Goal: Information Seeking & Learning: Learn about a topic

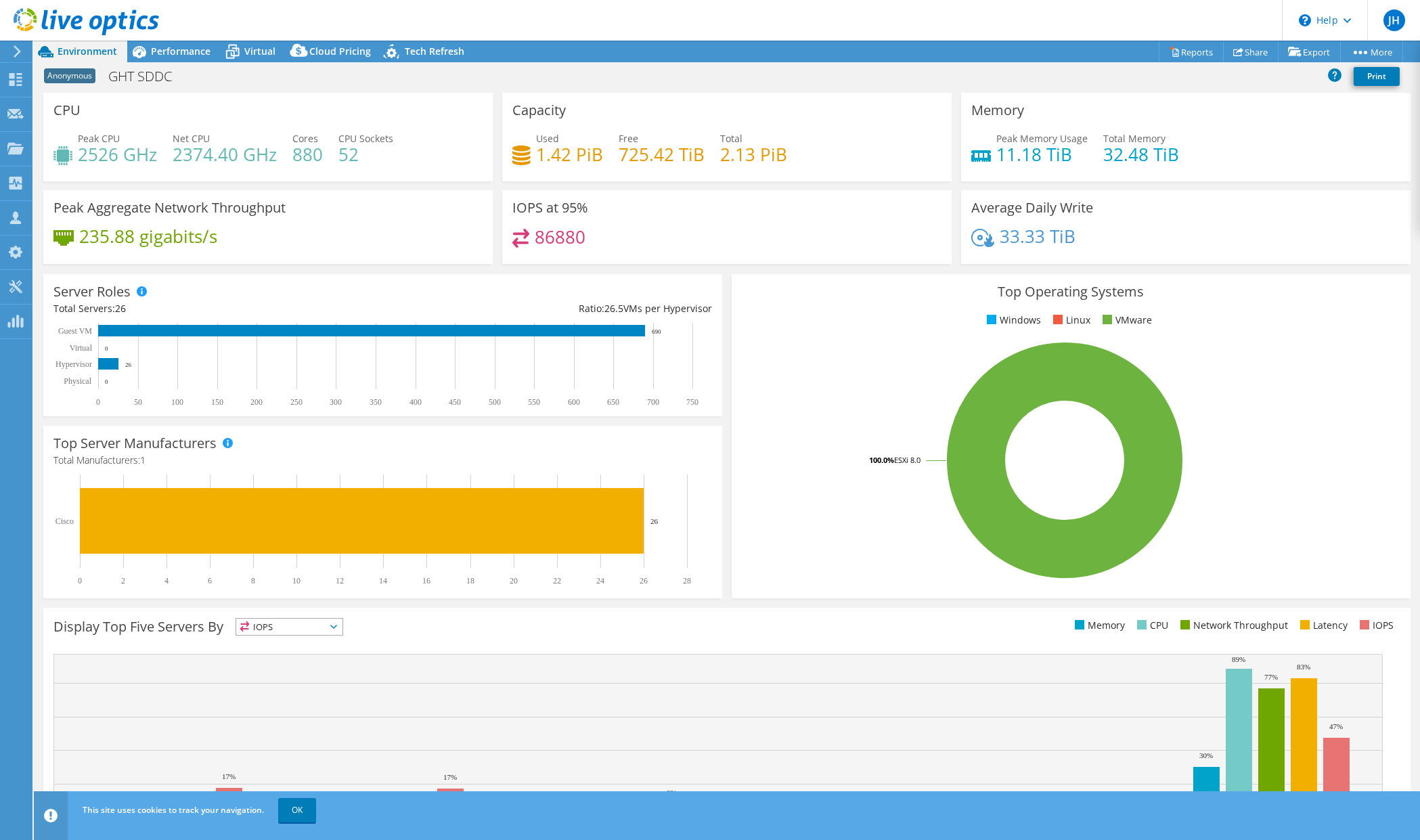
drag, startPoint x: 893, startPoint y: 518, endPoint x: 896, endPoint y: 534, distance: 16.3
click at [893, 518] on rect at bounding box center [1066, 460] width 647 height 236
click at [161, 53] on span "Performance" at bounding box center [180, 51] width 60 height 13
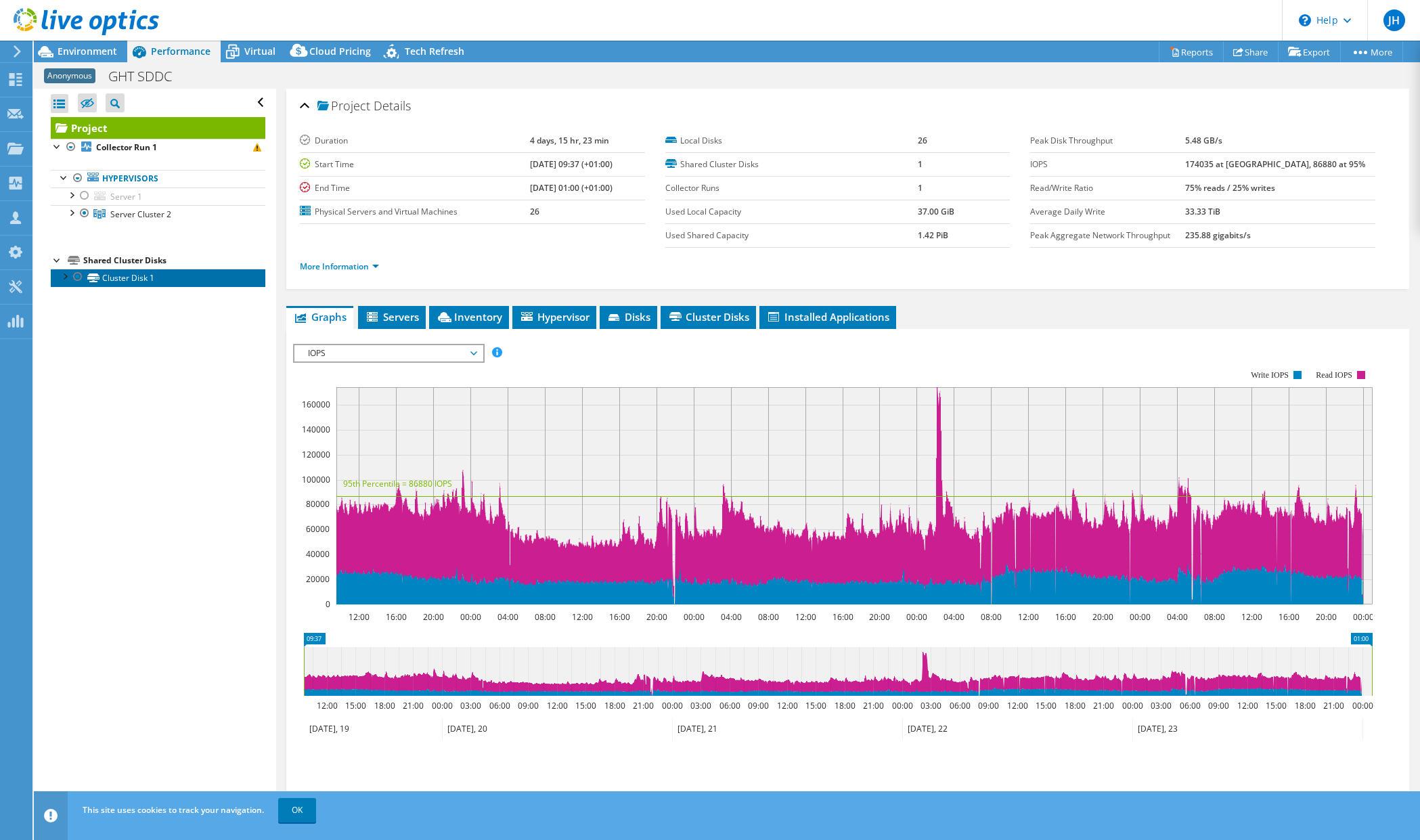
click at [122, 271] on link "Cluster Disk 1" at bounding box center [158, 278] width 215 height 18
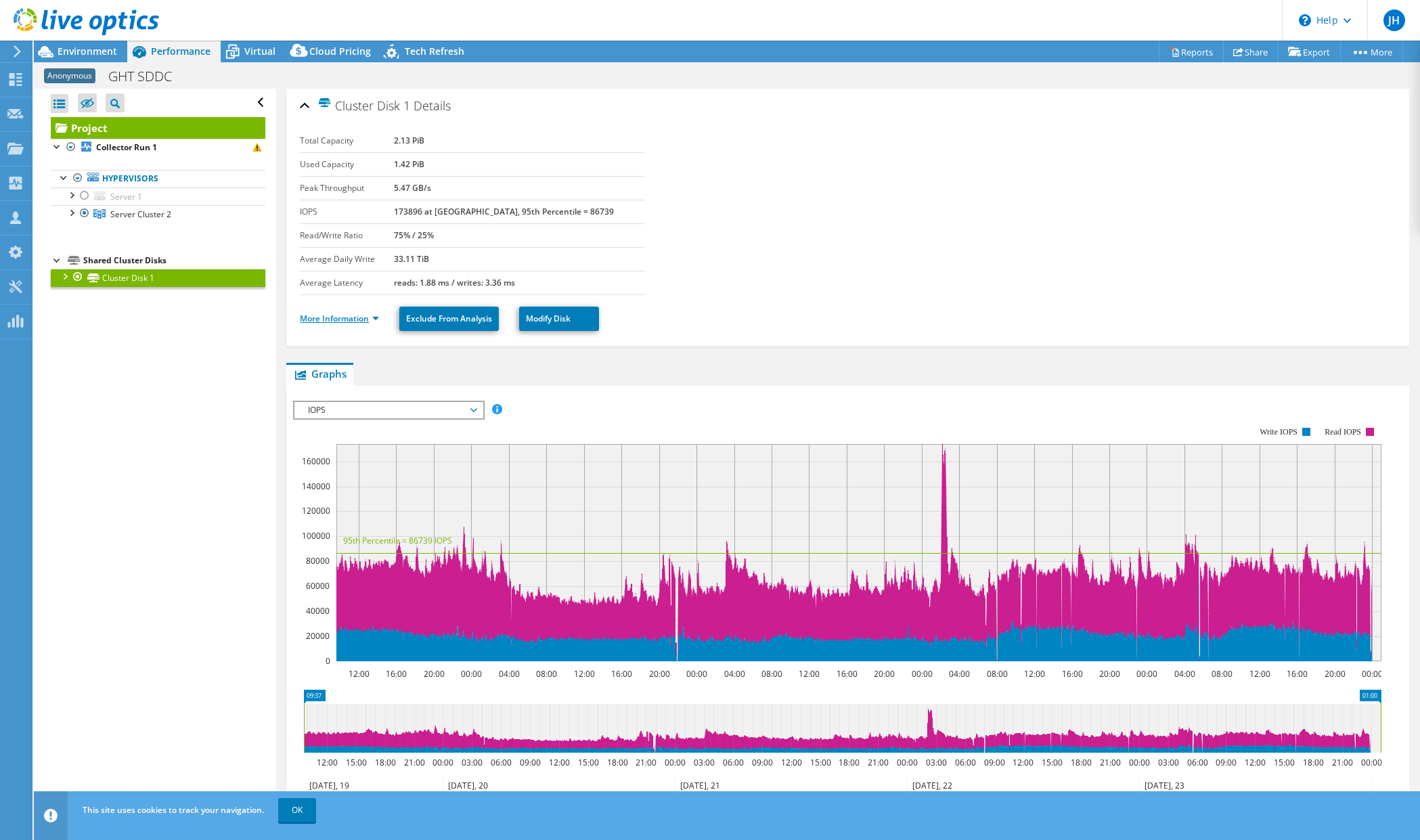
click at [351, 313] on link "More Information" at bounding box center [339, 319] width 79 height 11
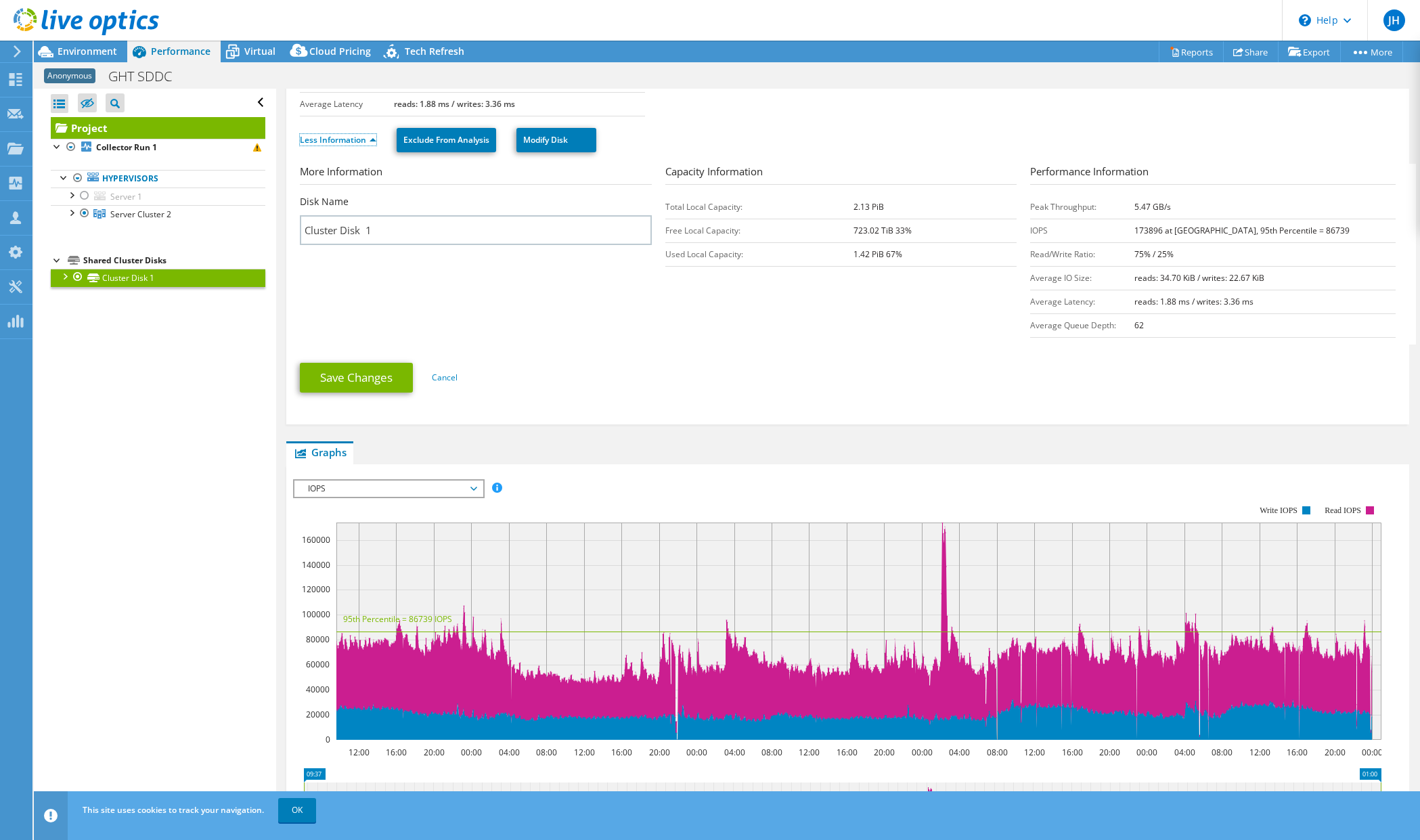
scroll to position [135, 0]
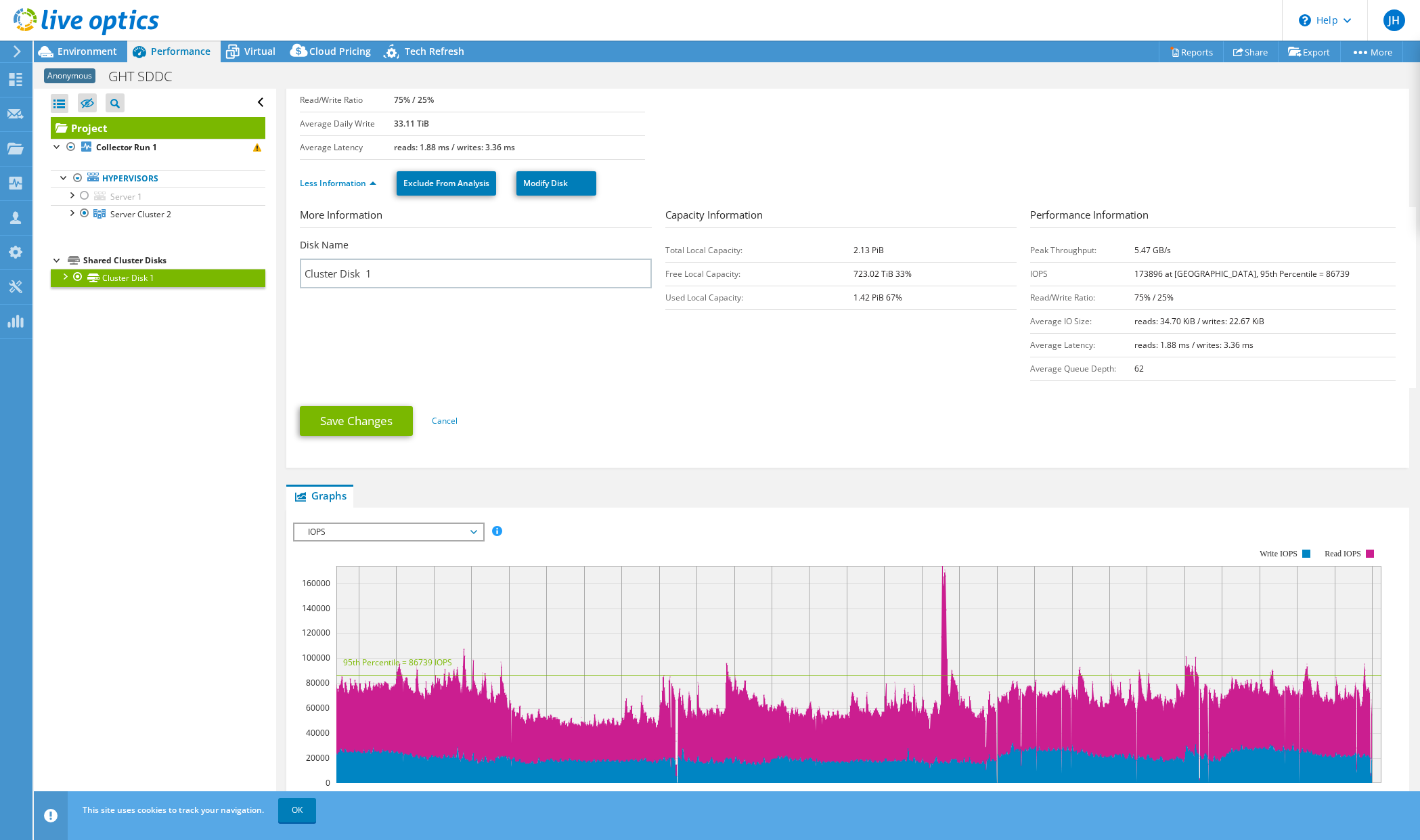
click at [85, 43] on div at bounding box center [79, 22] width 159 height 46
click at [79, 50] on span "Environment" at bounding box center [88, 51] width 60 height 13
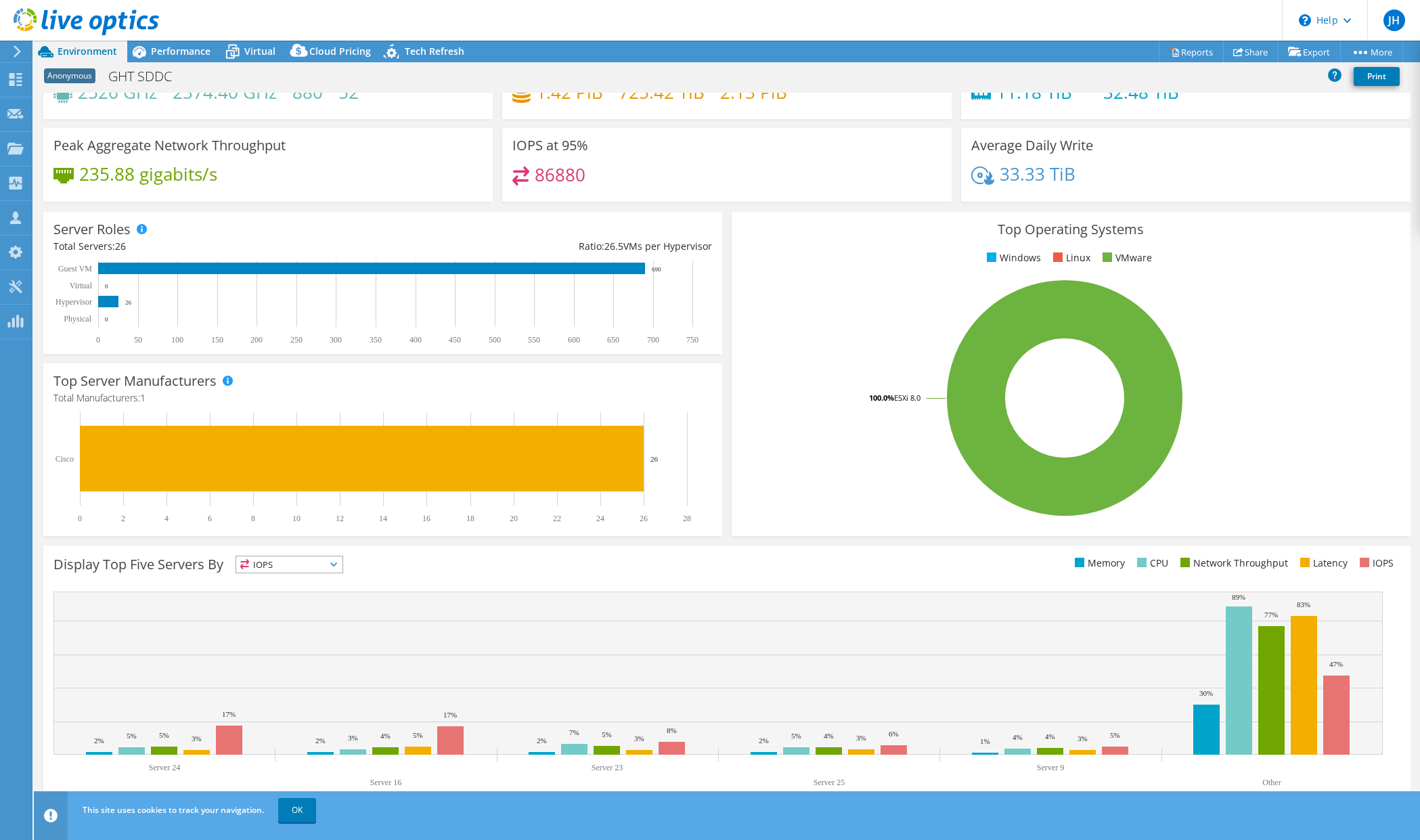
scroll to position [0, 0]
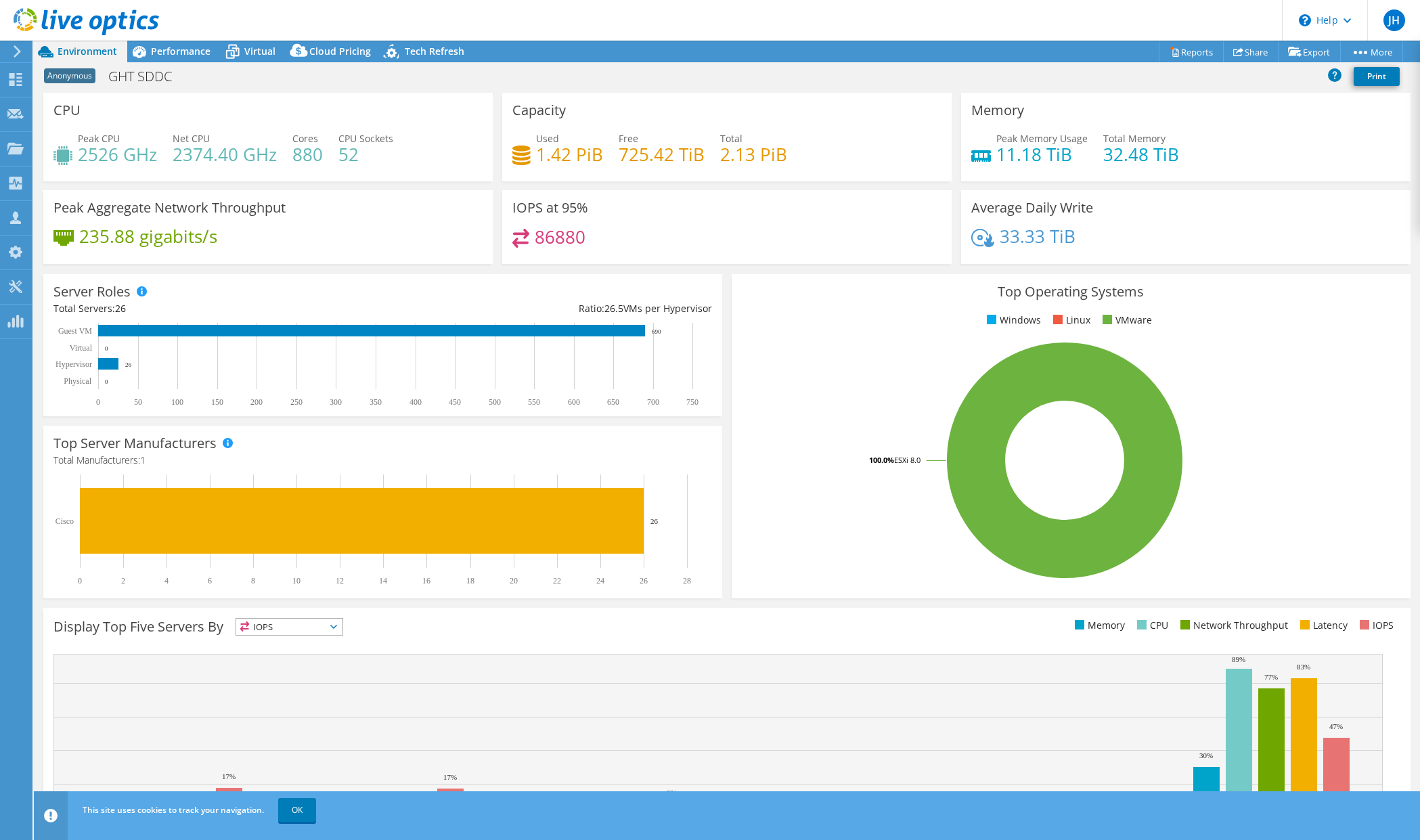
click at [595, 150] on h4 "1.42 PiB" at bounding box center [570, 154] width 67 height 15
click at [156, 60] on div "Performance" at bounding box center [174, 50] width 93 height 21
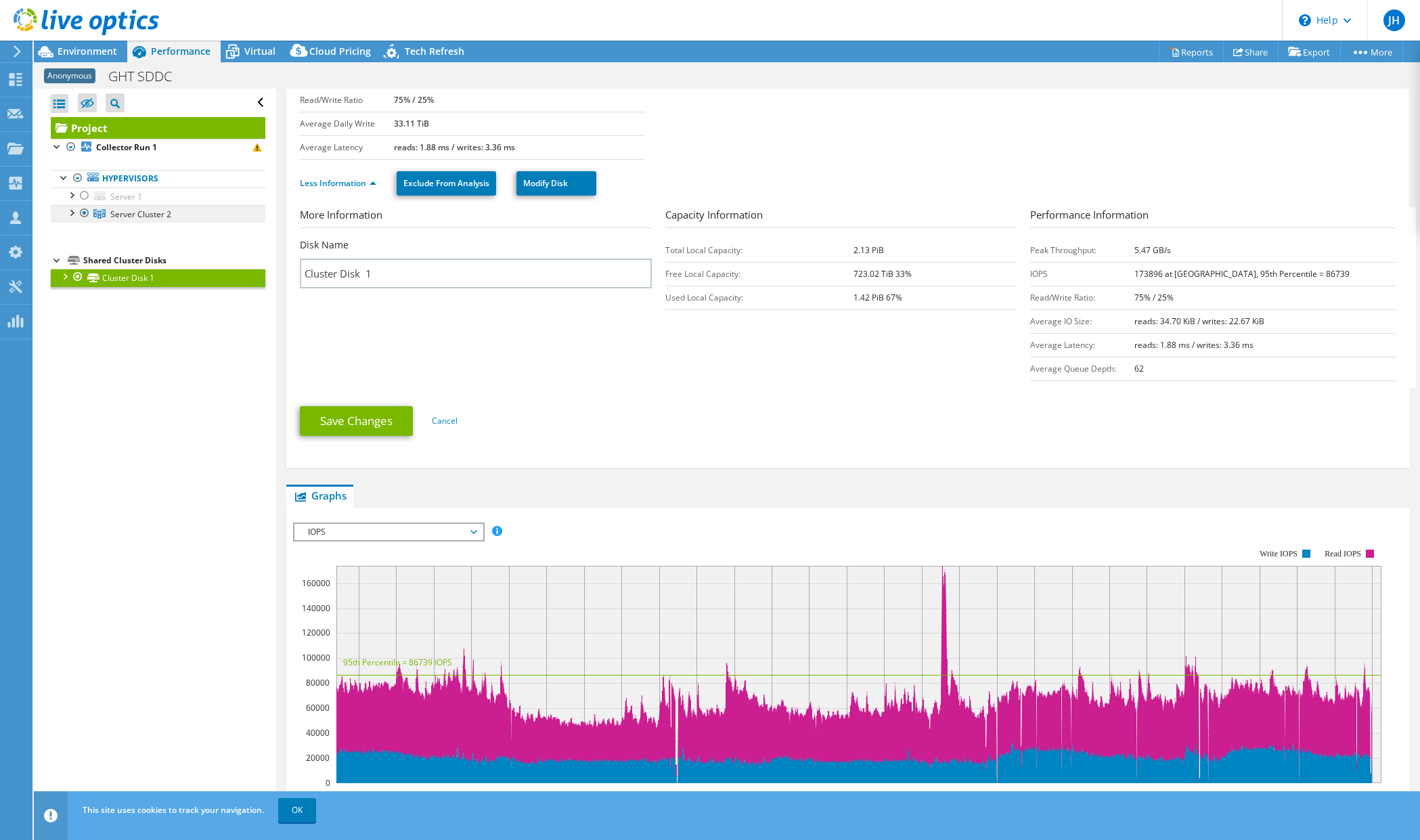
click at [104, 213] on icon at bounding box center [99, 214] width 12 height 9
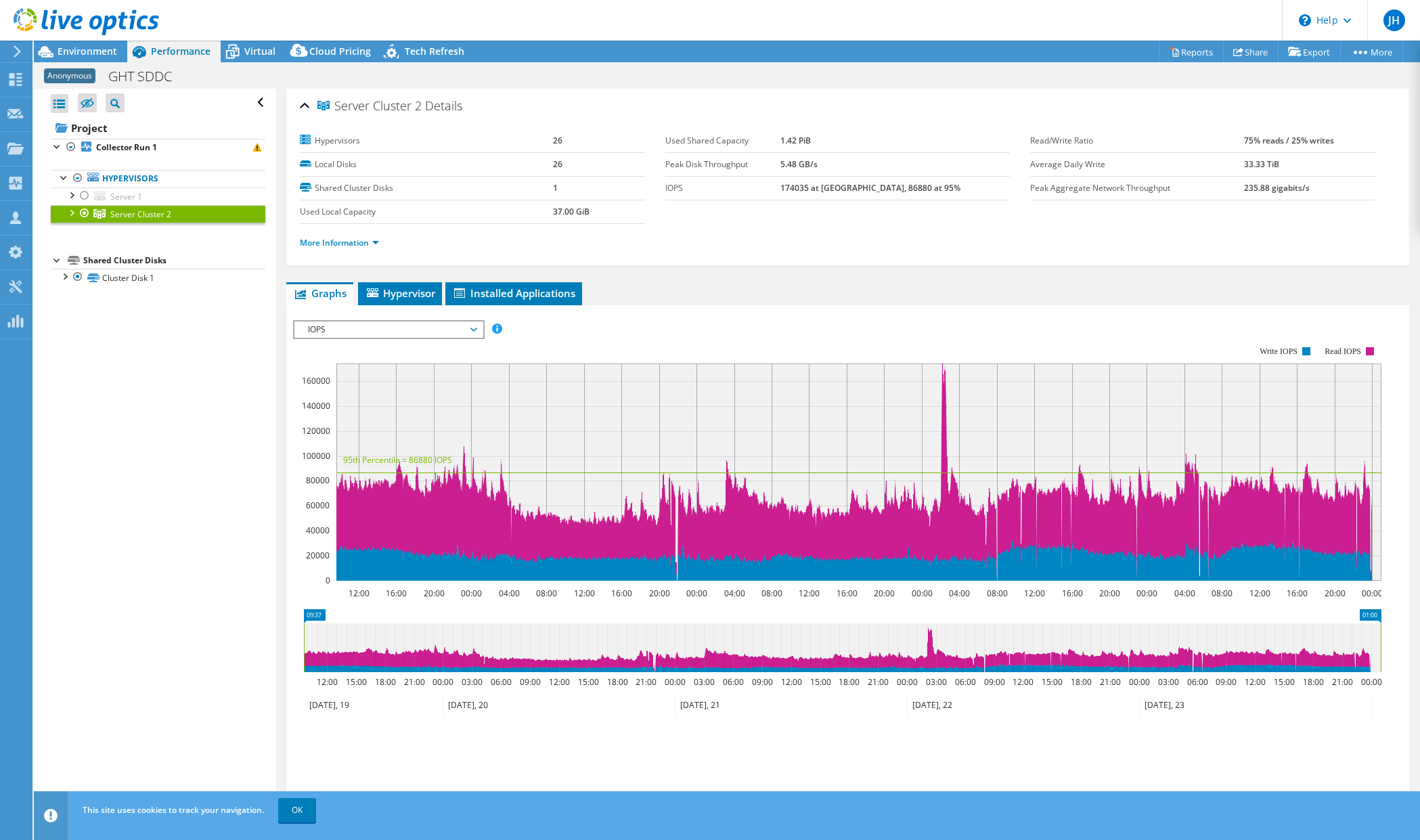
click at [385, 256] on div "More Information" at bounding box center [848, 243] width 1096 height 38
click at [402, 300] on li "Hypervisor" at bounding box center [400, 293] width 84 height 23
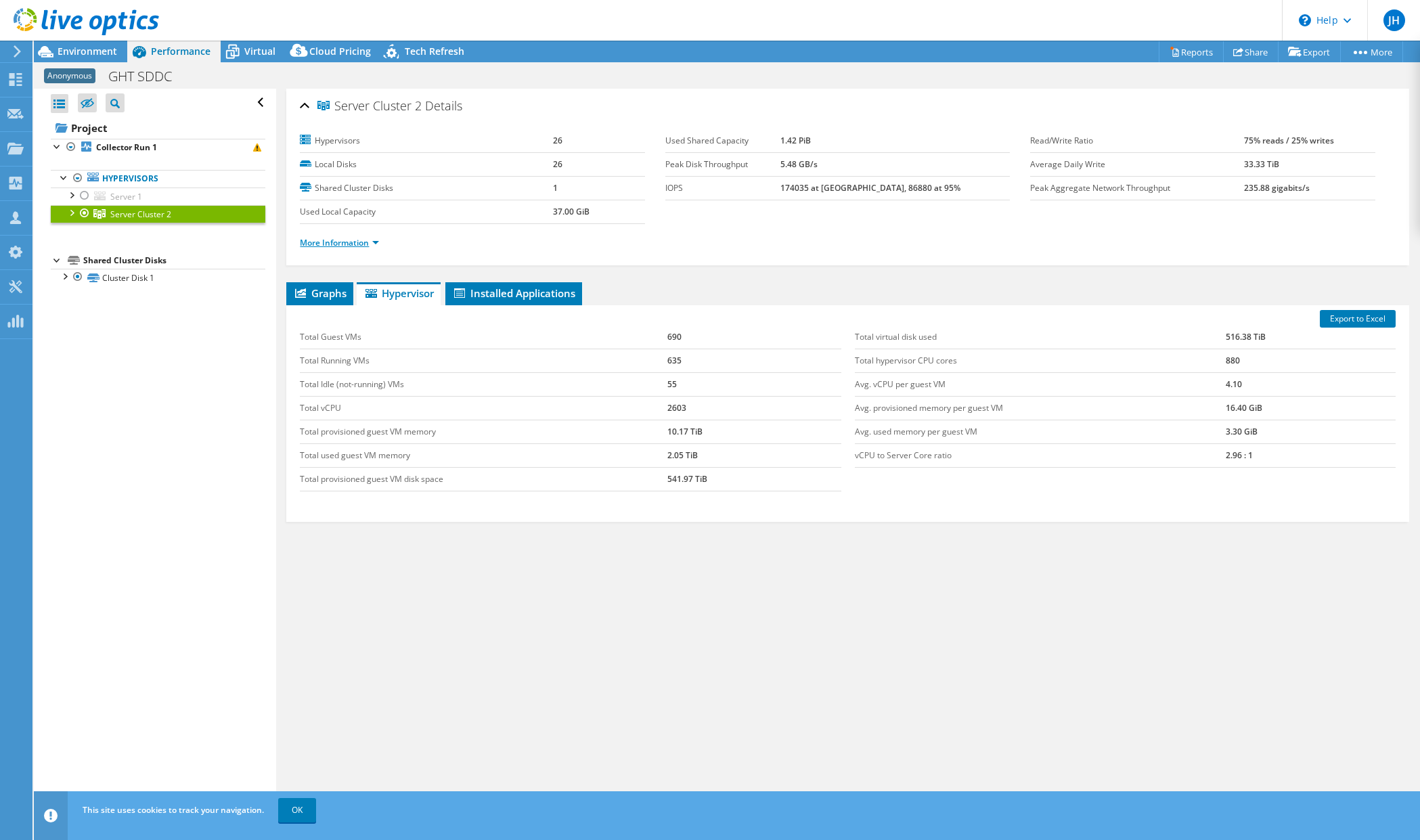
click at [344, 242] on link "More Information" at bounding box center [339, 242] width 79 height 11
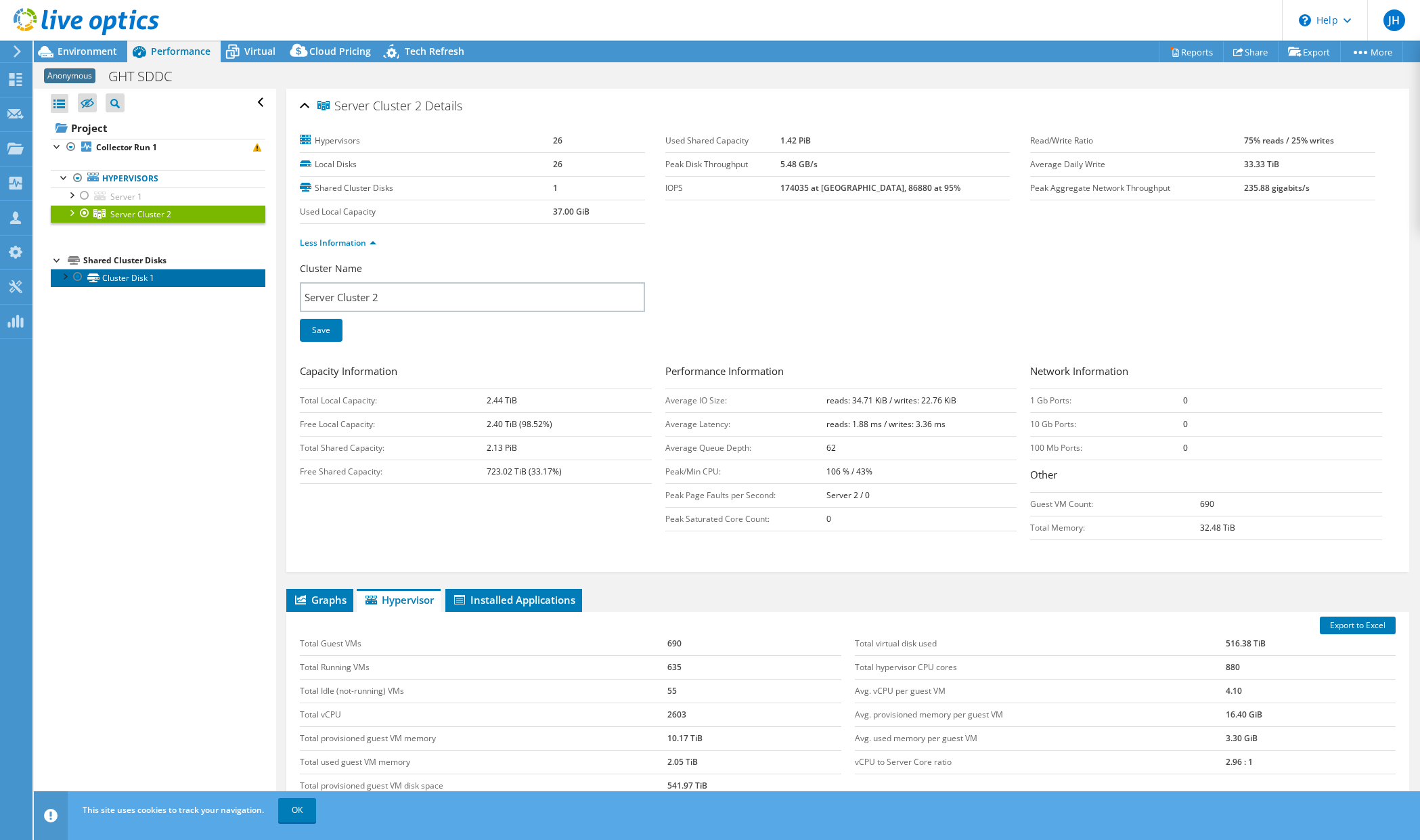
click at [118, 279] on link "Cluster Disk 1" at bounding box center [158, 278] width 215 height 18
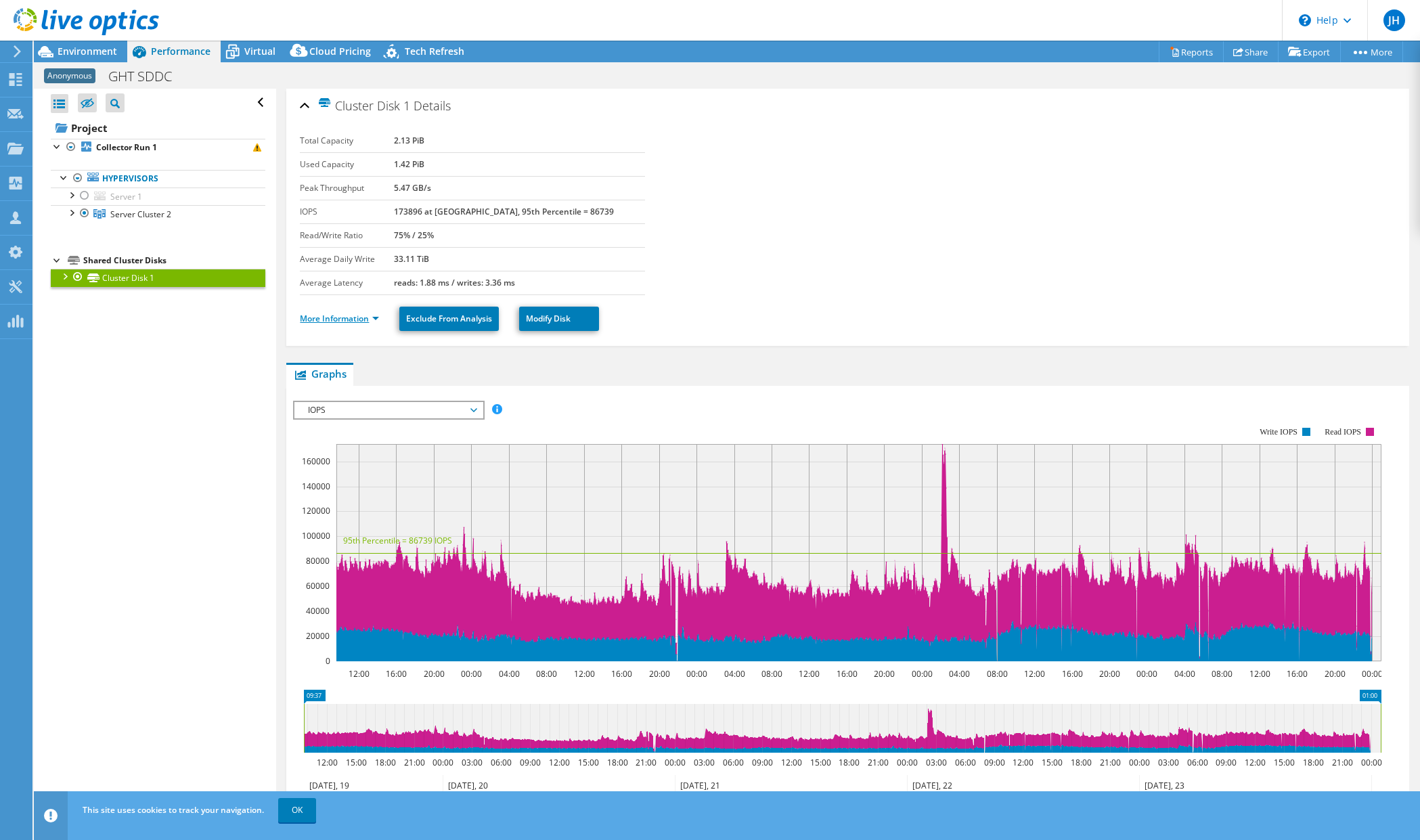
click at [333, 313] on link "More Information" at bounding box center [339, 319] width 79 height 11
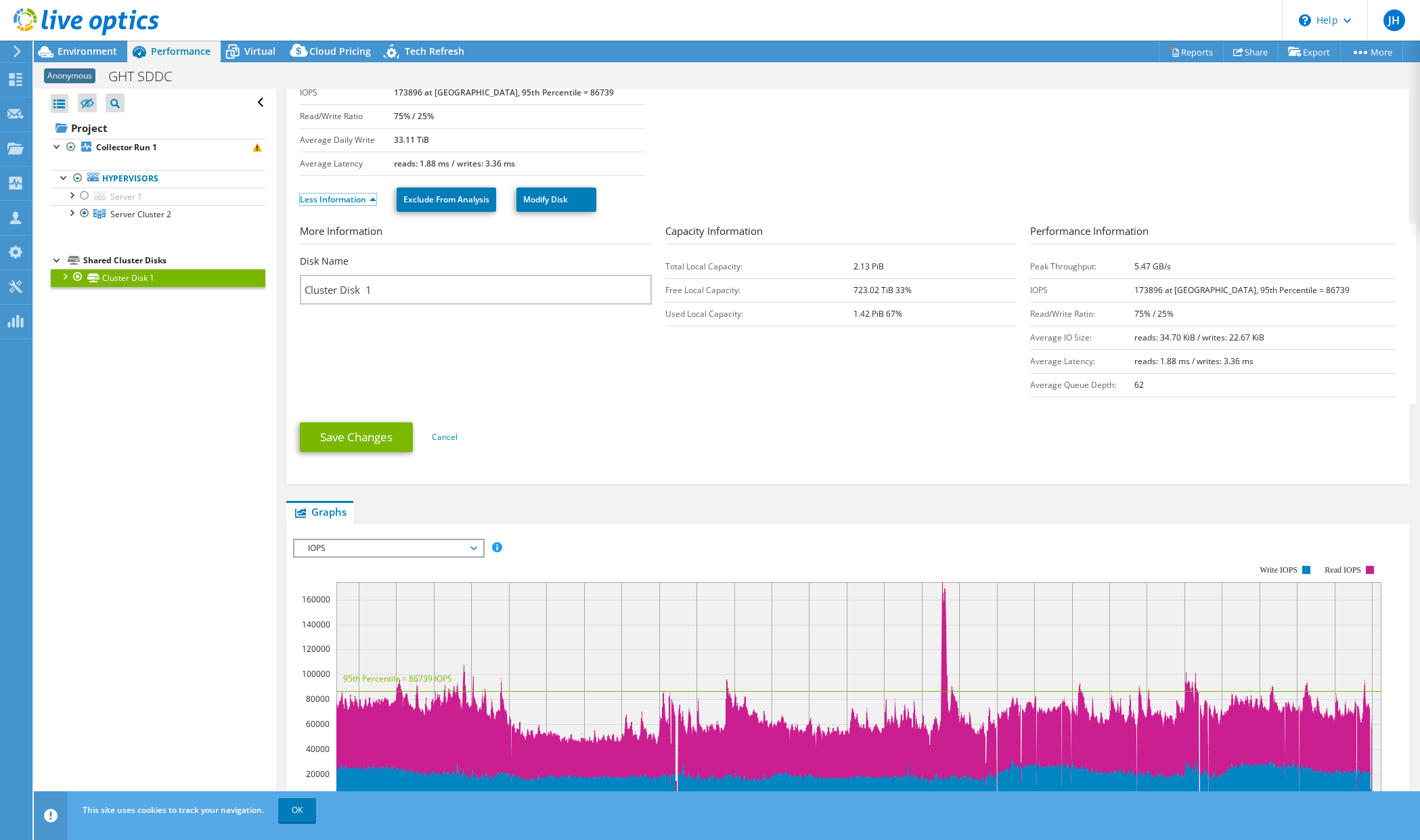
scroll to position [203, 0]
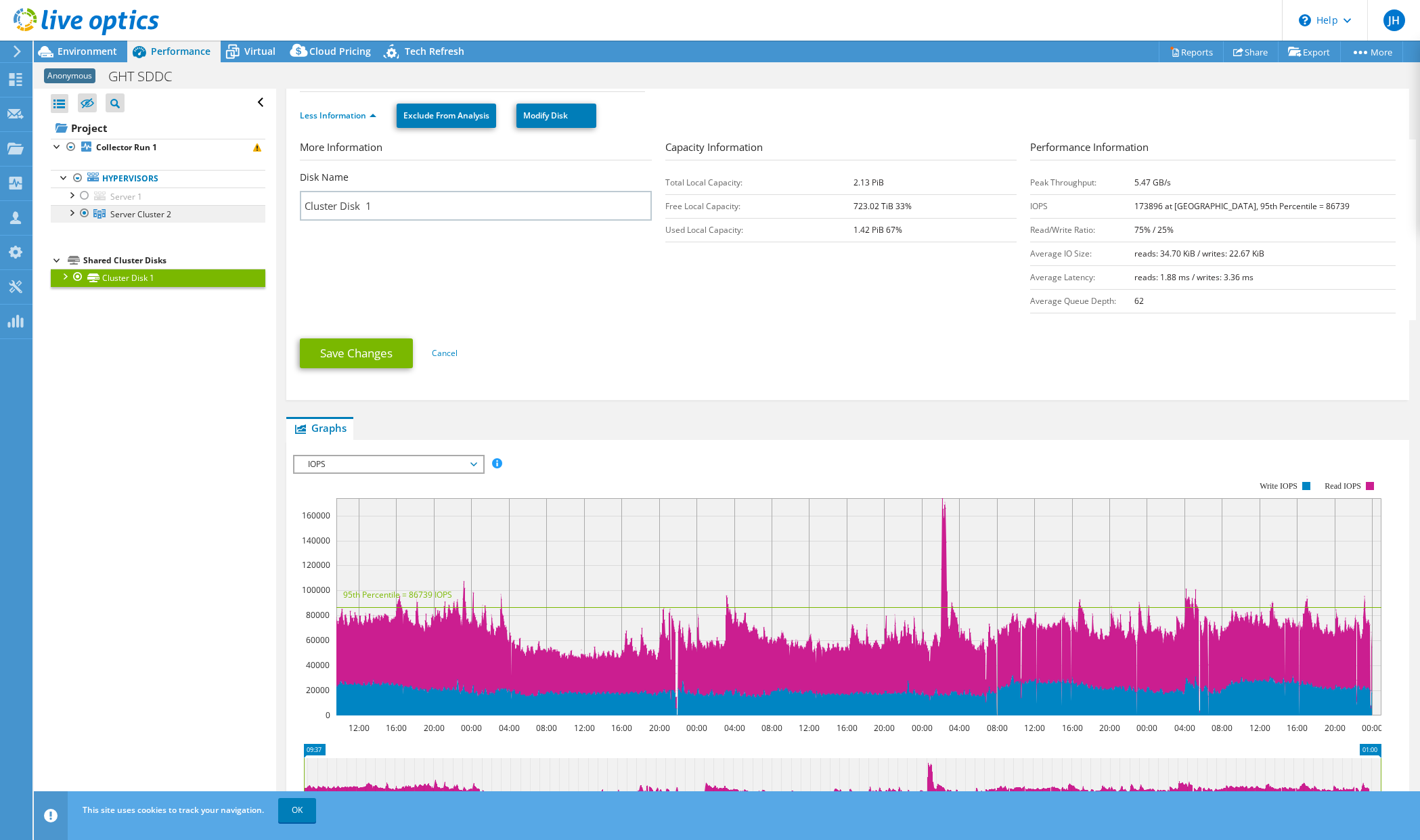
click at [95, 213] on icon at bounding box center [99, 214] width 12 height 9
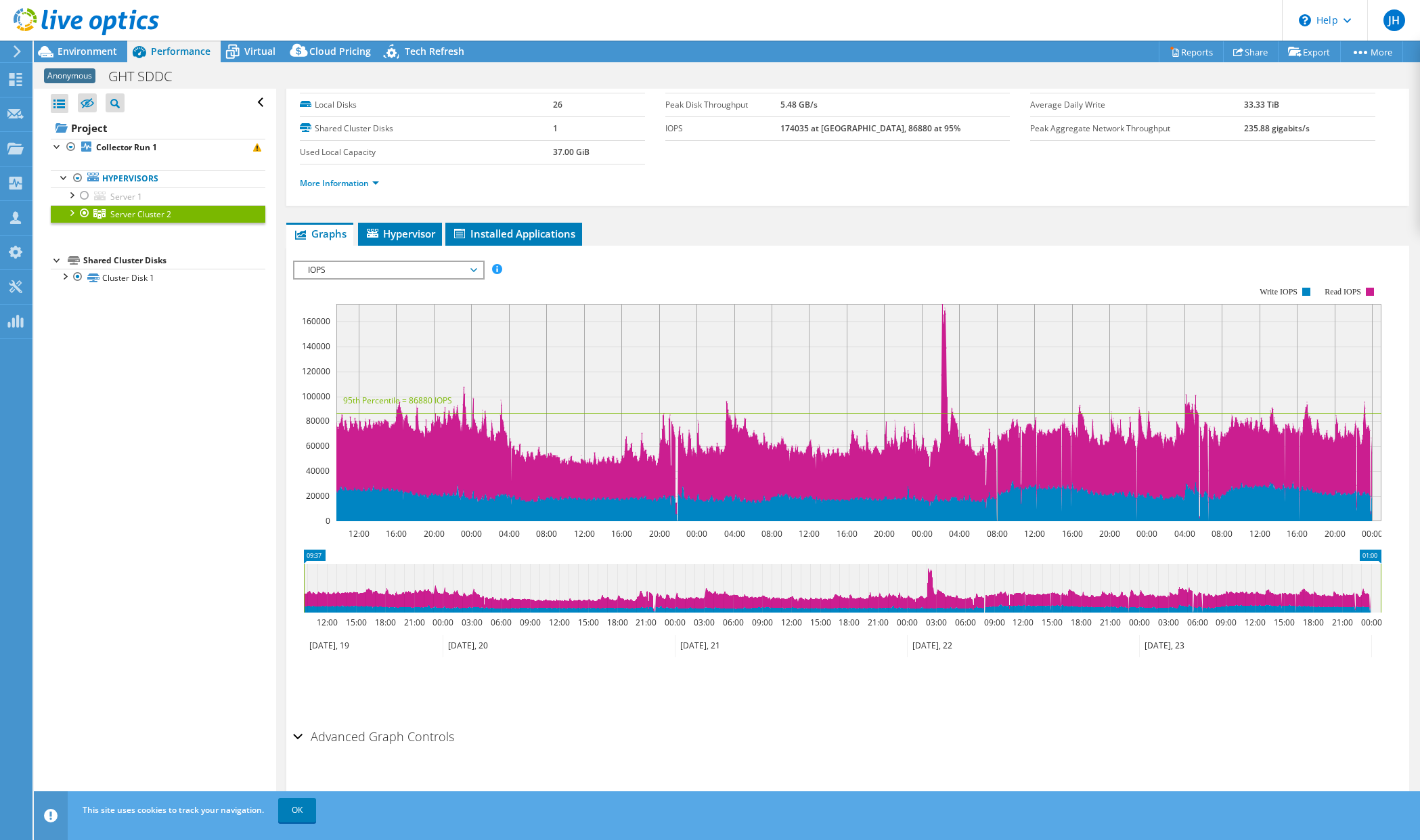
scroll to position [0, 0]
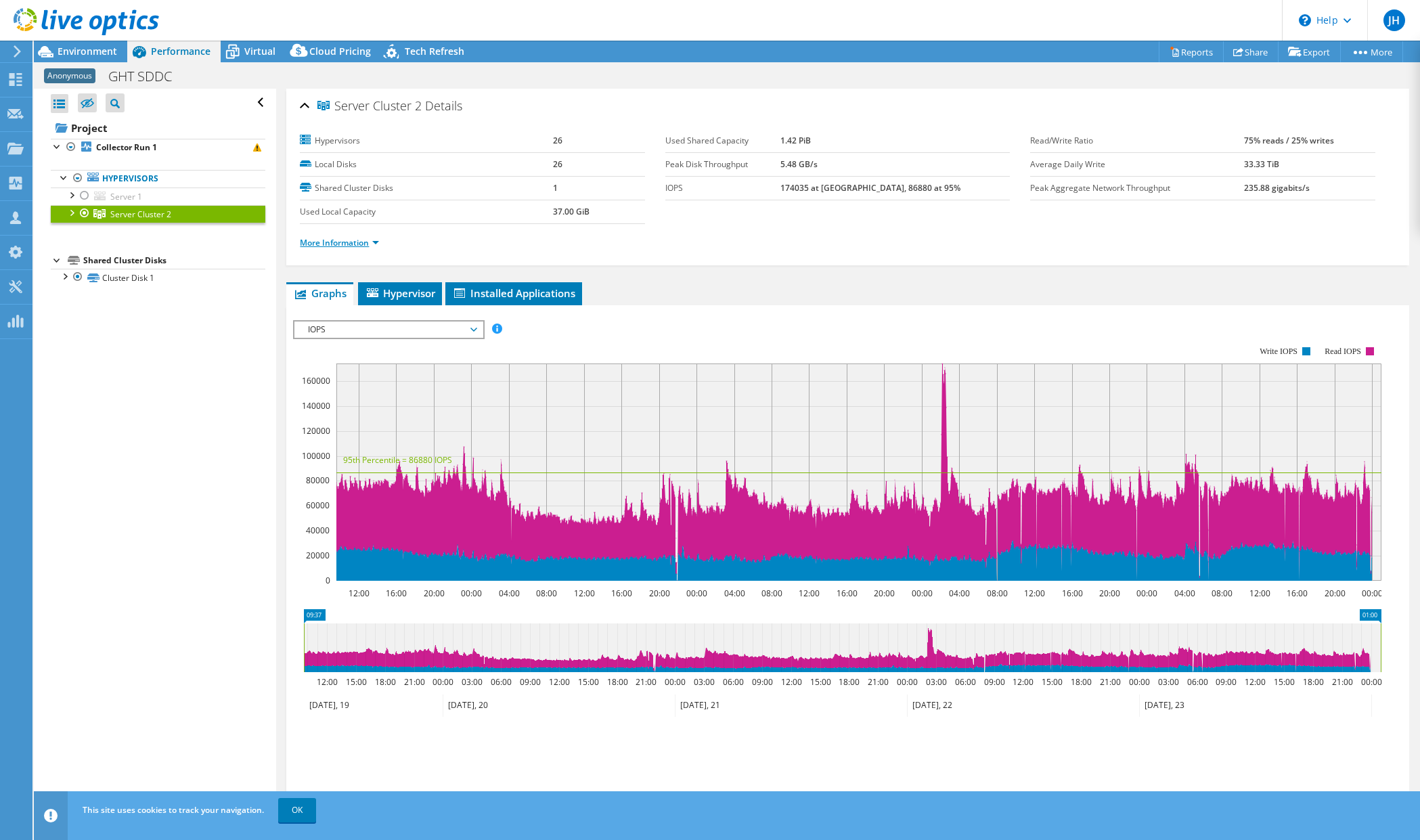
click at [367, 244] on link "More Information" at bounding box center [339, 242] width 79 height 11
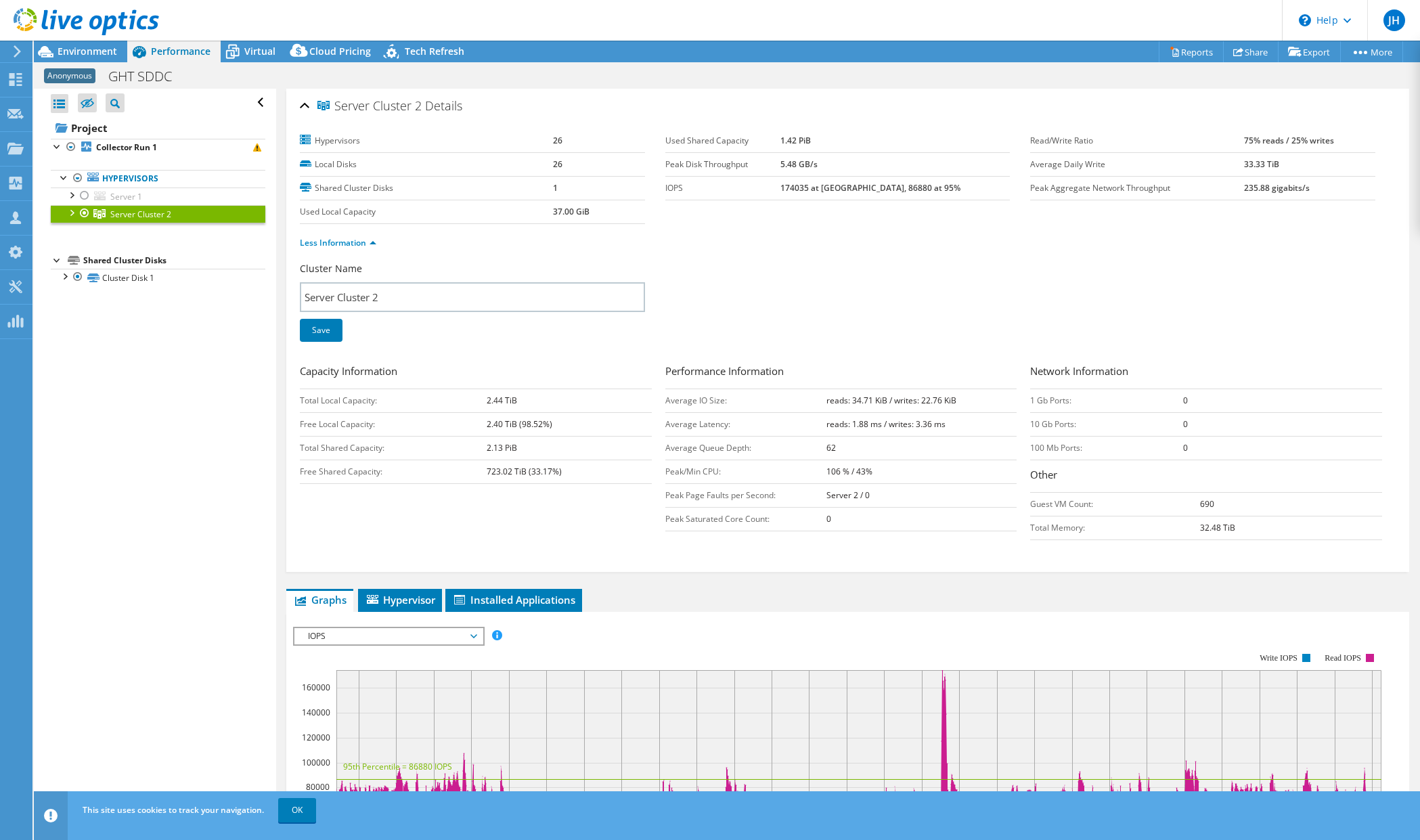
click at [72, 210] on div at bounding box center [71, 211] width 13 height 13
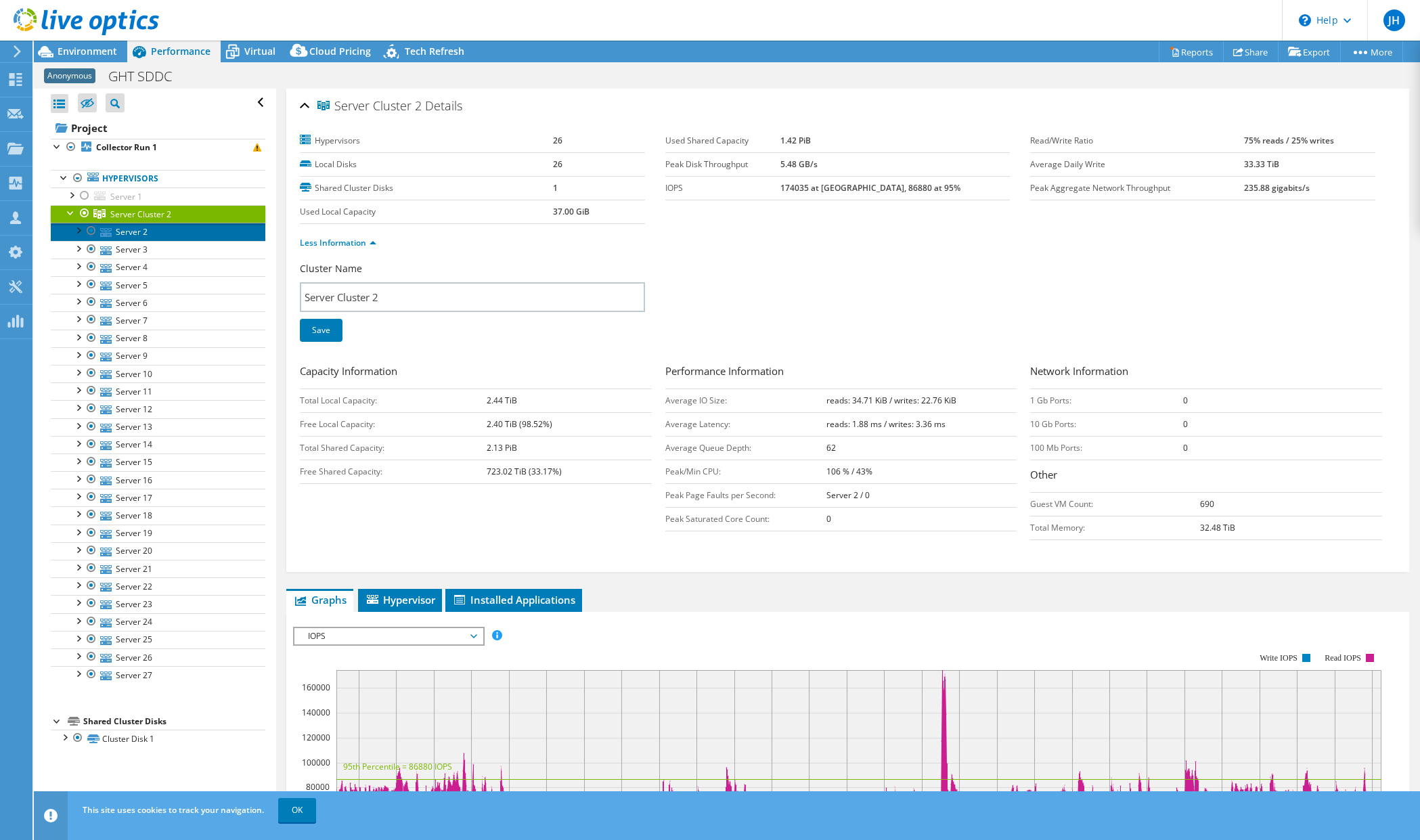
click at [130, 233] on link "Server 2" at bounding box center [158, 231] width 215 height 18
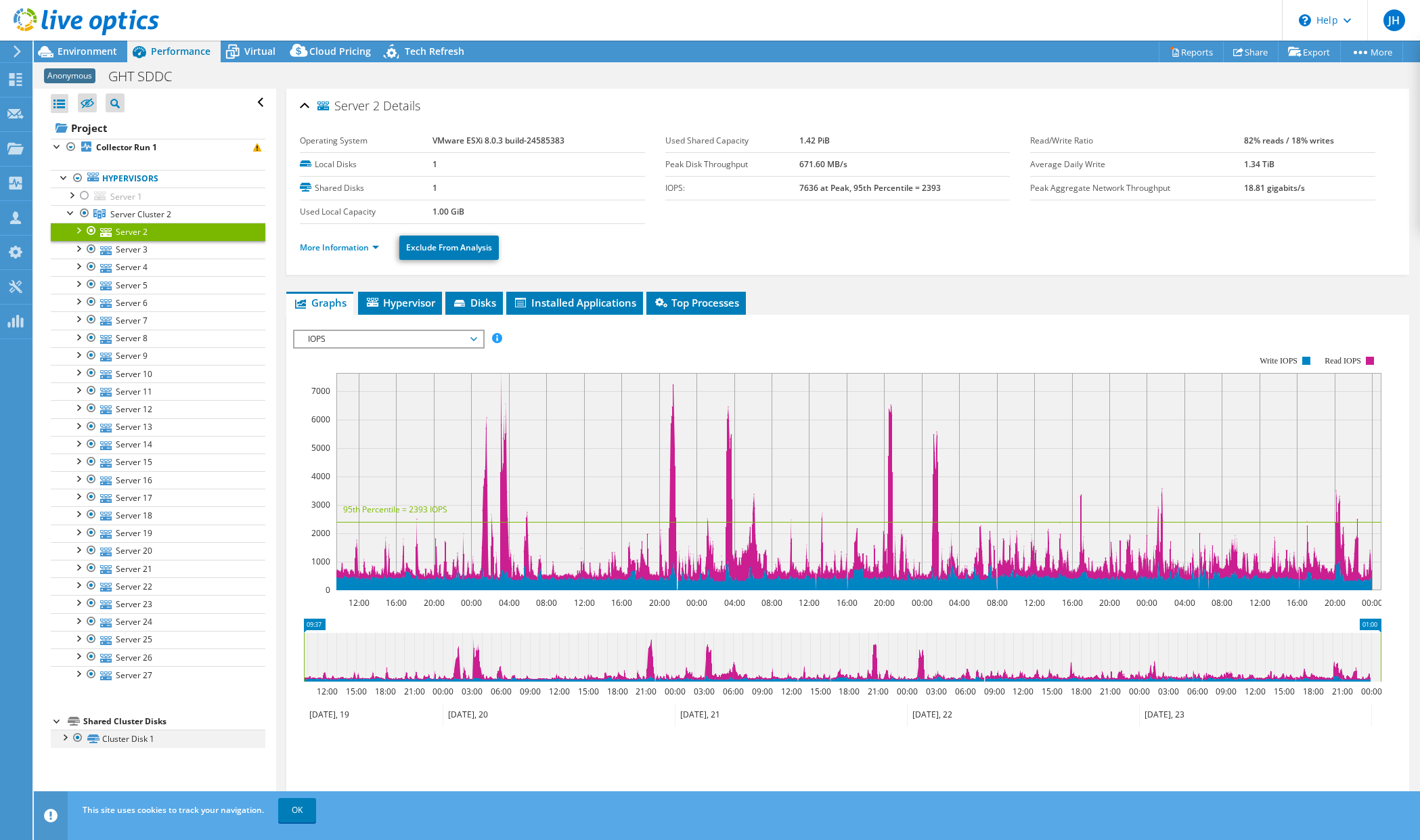
click at [65, 730] on div at bounding box center [65, 736] width 13 height 13
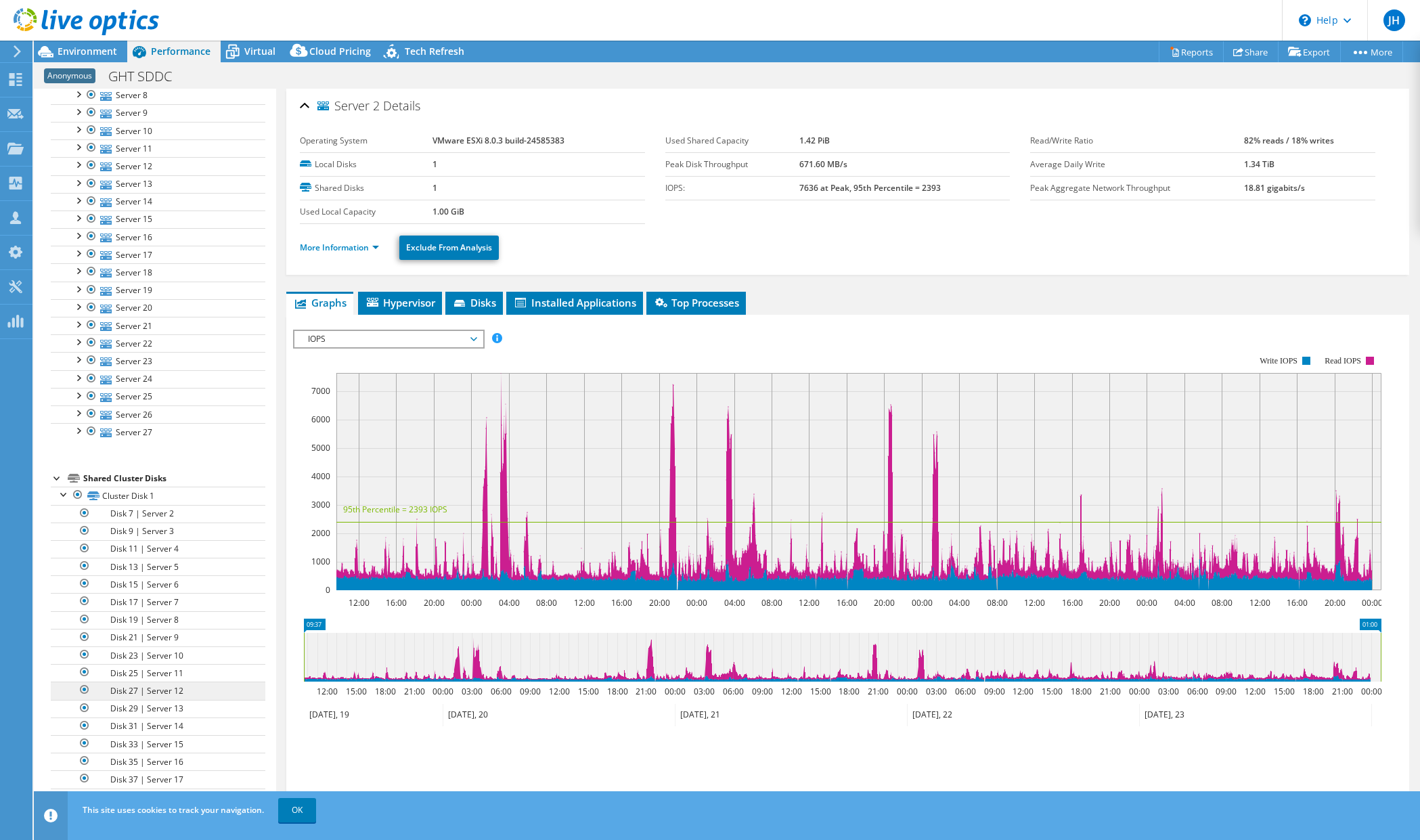
scroll to position [271, 0]
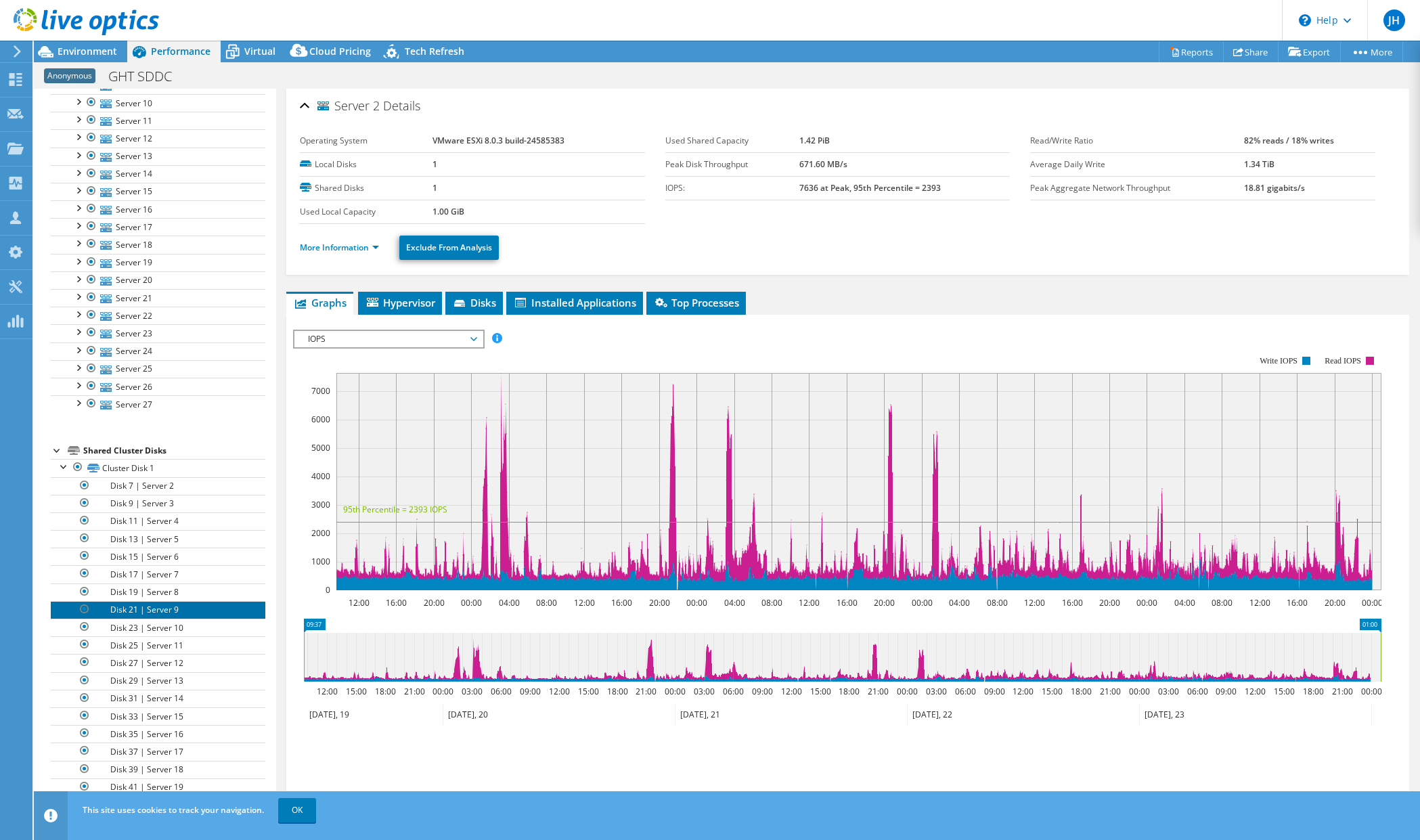
click at [168, 601] on link "Disk 21 | Server 9" at bounding box center [158, 609] width 215 height 18
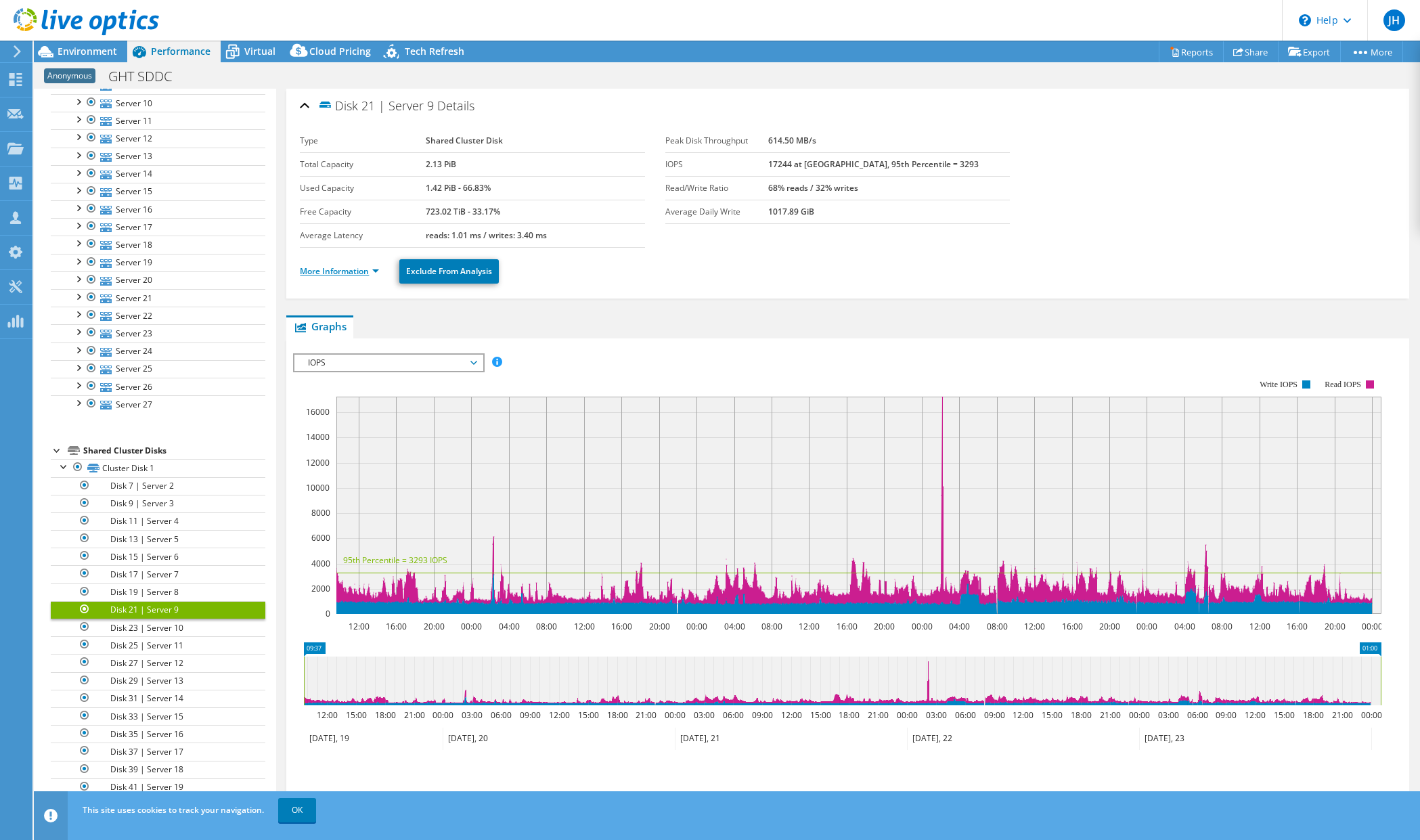
click at [356, 270] on link "More Information" at bounding box center [339, 271] width 79 height 11
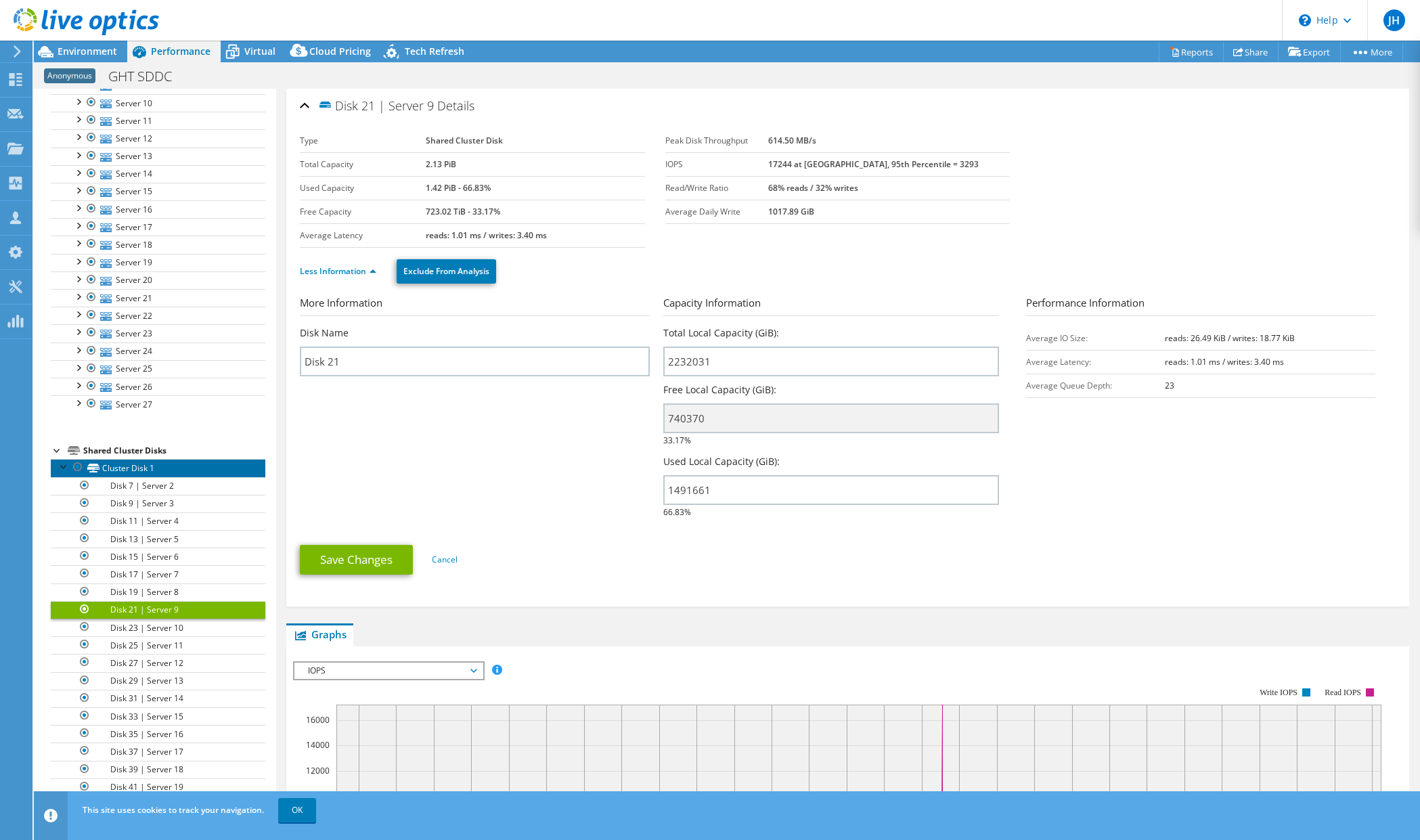
click at [139, 465] on link "Cluster Disk 1" at bounding box center [158, 467] width 215 height 18
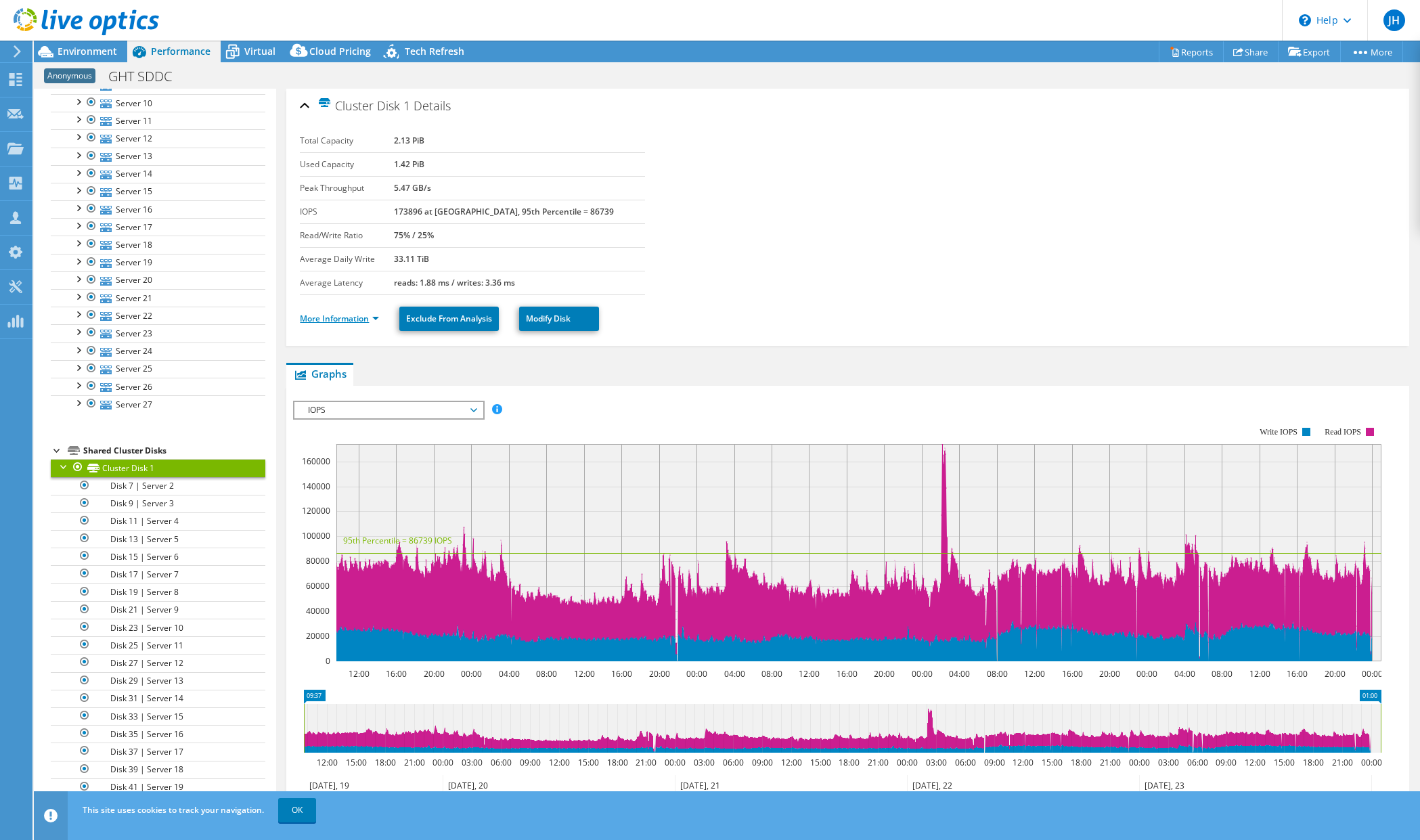
click at [359, 314] on link "More Information" at bounding box center [339, 319] width 79 height 11
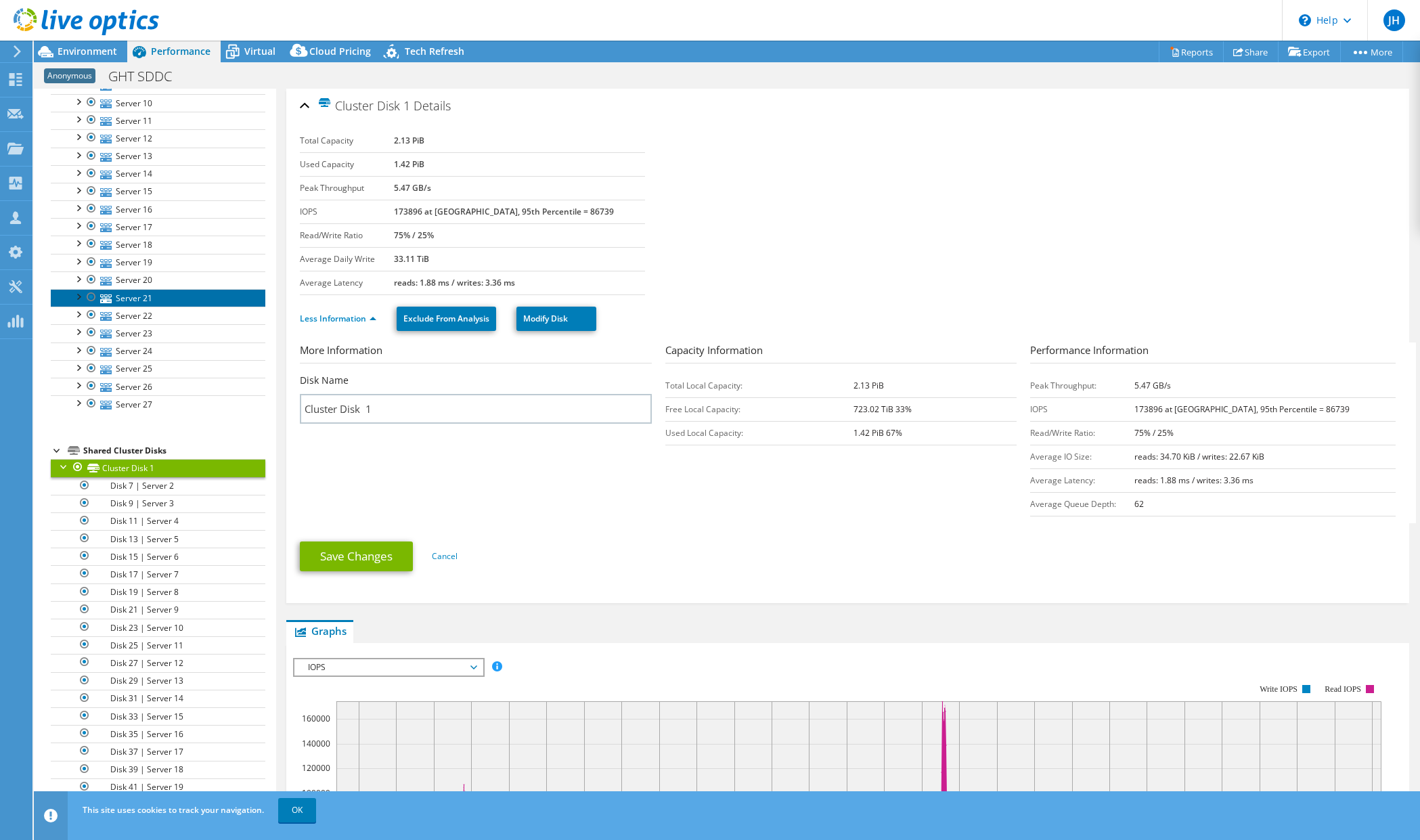
click at [179, 300] on link "Server 21" at bounding box center [158, 297] width 215 height 18
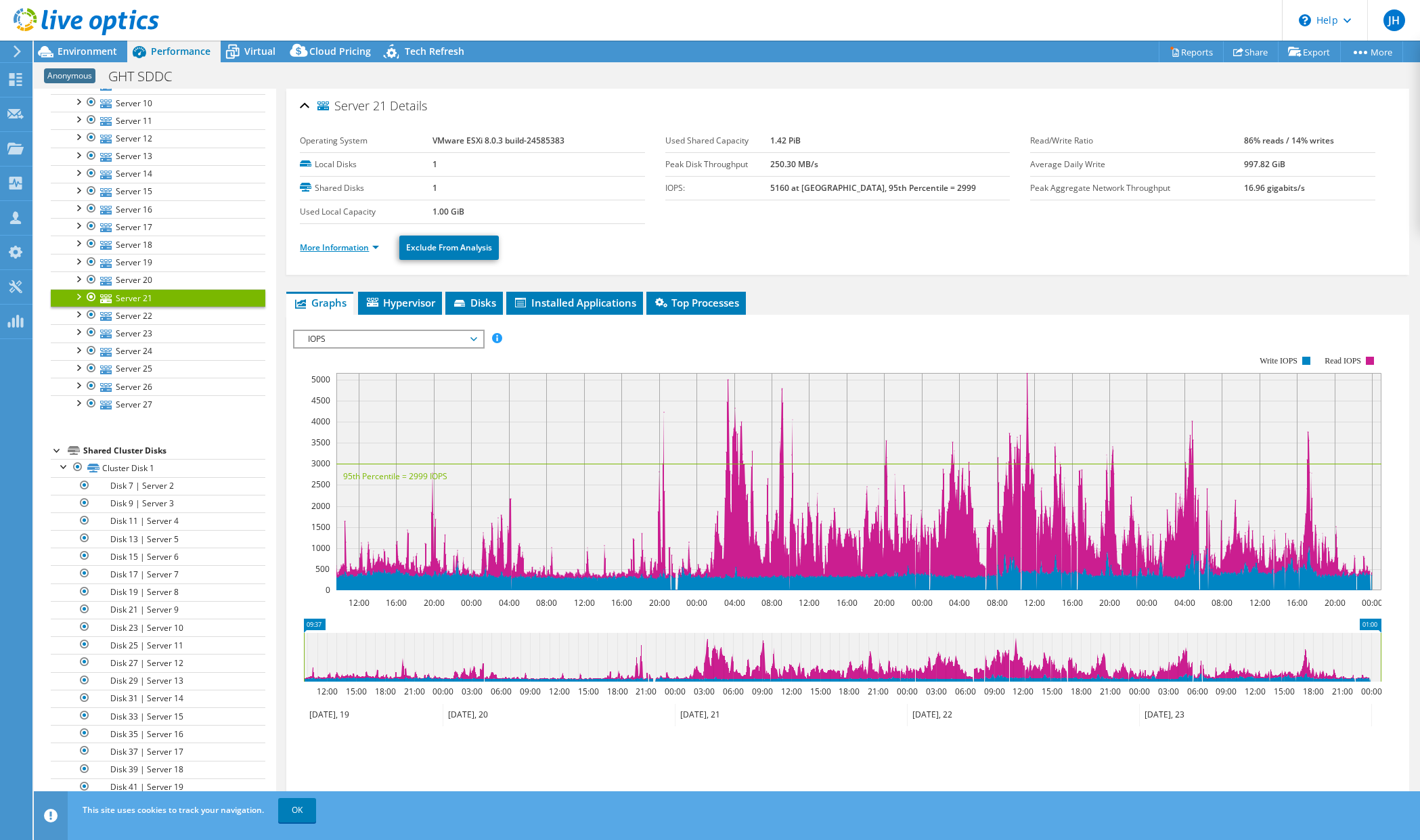
click at [360, 247] on link "More Information" at bounding box center [339, 248] width 79 height 11
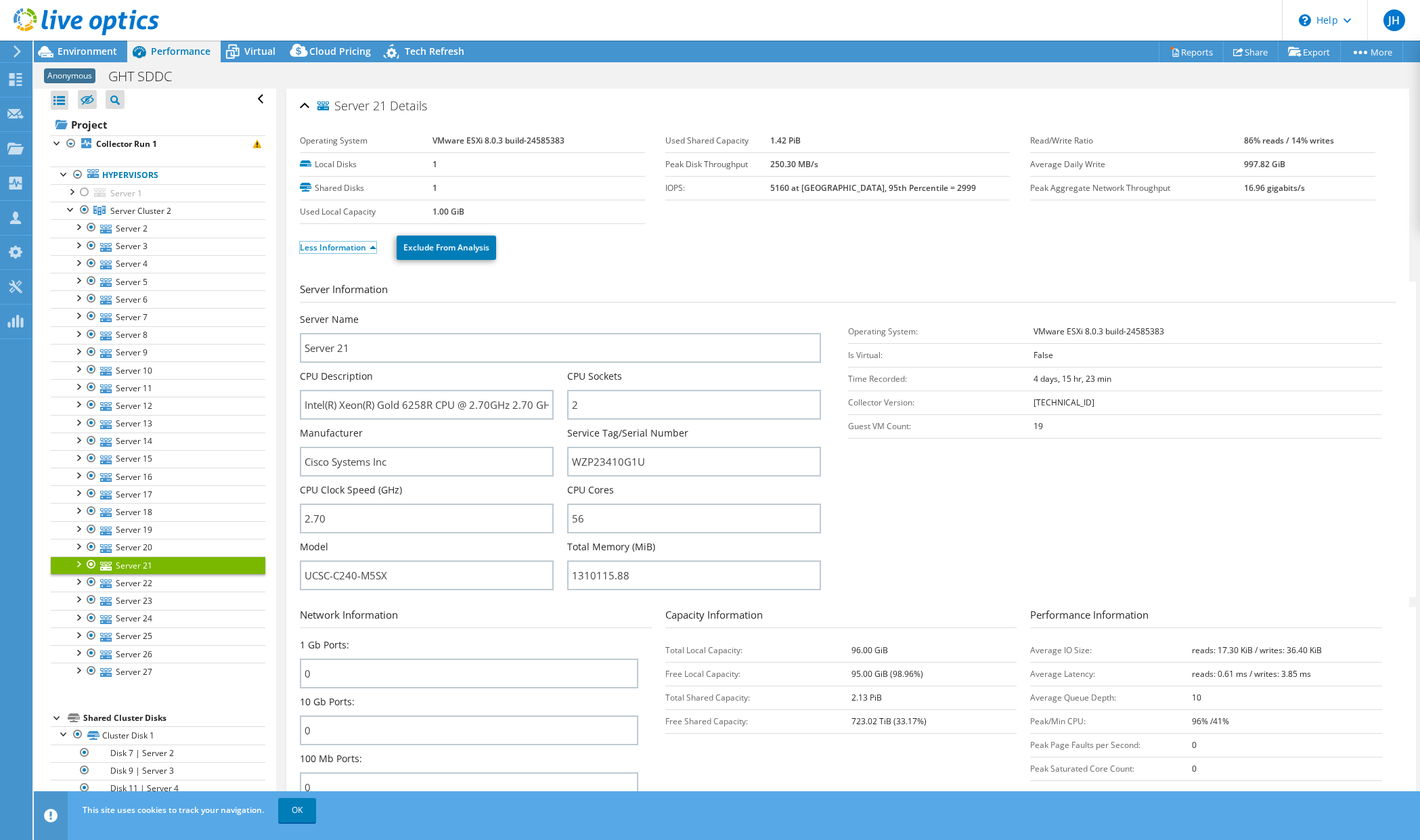
scroll to position [0, 0]
click at [82, 41] on div at bounding box center [79, 22] width 159 height 46
click at [87, 48] on span "Environment" at bounding box center [88, 51] width 60 height 13
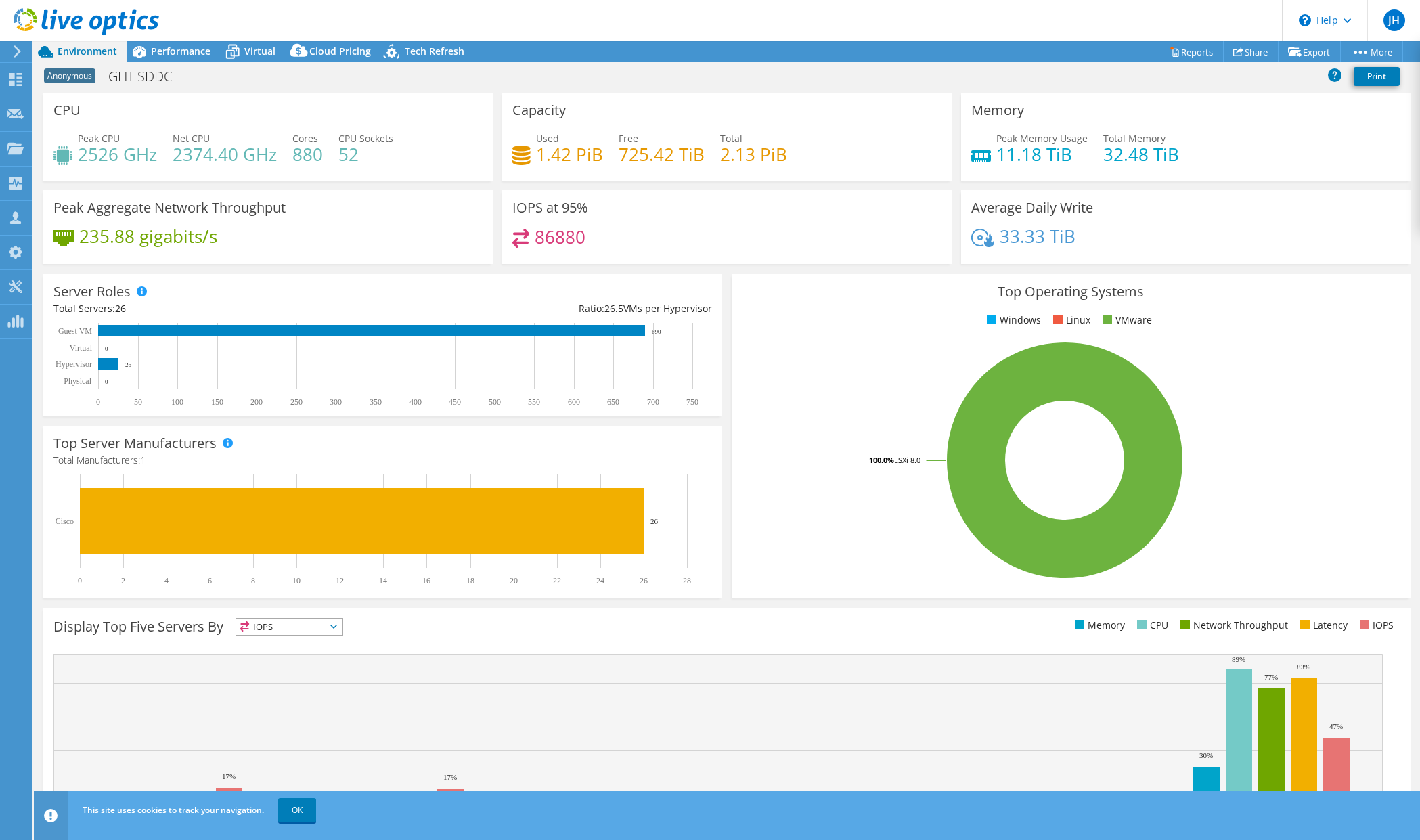
click at [91, 745] on rect at bounding box center [718, 735] width 1329 height 164
click at [217, 20] on header "JH Channel Partner [PERSON_NAME] [PERSON_NAME][EMAIL_ADDRESS][DOMAIN_NAME] CDW …" at bounding box center [710, 20] width 1420 height 40
drag, startPoint x: 794, startPoint y: 155, endPoint x: 626, endPoint y: 161, distance: 168.1
click at [626, 161] on div "Used 1.42 PiB Free 725.42 TiB Total 2.13 PiB" at bounding box center [726, 152] width 429 height 44
click at [881, 170] on div "Used 1.42 PiB Free 725.42 TiB Total 2.13 PiB" at bounding box center [726, 152] width 429 height 44
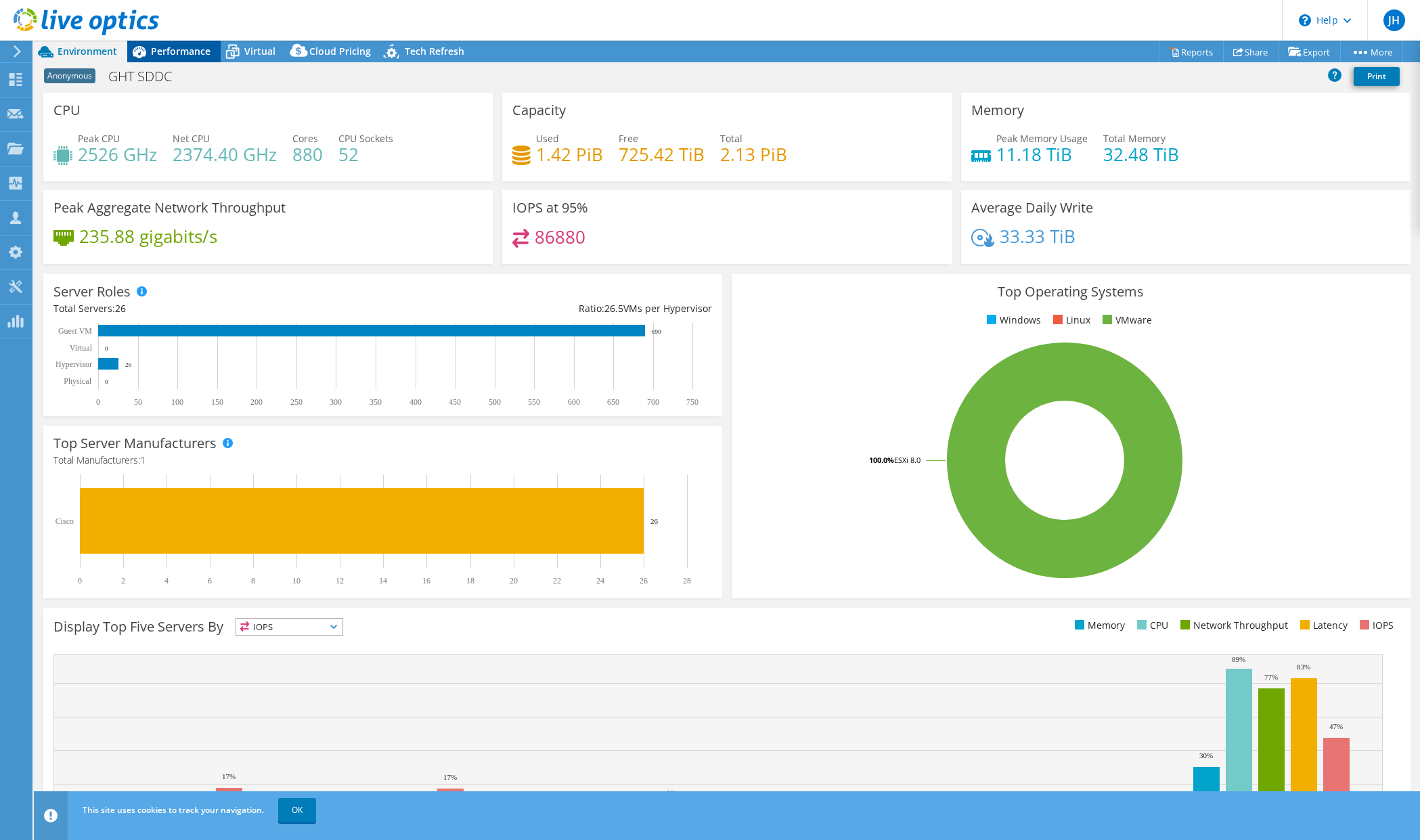
click at [171, 48] on span "Performance" at bounding box center [180, 51] width 60 height 13
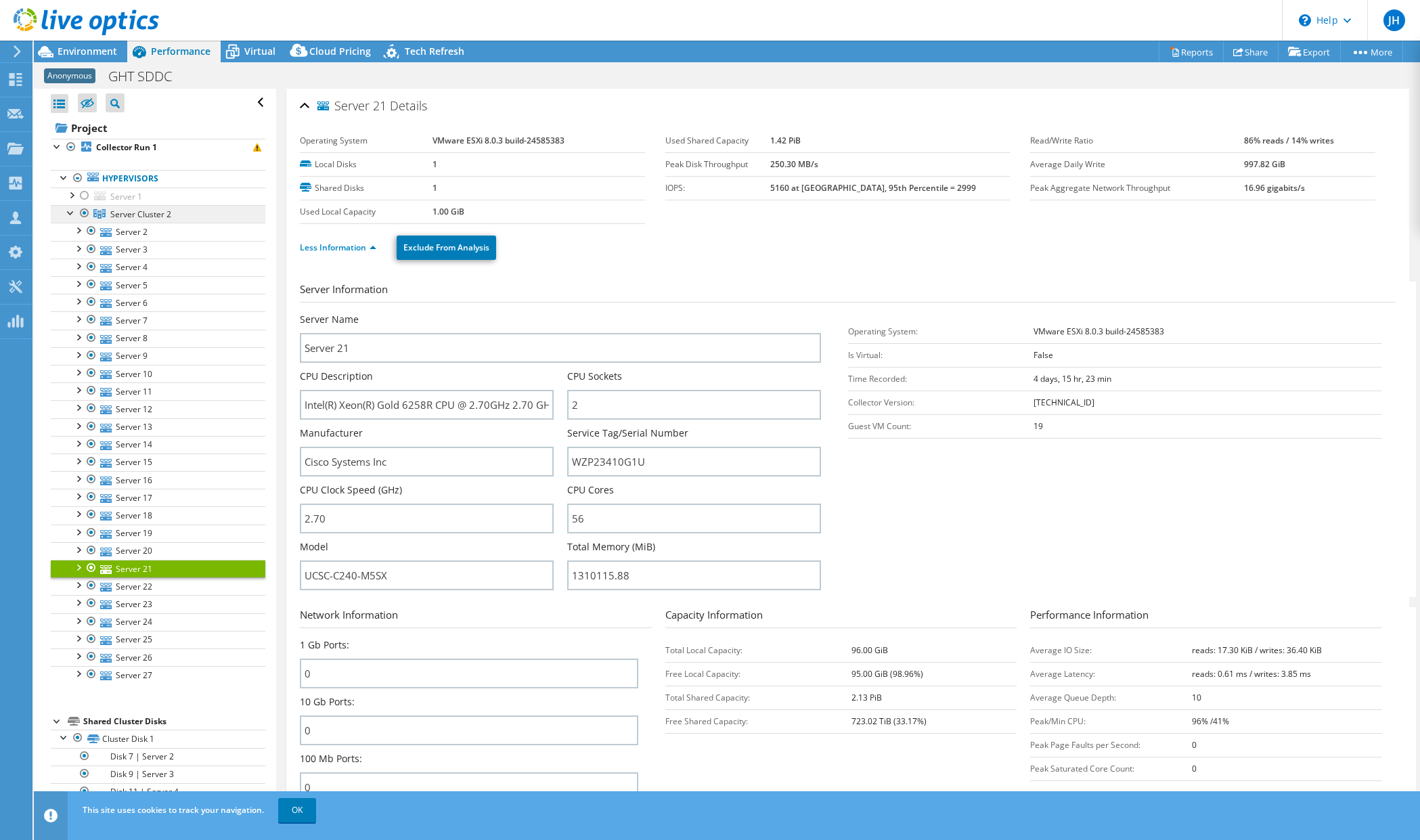
click at [122, 210] on span "Server Cluster 2" at bounding box center [140, 214] width 61 height 11
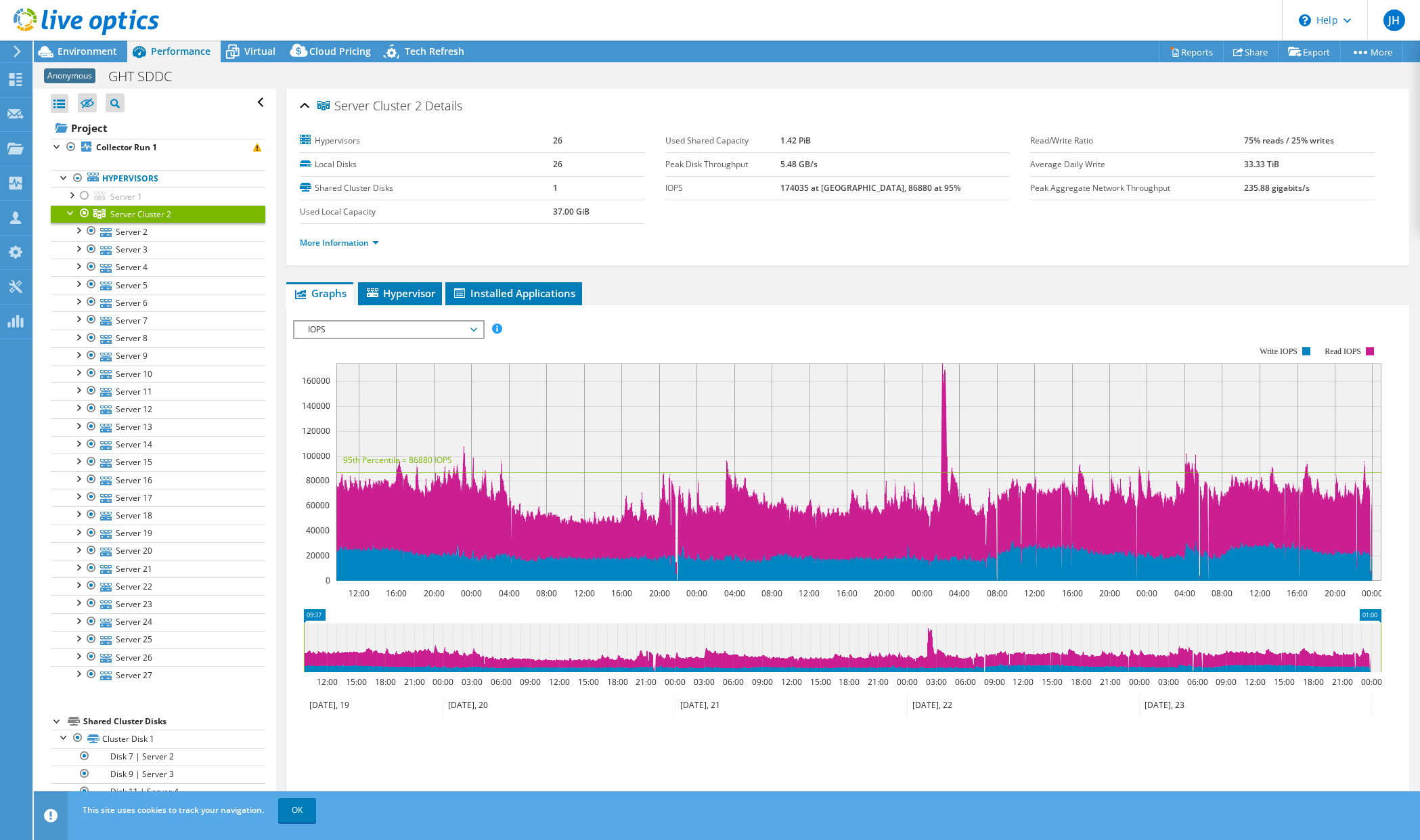
click at [67, 210] on div at bounding box center [71, 211] width 13 height 13
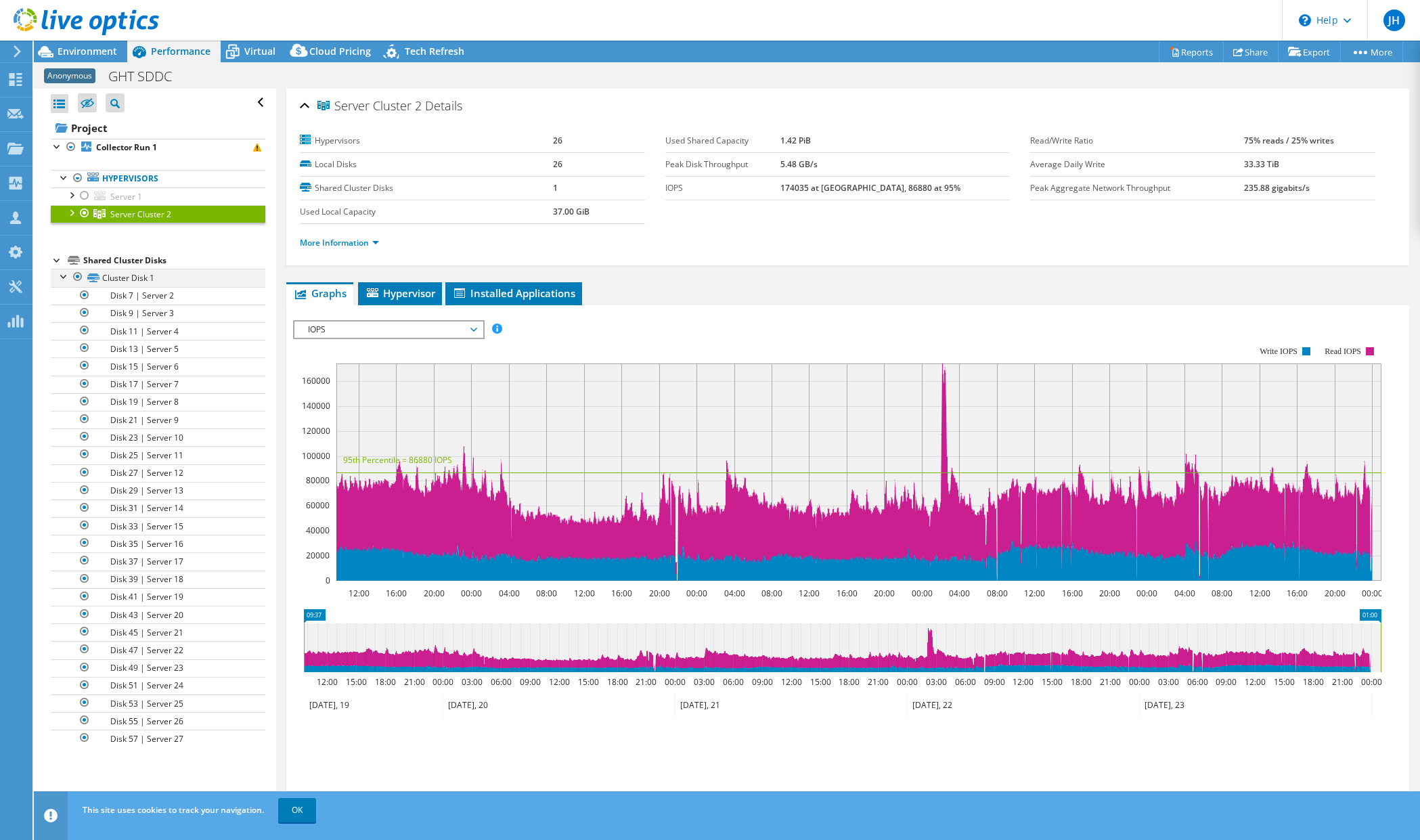
click at [63, 276] on div at bounding box center [65, 276] width 13 height 13
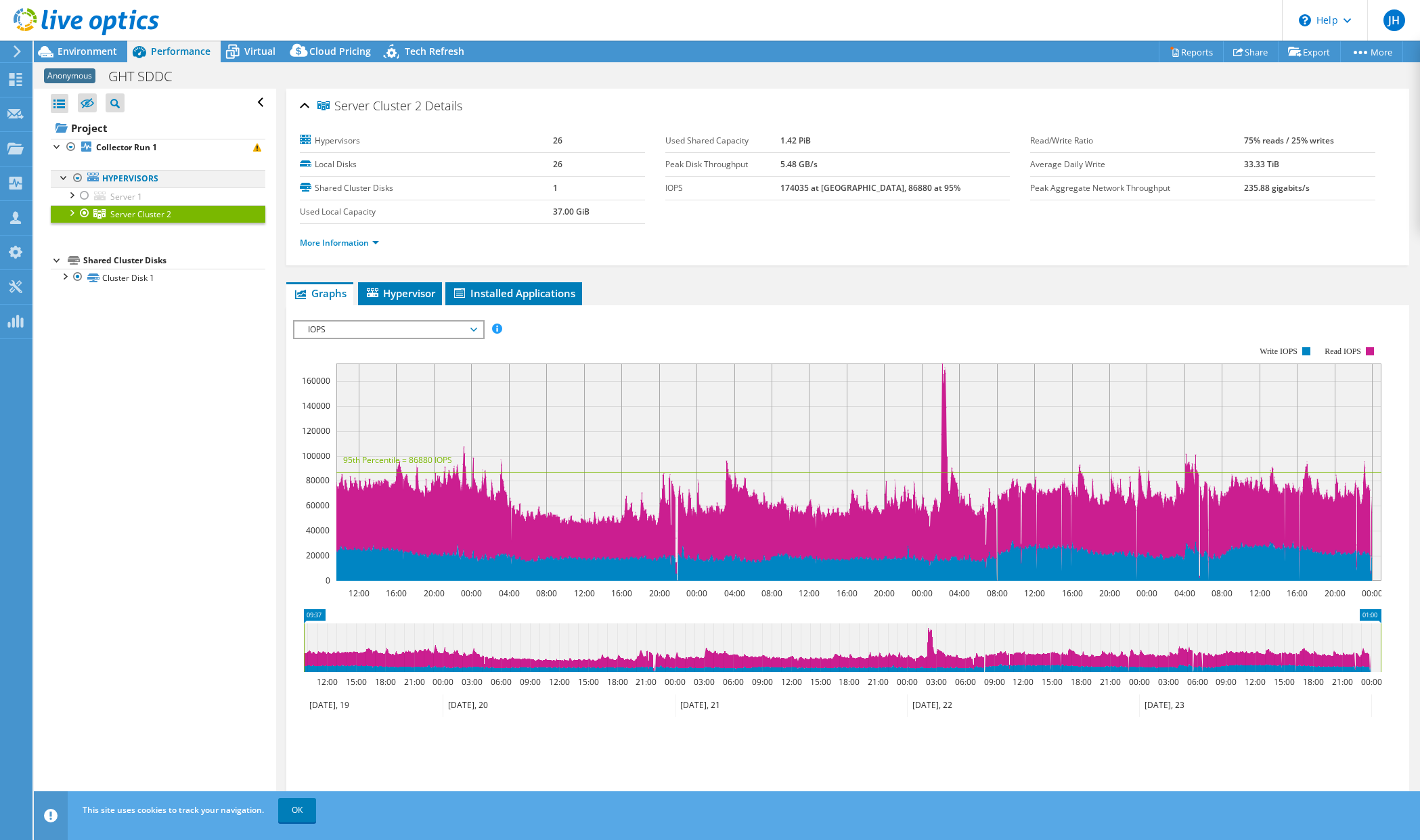
click at [65, 177] on div at bounding box center [65, 177] width 13 height 13
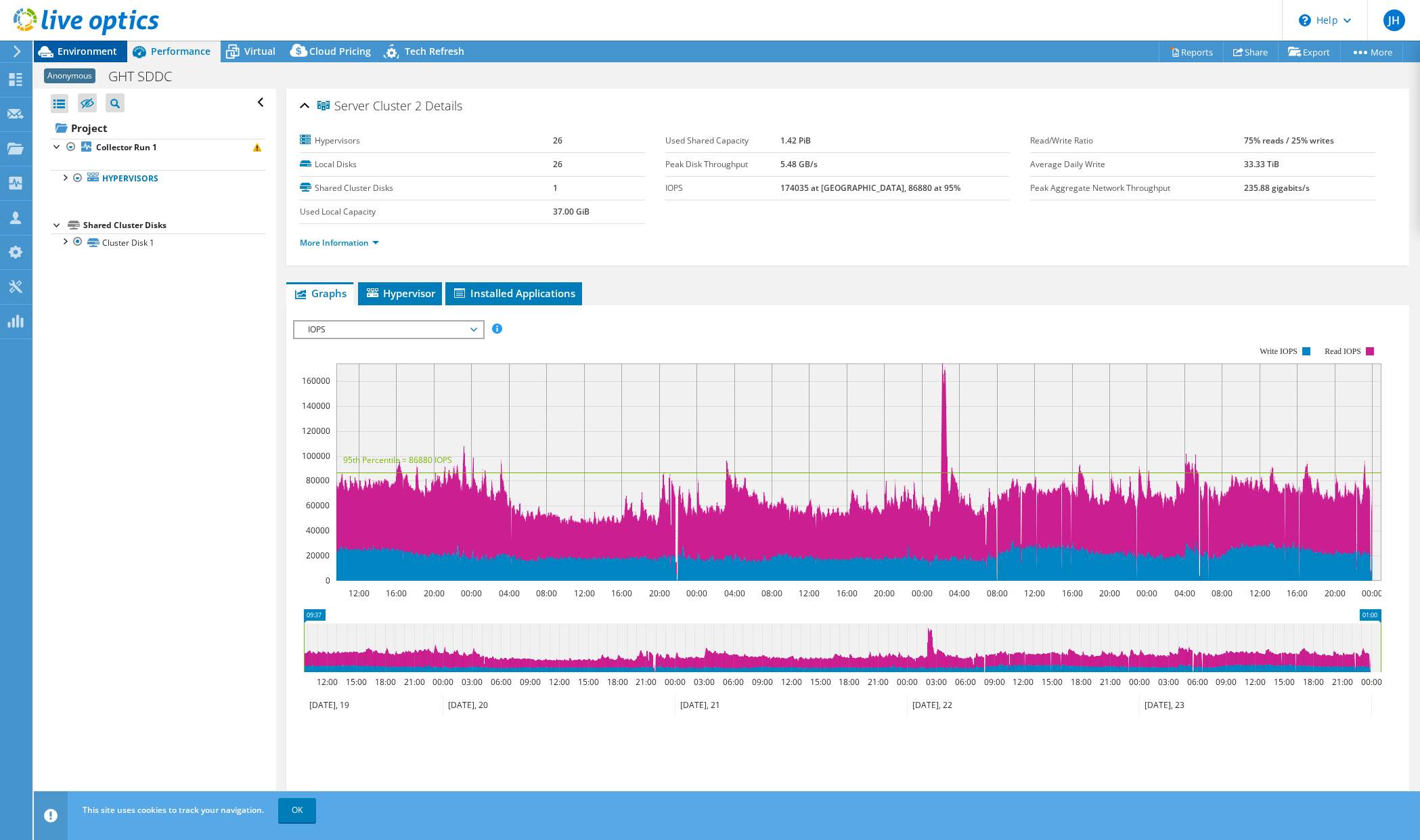
click at [66, 54] on span "Environment" at bounding box center [88, 51] width 60 height 13
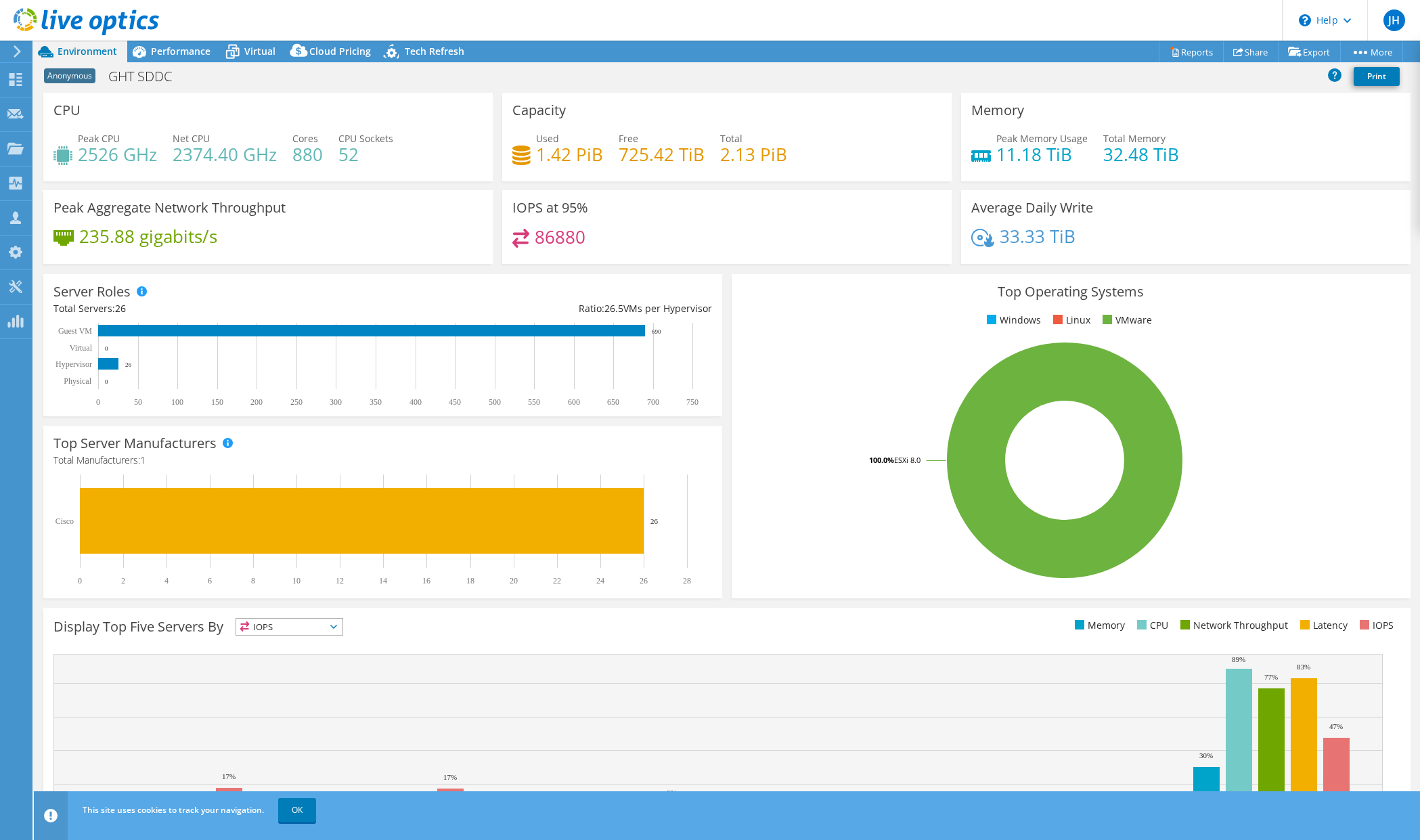
click at [183, 116] on div "CPU Peak CPU 2526 GHz Net CPU 2374.40 GHz Cores 880 CPU Sockets 52" at bounding box center [267, 136] width 450 height 89
click at [204, 22] on header "JH Channel Partner [PERSON_NAME] [PERSON_NAME][EMAIL_ADDRESS][DOMAIN_NAME] CDW …" at bounding box center [710, 20] width 1420 height 40
click at [178, 46] on span "Performance" at bounding box center [180, 51] width 60 height 13
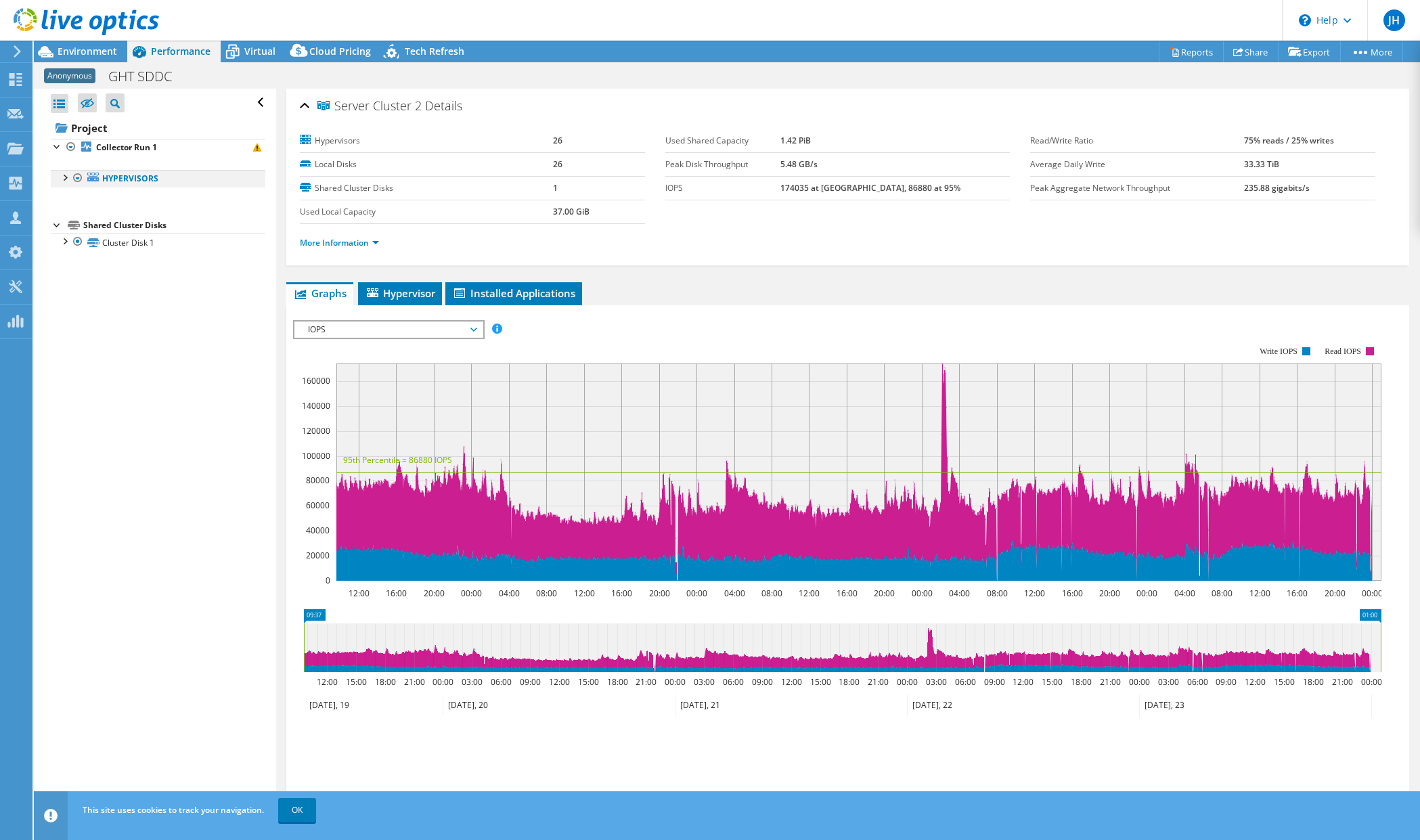
click at [69, 178] on div at bounding box center [65, 177] width 13 height 13
click at [73, 210] on div at bounding box center [71, 211] width 13 height 13
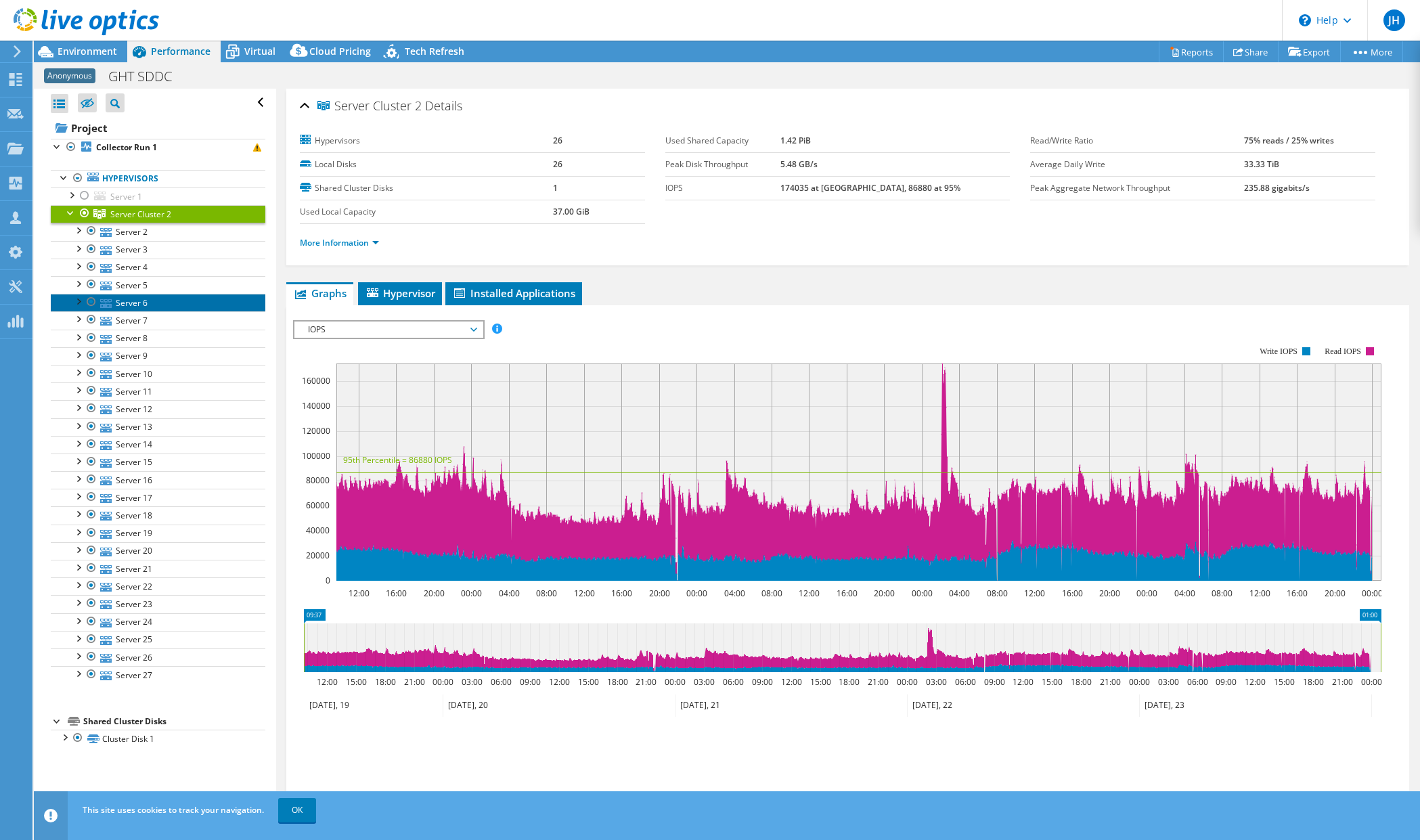
click at [136, 293] on link "Server 6" at bounding box center [158, 302] width 215 height 18
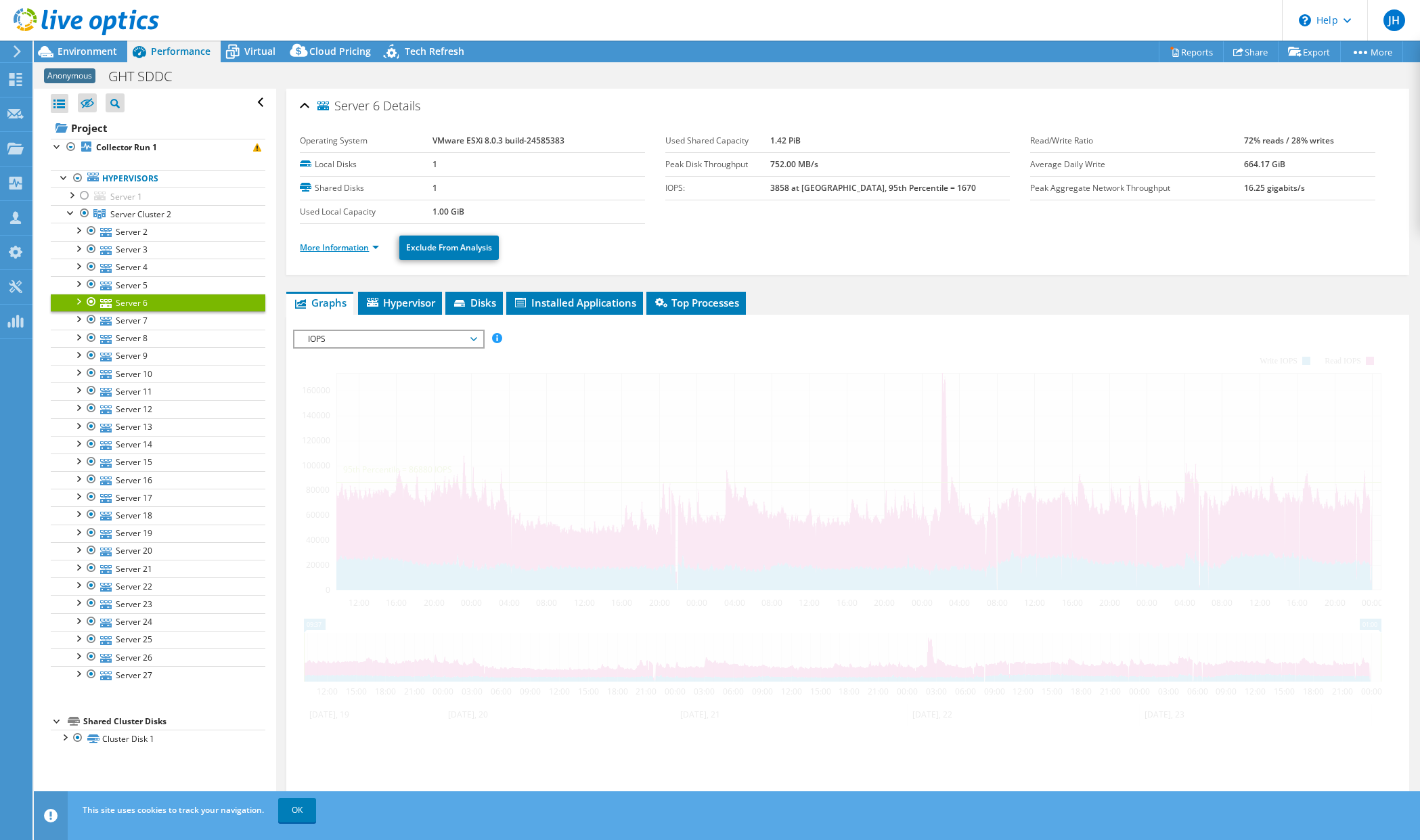
click at [408, 295] on span "Hypervisor" at bounding box center [399, 302] width 70 height 13
click at [330, 243] on link "More Information" at bounding box center [339, 248] width 79 height 11
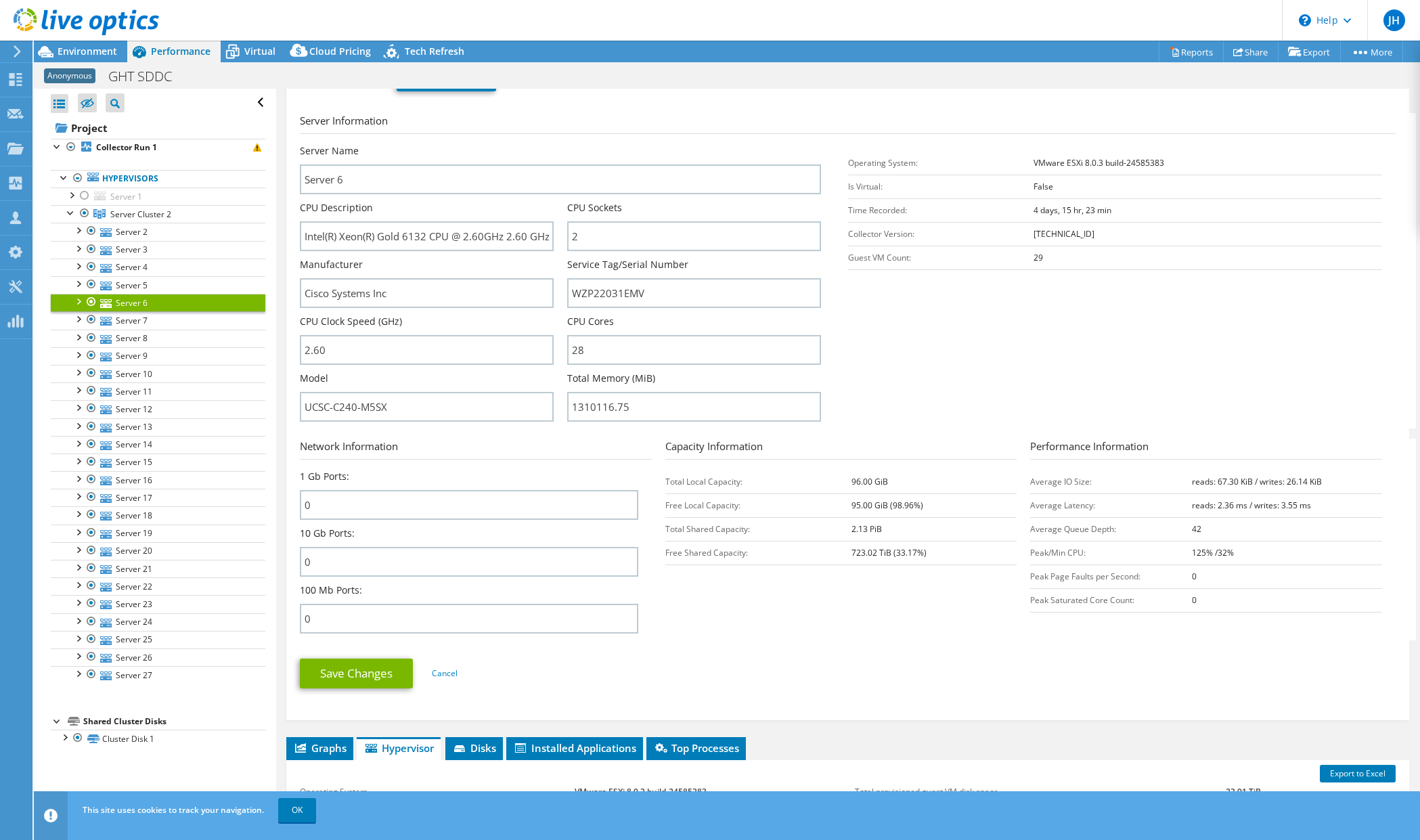
scroll to position [271, 0]
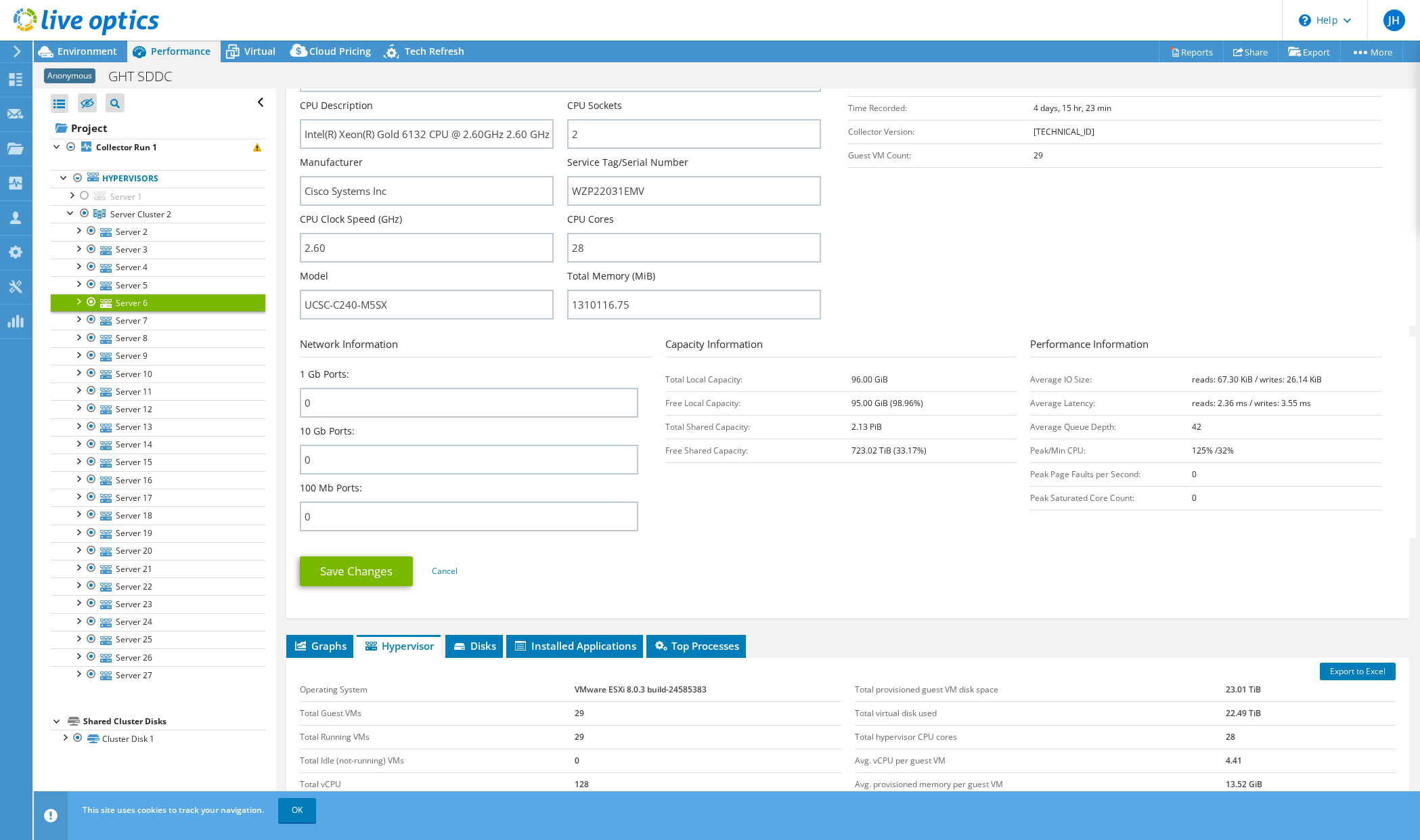
drag, startPoint x: 1376, startPoint y: 150, endPoint x: 1363, endPoint y: 158, distance: 15.3
click at [1376, 150] on div "Operating System: VMware ESXi 8.0.3 build-24585383 Is Virtual: False Time Recor…" at bounding box center [1122, 107] width 548 height 119
click at [69, 212] on div at bounding box center [71, 211] width 13 height 13
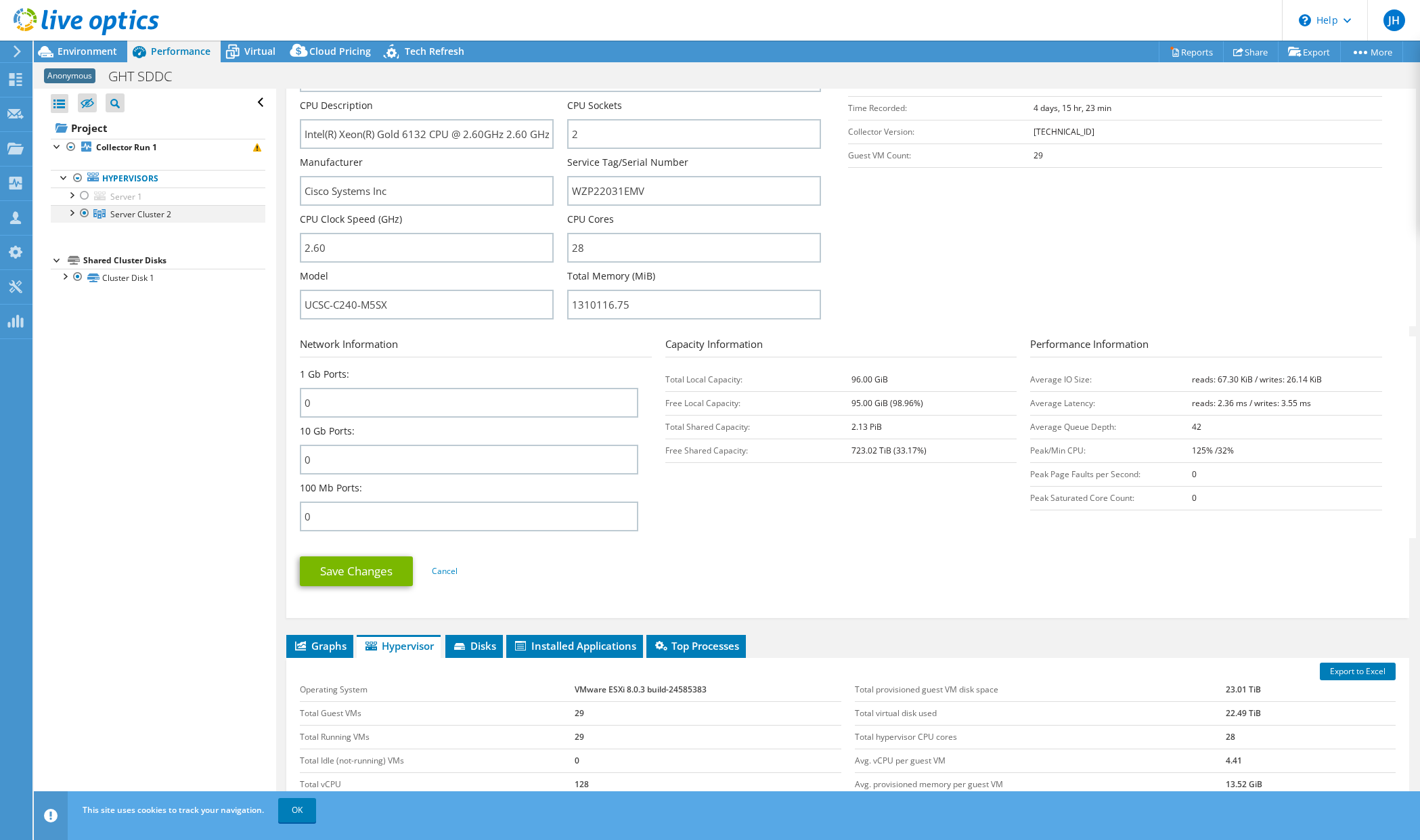
click at [78, 213] on div at bounding box center [84, 212] width 13 height 16
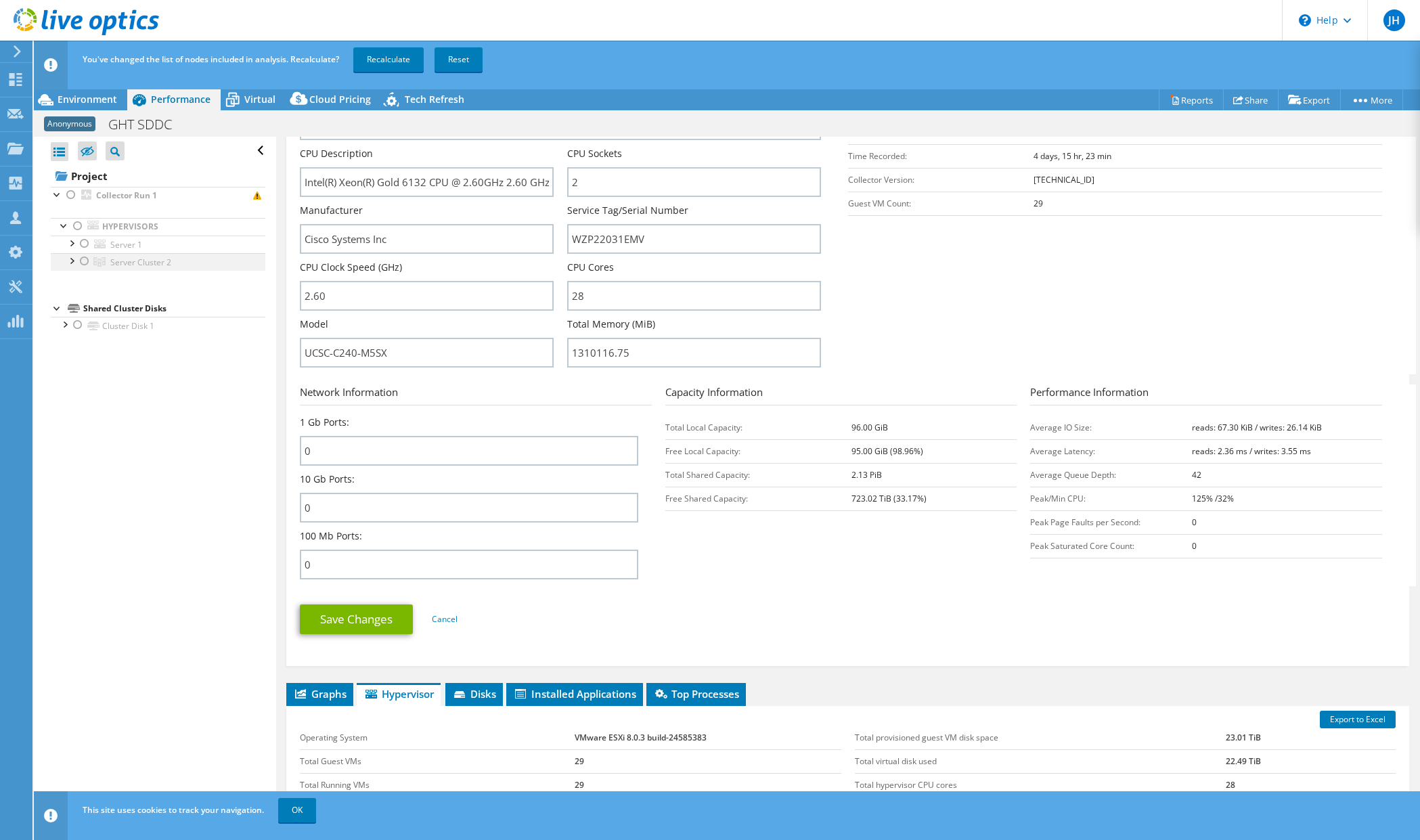
click at [72, 259] on div at bounding box center [71, 260] width 13 height 13
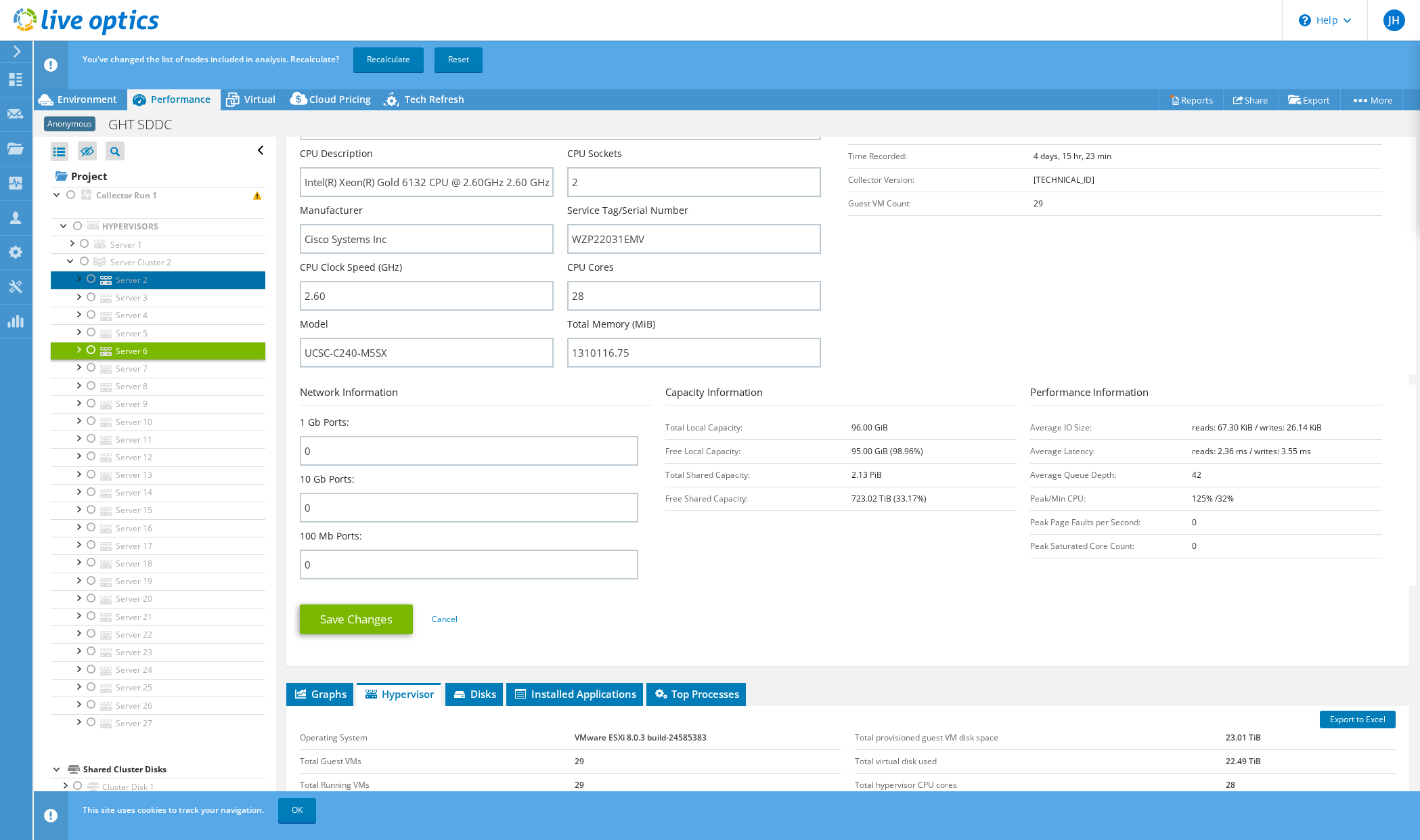
click at [127, 271] on link "Server 2" at bounding box center [158, 279] width 215 height 18
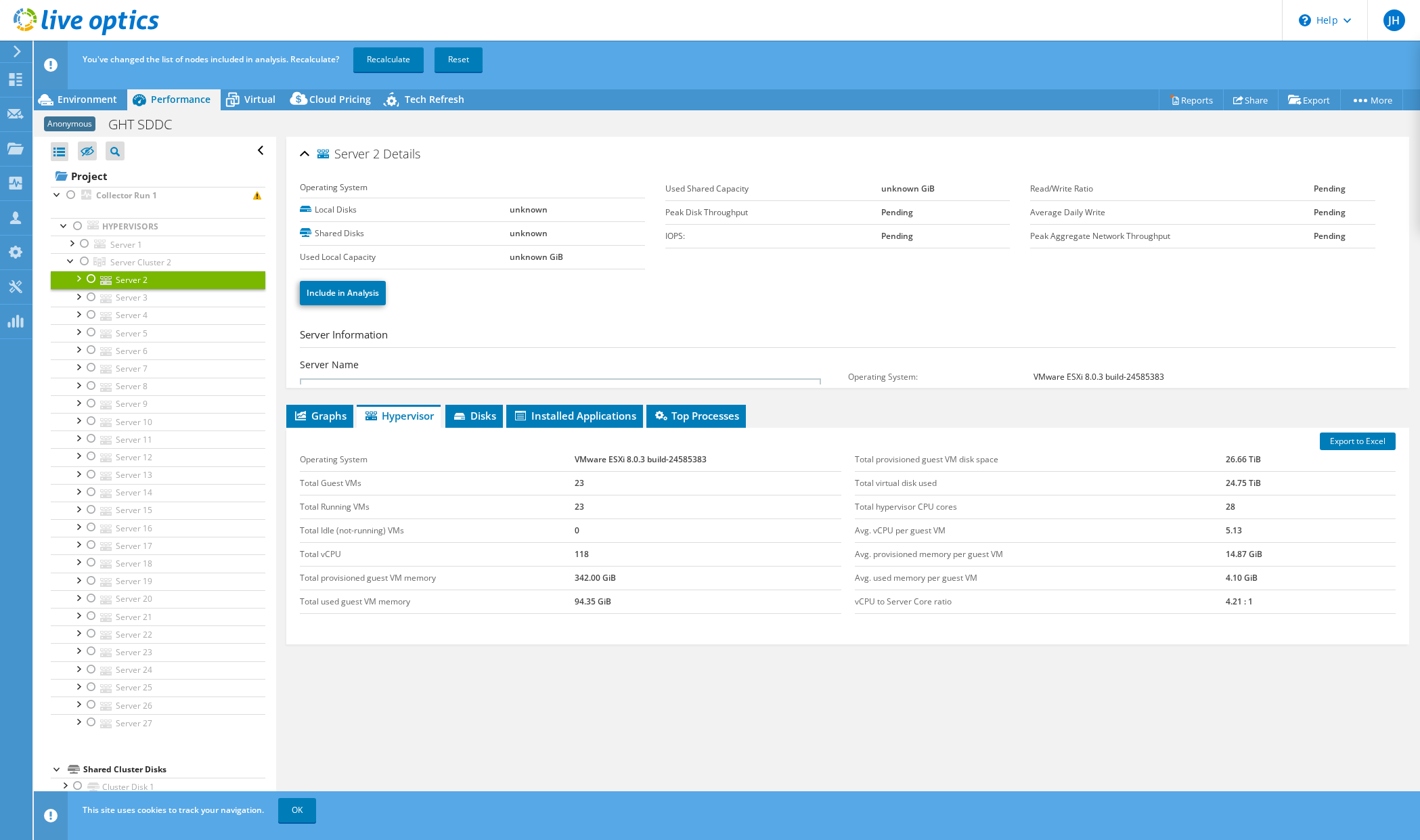
scroll to position [0, 0]
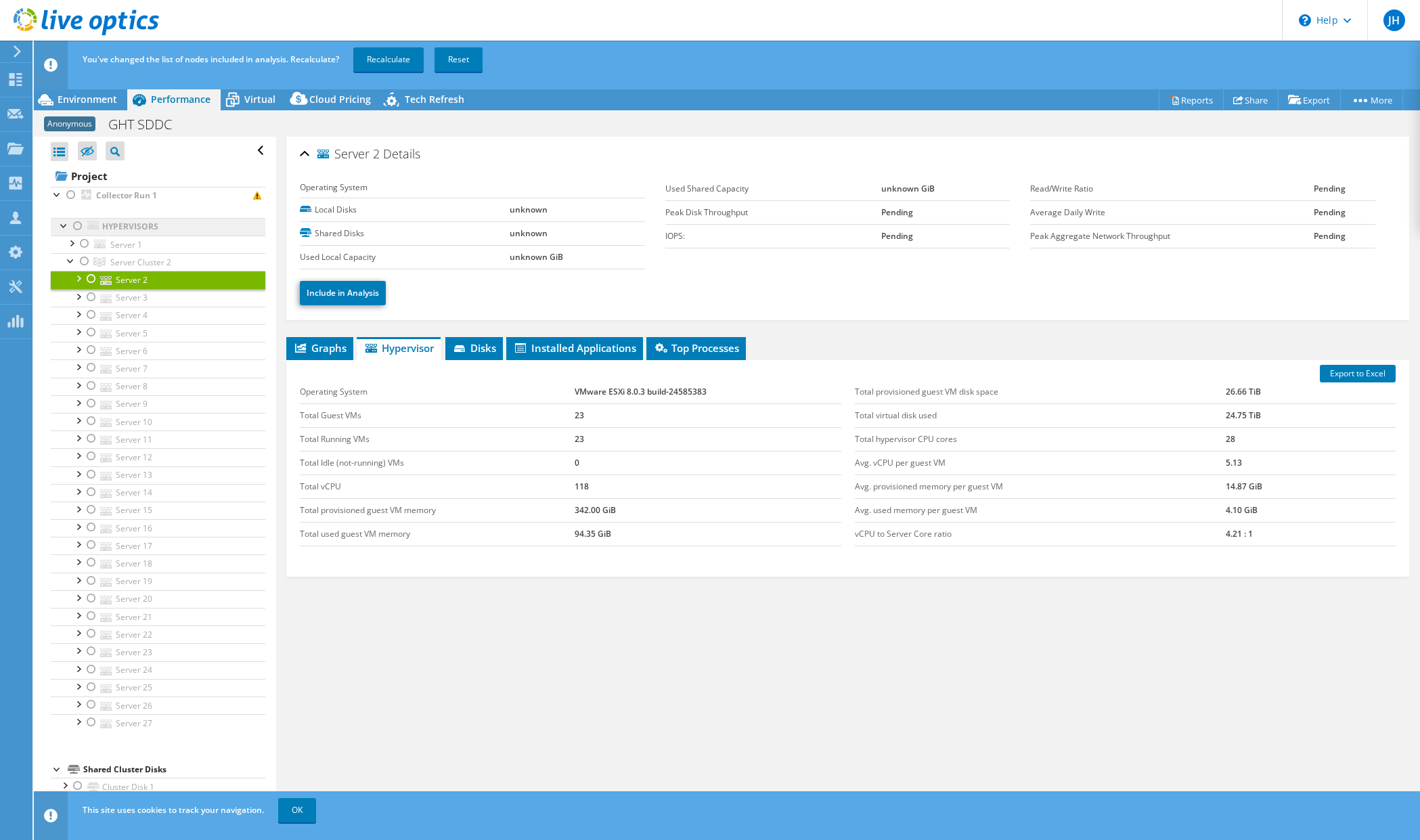
click at [126, 223] on link "Hypervisors" at bounding box center [158, 226] width 215 height 18
click at [141, 203] on link "Collector Run 1" at bounding box center [158, 195] width 215 height 18
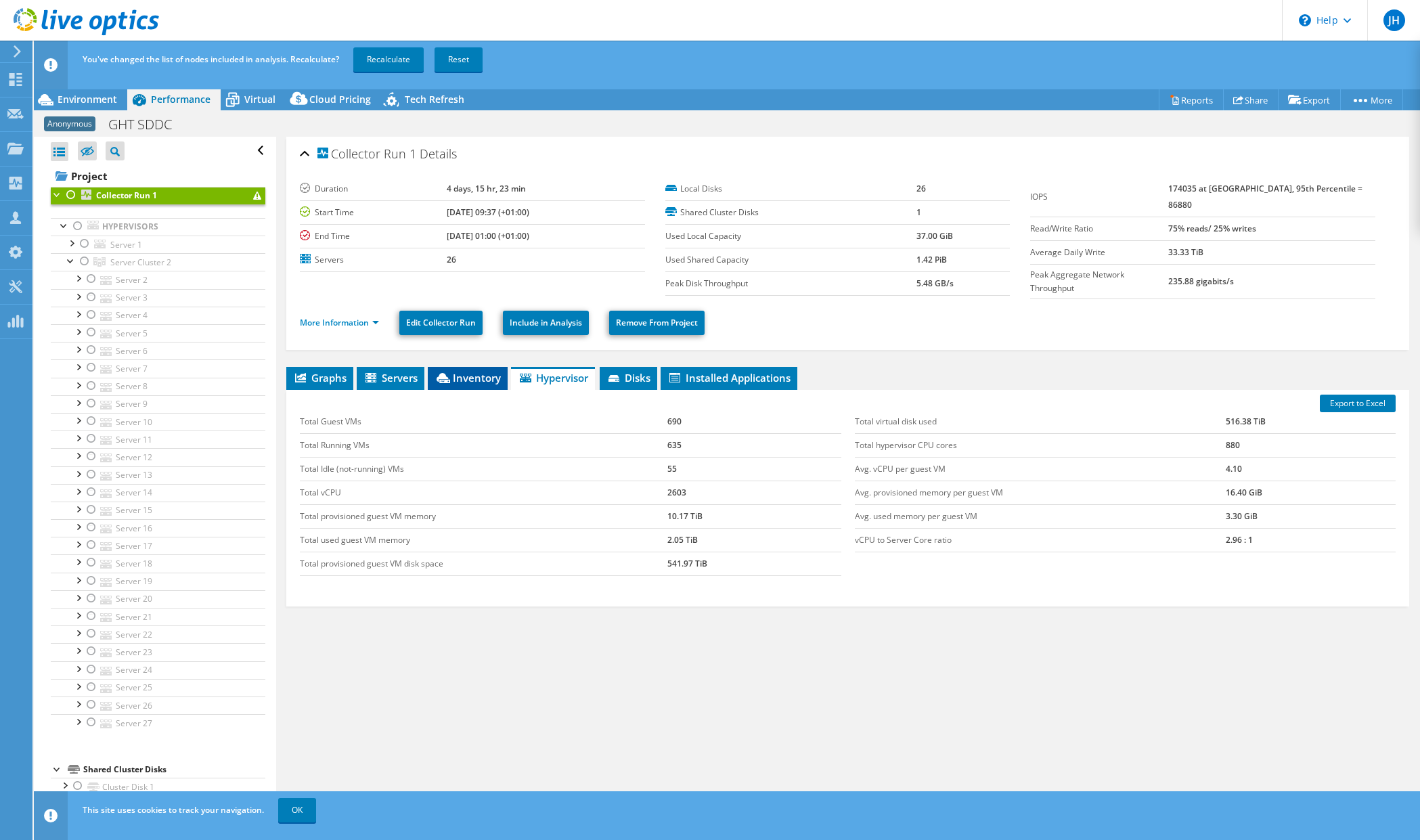
click at [449, 367] on li "Inventory" at bounding box center [467, 378] width 79 height 23
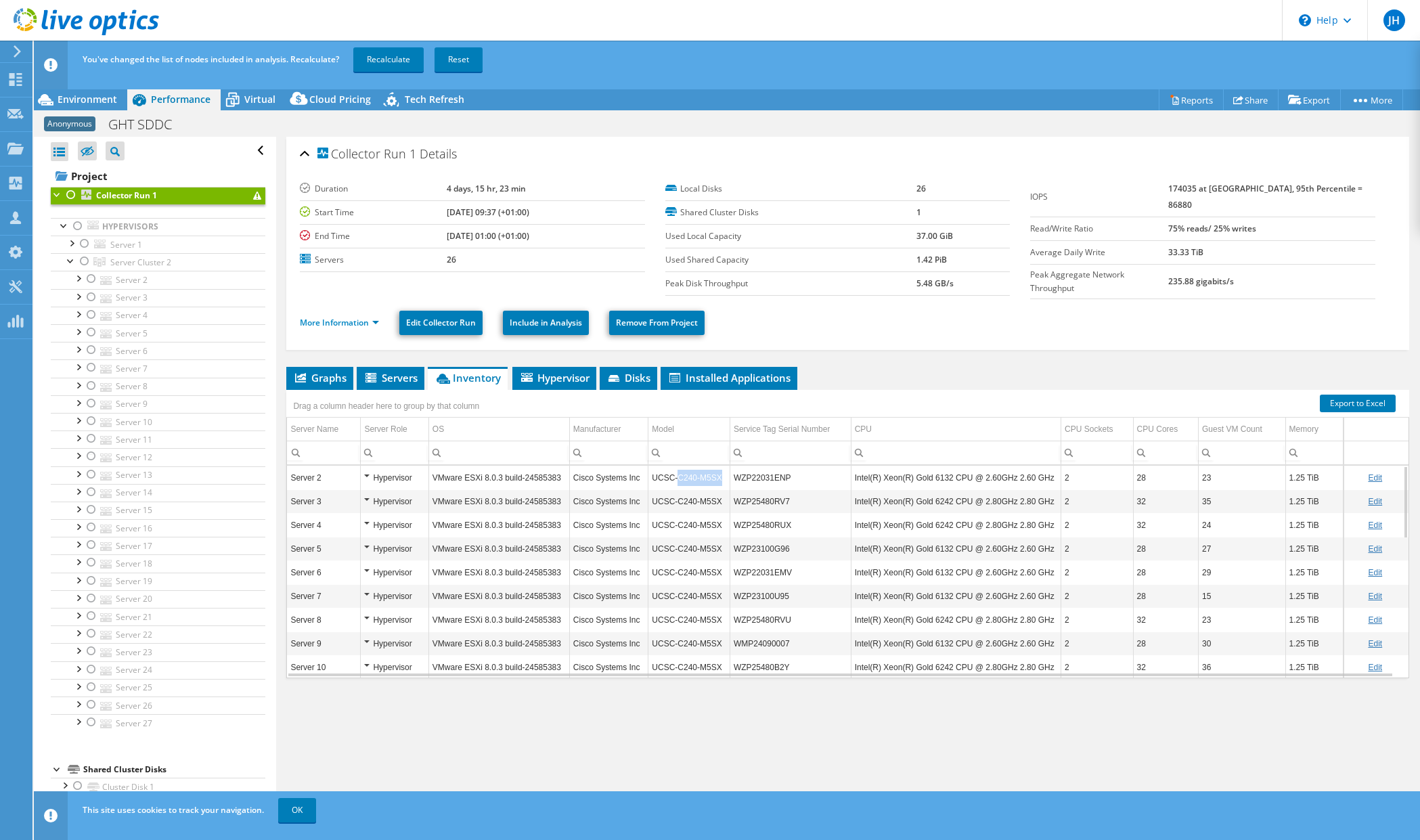
drag, startPoint x: 719, startPoint y: 470, endPoint x: 674, endPoint y: 476, distance: 45.4
click at [674, 476] on td "UCSC-C240-M5SX" at bounding box center [690, 477] width 82 height 23
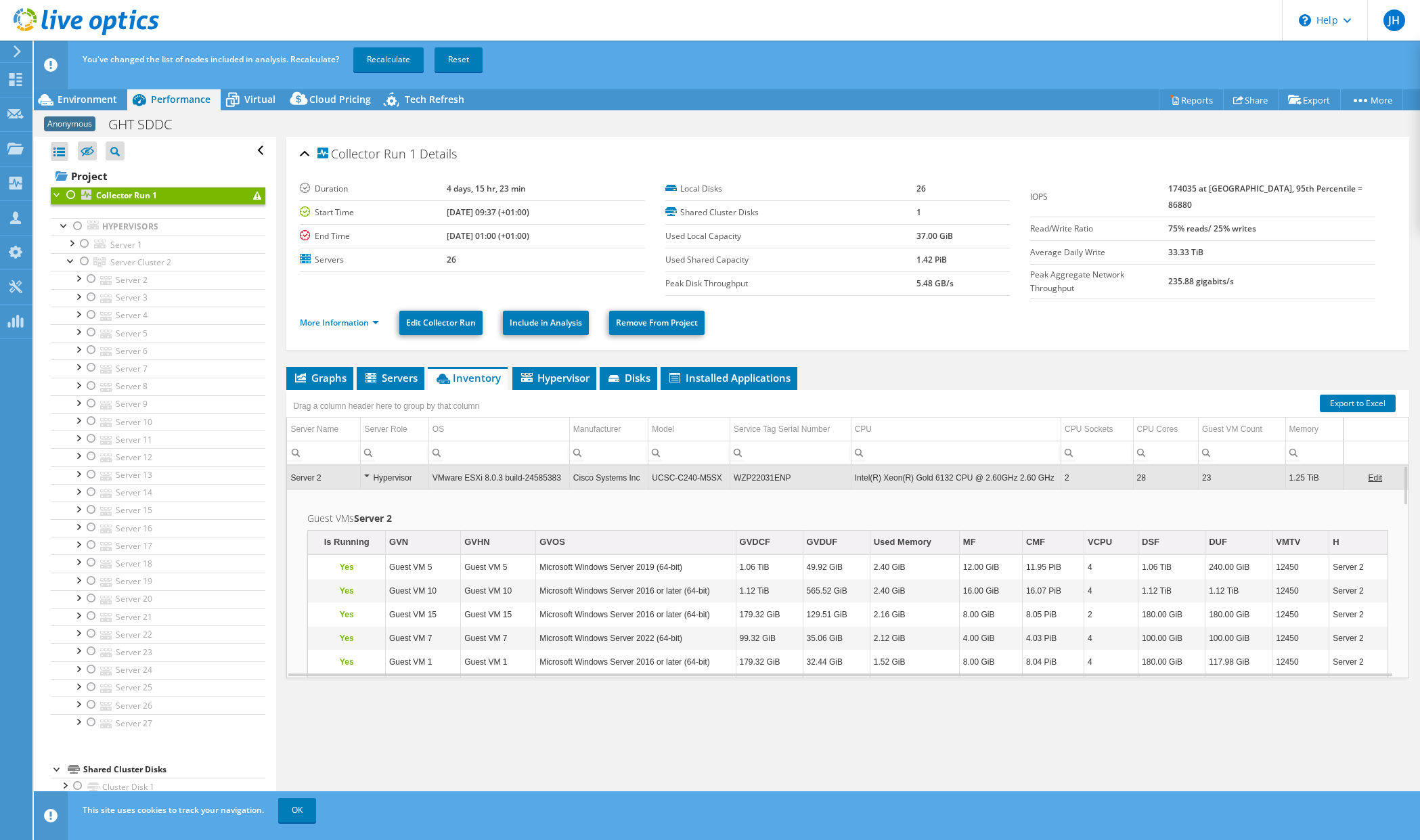
click at [446, 465] on td "VMware ESXi 8.0.3 build-24585383" at bounding box center [498, 477] width 141 height 23
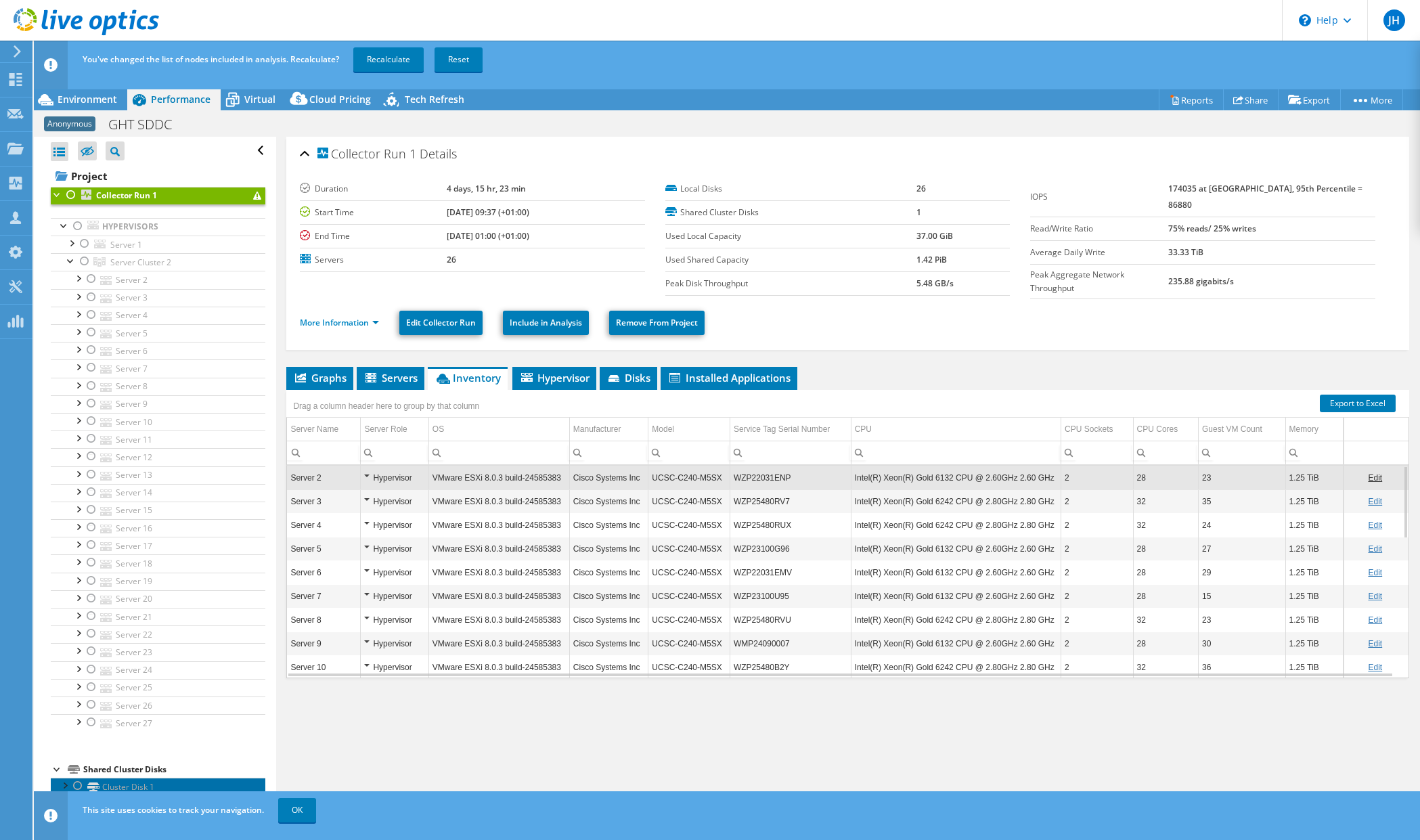
click at [124, 777] on link "Cluster Disk 1" at bounding box center [158, 786] width 215 height 18
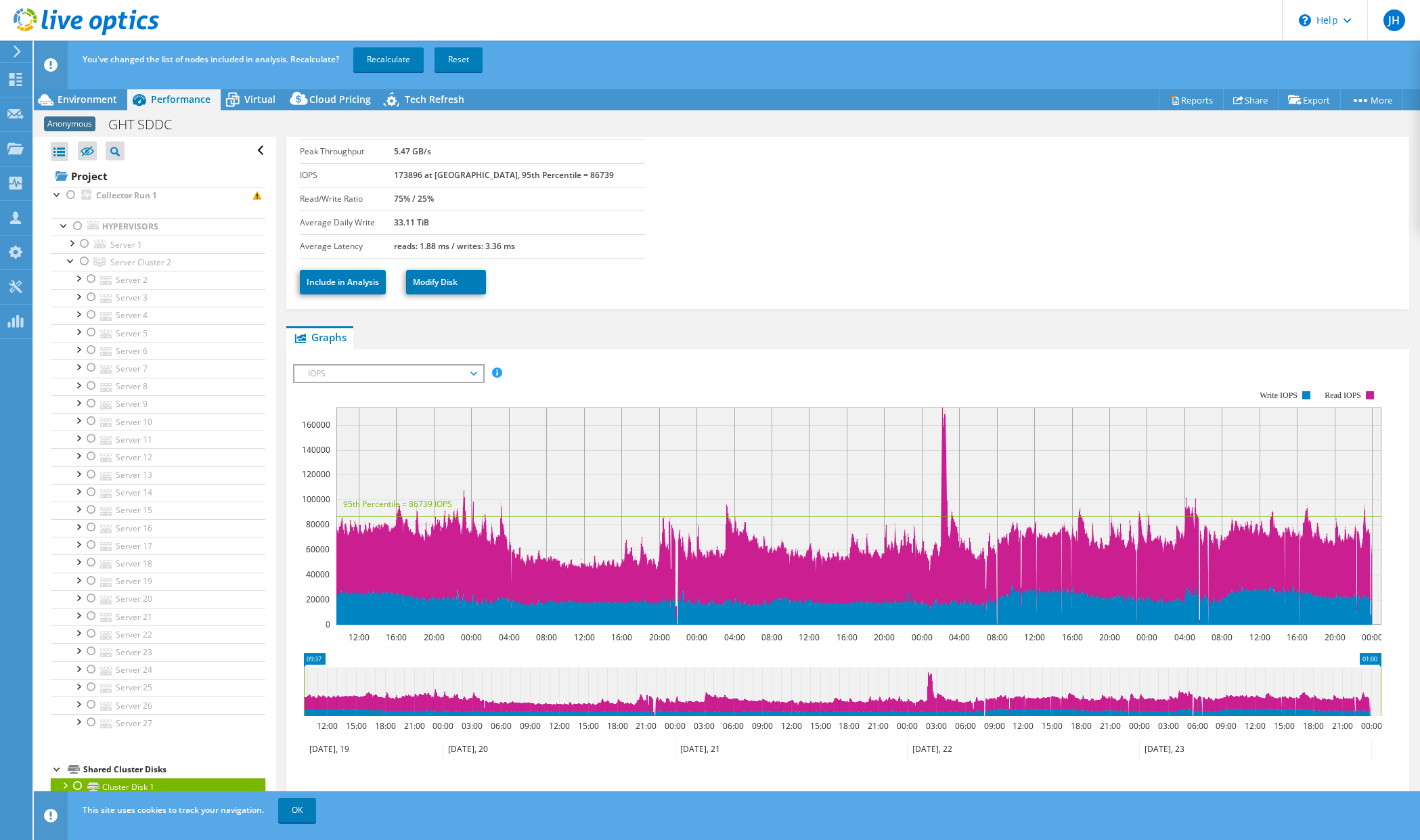
scroll to position [138, 0]
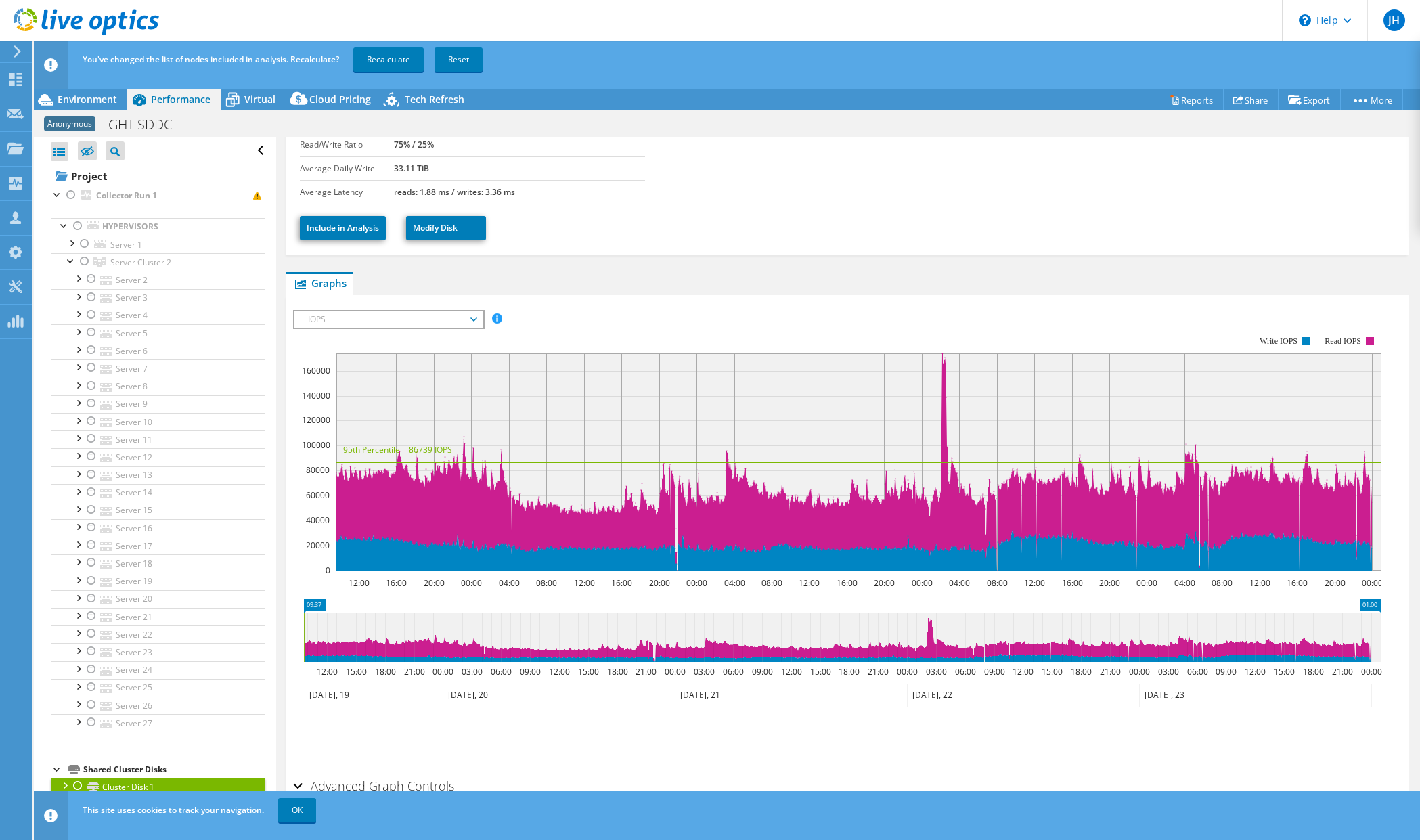
click at [124, 767] on div "Shared Cluster Disks" at bounding box center [174, 769] width 182 height 16
click at [63, 779] on div at bounding box center [65, 784] width 13 height 13
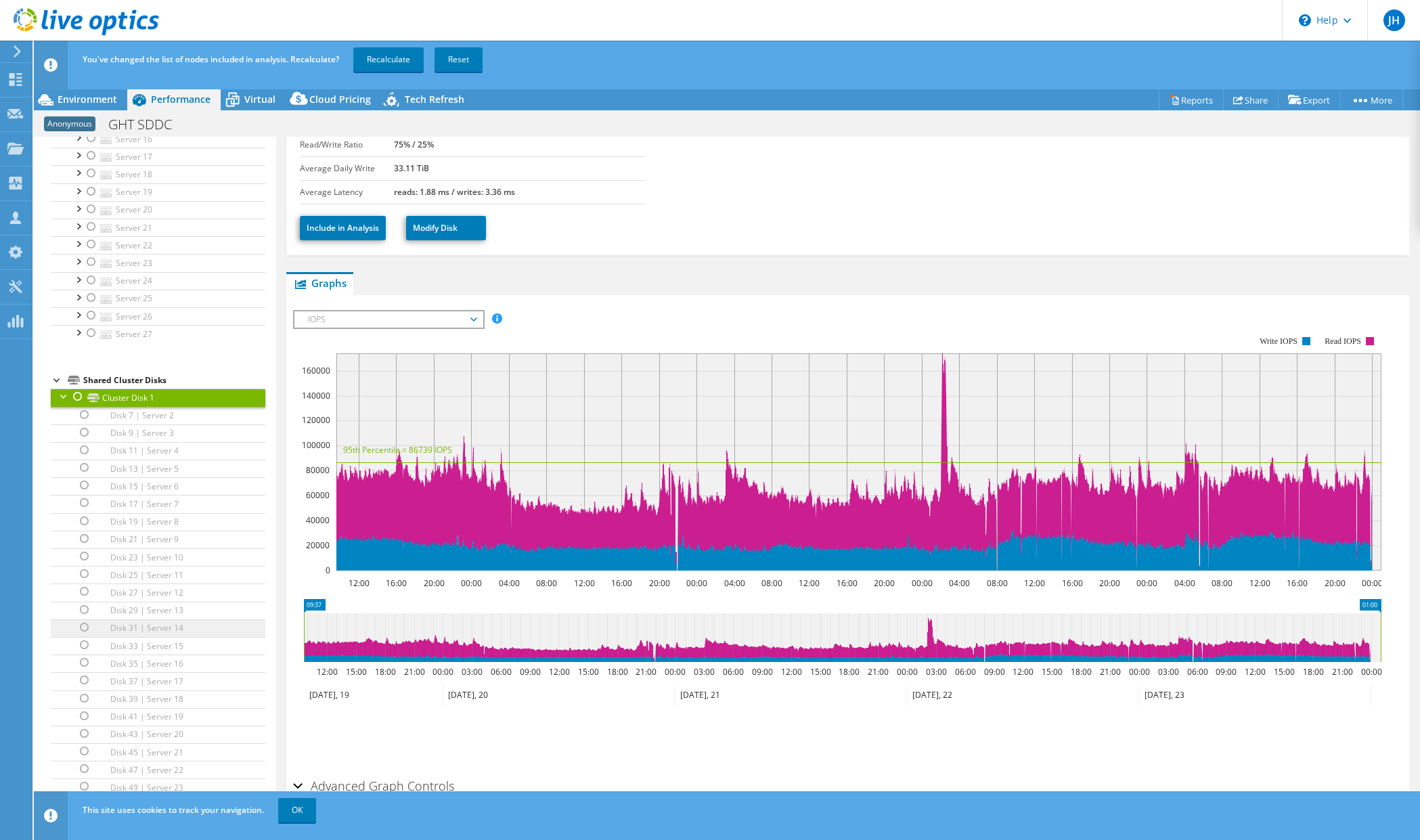
scroll to position [398, 0]
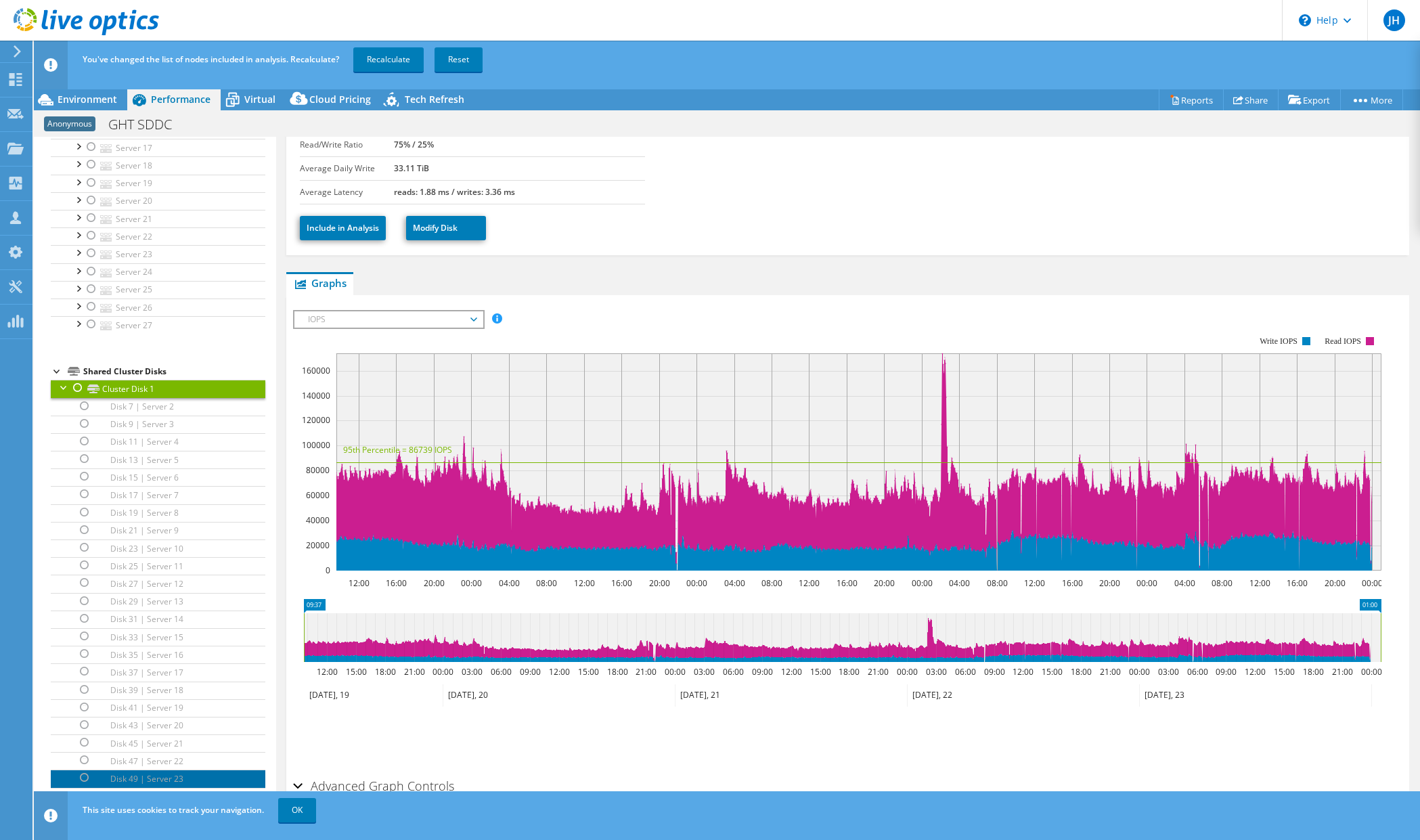
click at [158, 772] on link "Disk 49 | Server 23" at bounding box center [158, 777] width 215 height 18
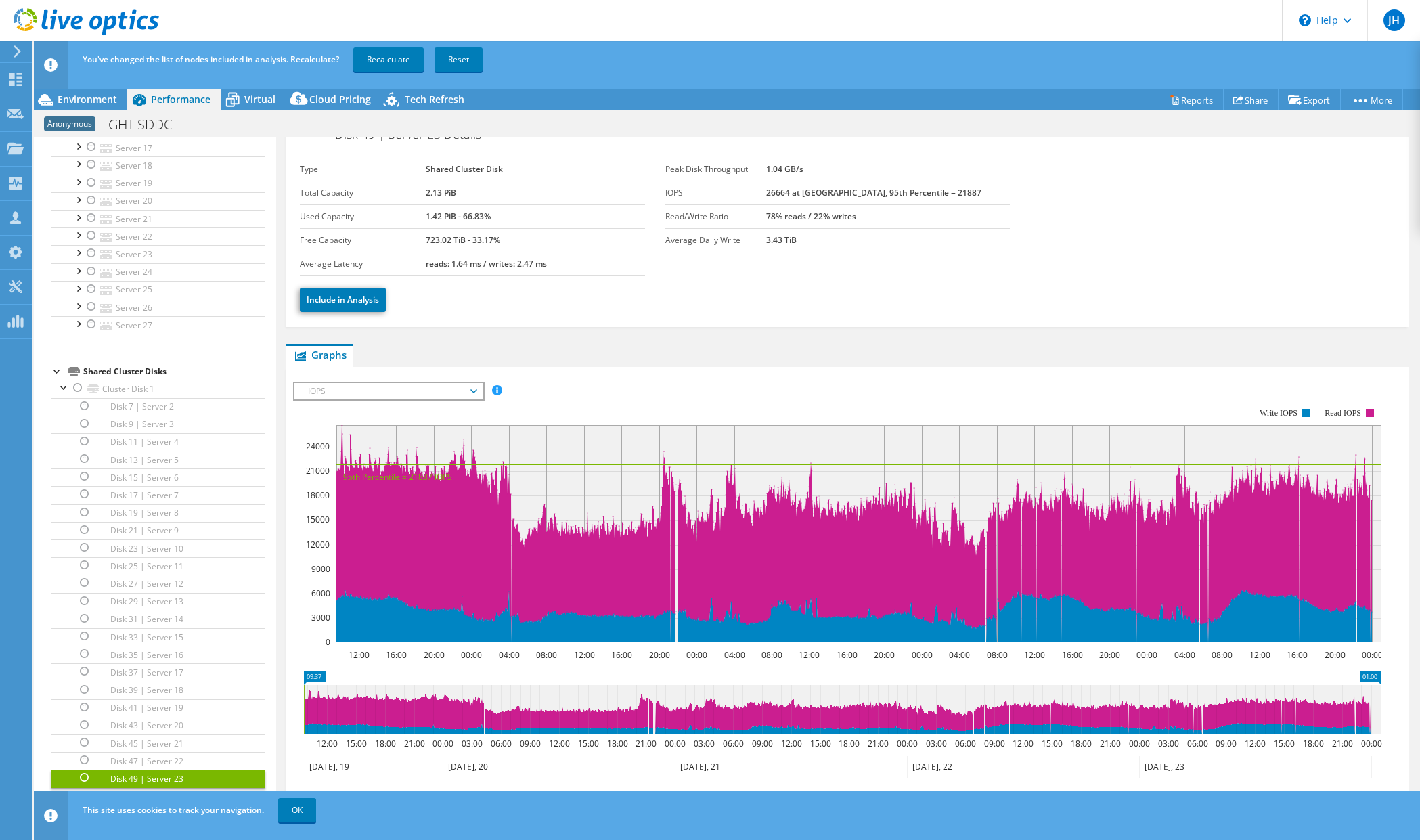
scroll to position [0, 0]
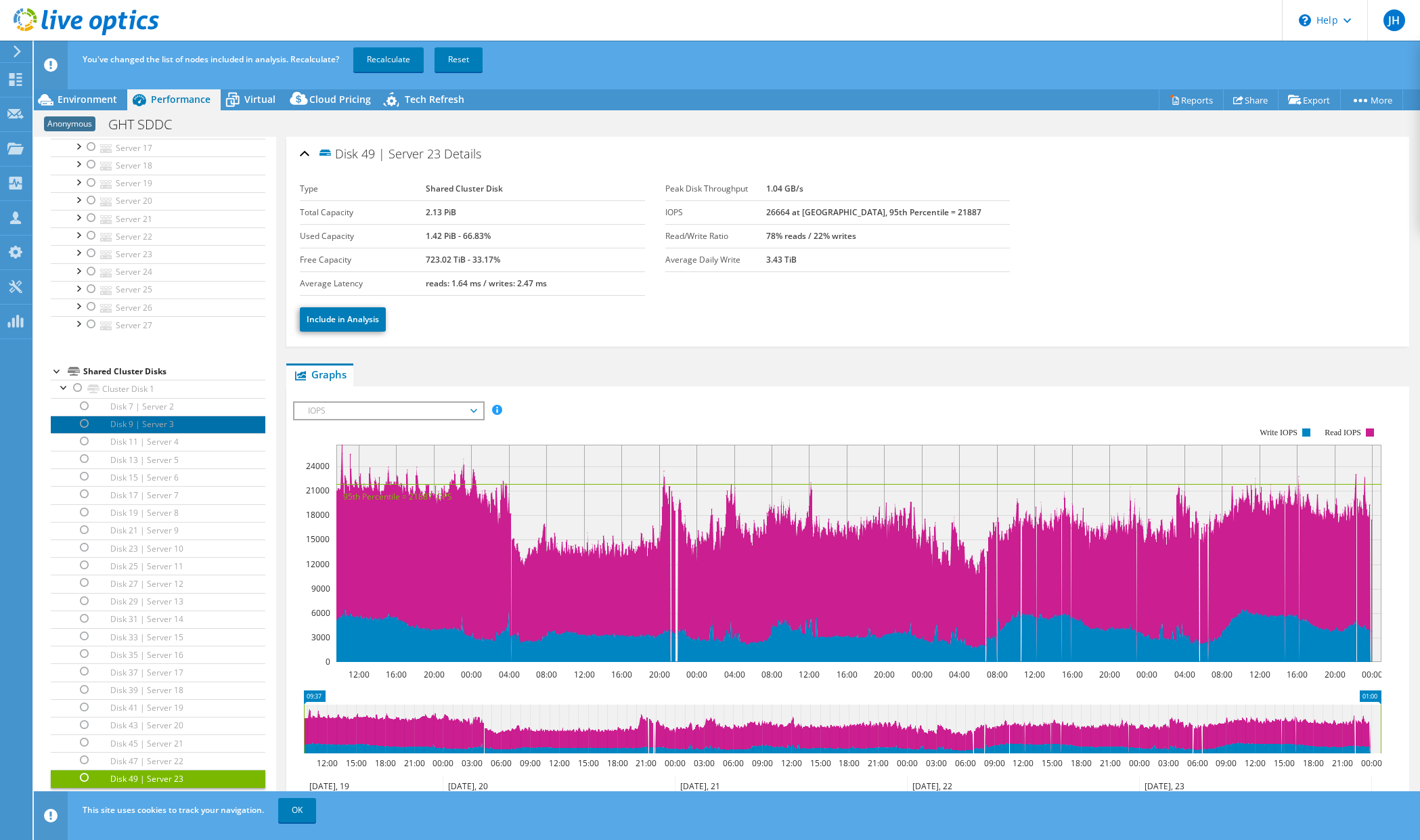
click at [160, 416] on link "Disk 9 | Server 3" at bounding box center [158, 424] width 215 height 18
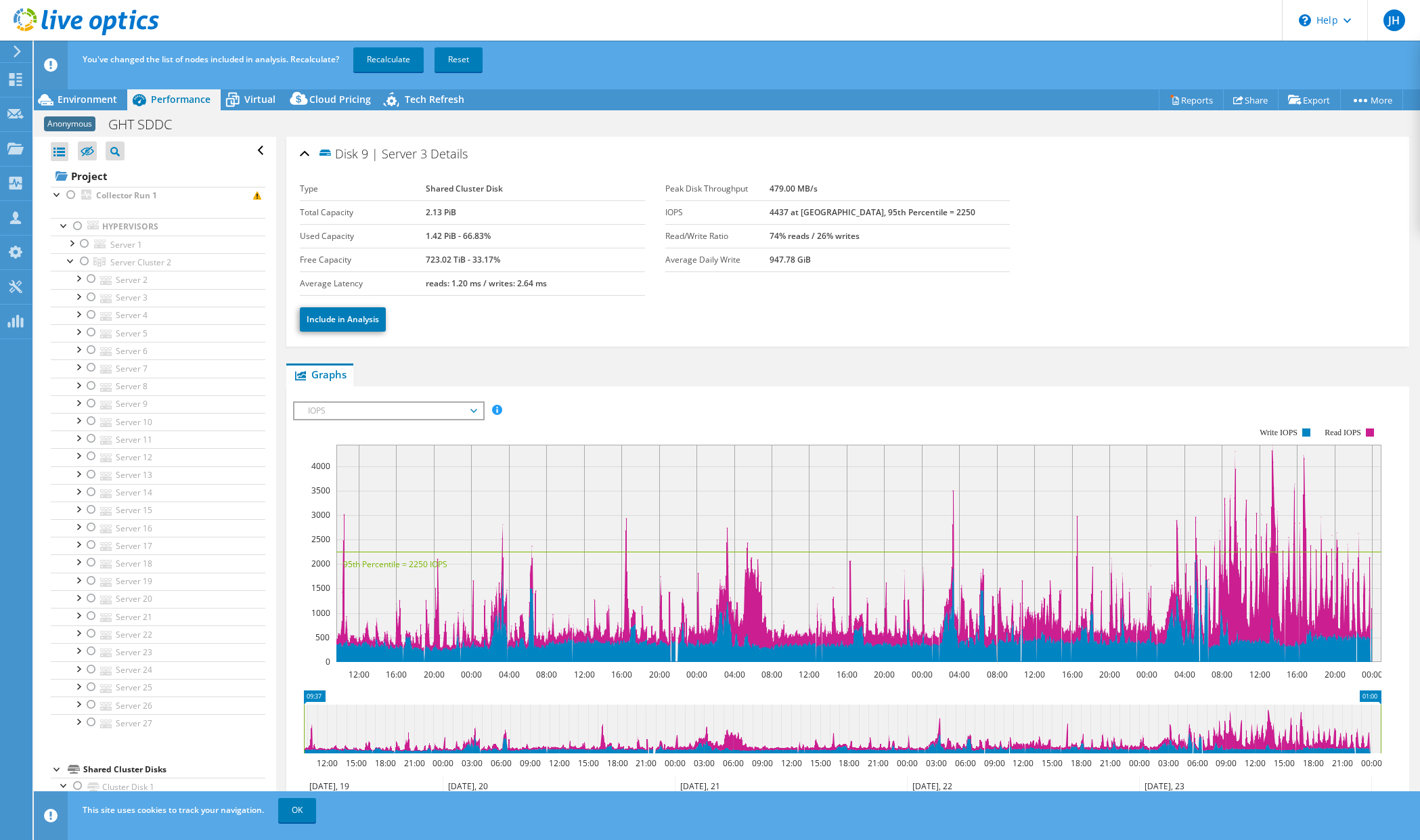
select select "USD"
click at [141, 796] on link "Disk 7 | Server 2" at bounding box center [158, 804] width 215 height 18
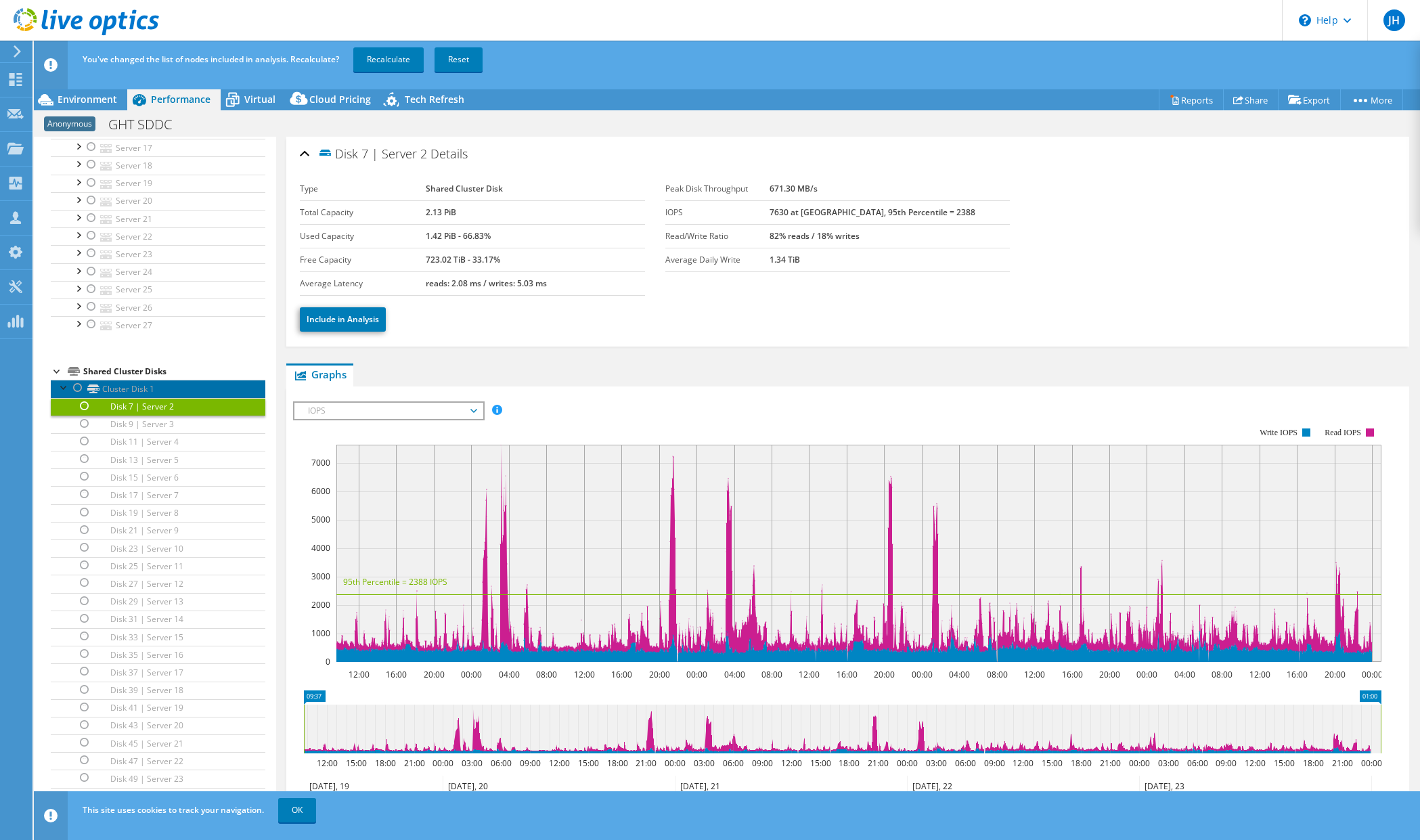
click at [122, 389] on link "Cluster Disk 1" at bounding box center [158, 388] width 215 height 18
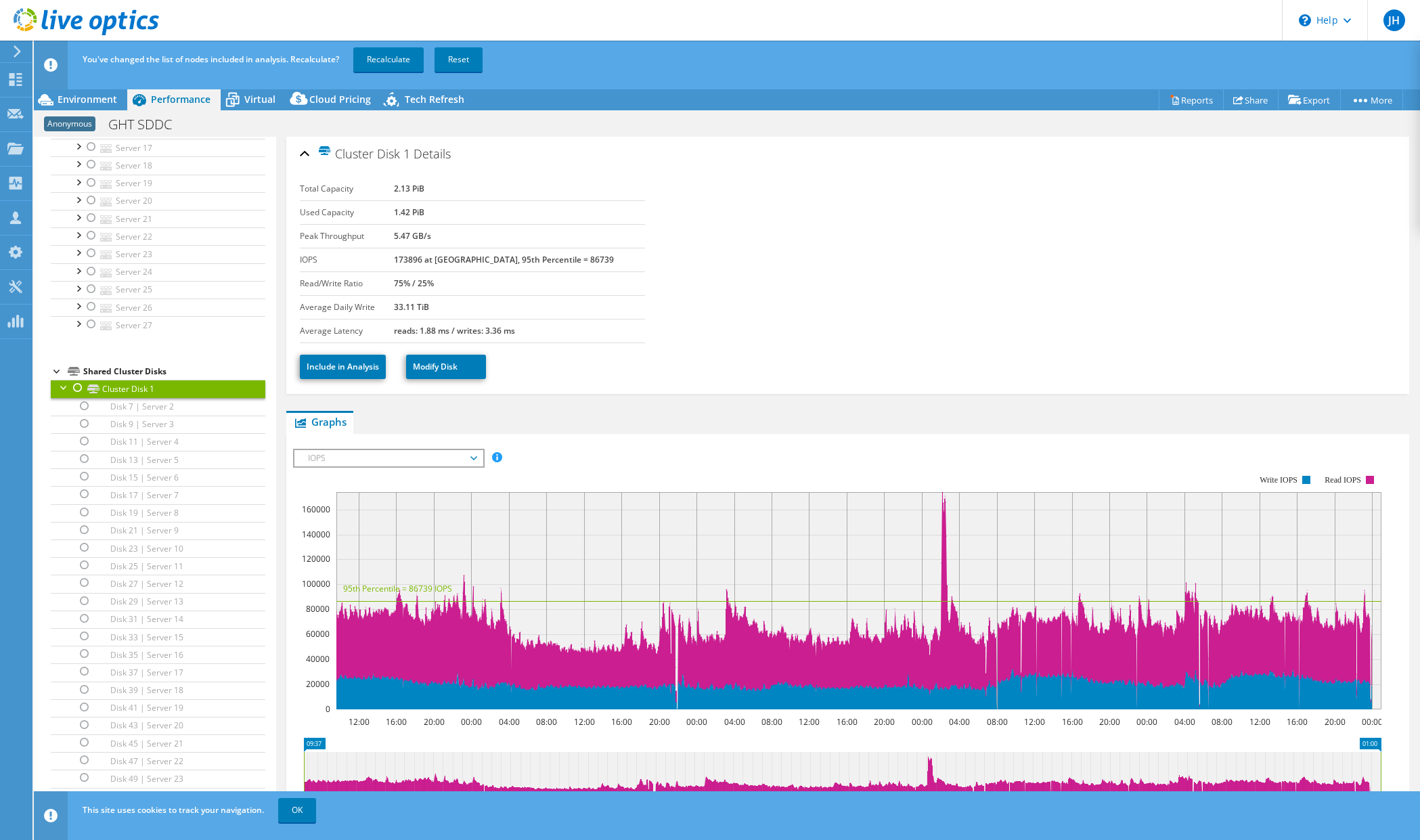
drag, startPoint x: 1050, startPoint y: 241, endPoint x: 1024, endPoint y: 176, distance: 70.0
click at [1050, 241] on section "Total Capacity 2.13 PiB Used Capacity 1.42 PiB Peak Throughput 5.47 GB/s IOPS 1…" at bounding box center [848, 260] width 1096 height 165
click at [165, 21] on header "JH Channel Partner [PERSON_NAME] [PERSON_NAME][EMAIL_ADDRESS][DOMAIN_NAME] CDW …" at bounding box center [710, 20] width 1420 height 40
click at [90, 103] on span "Environment" at bounding box center [88, 99] width 60 height 13
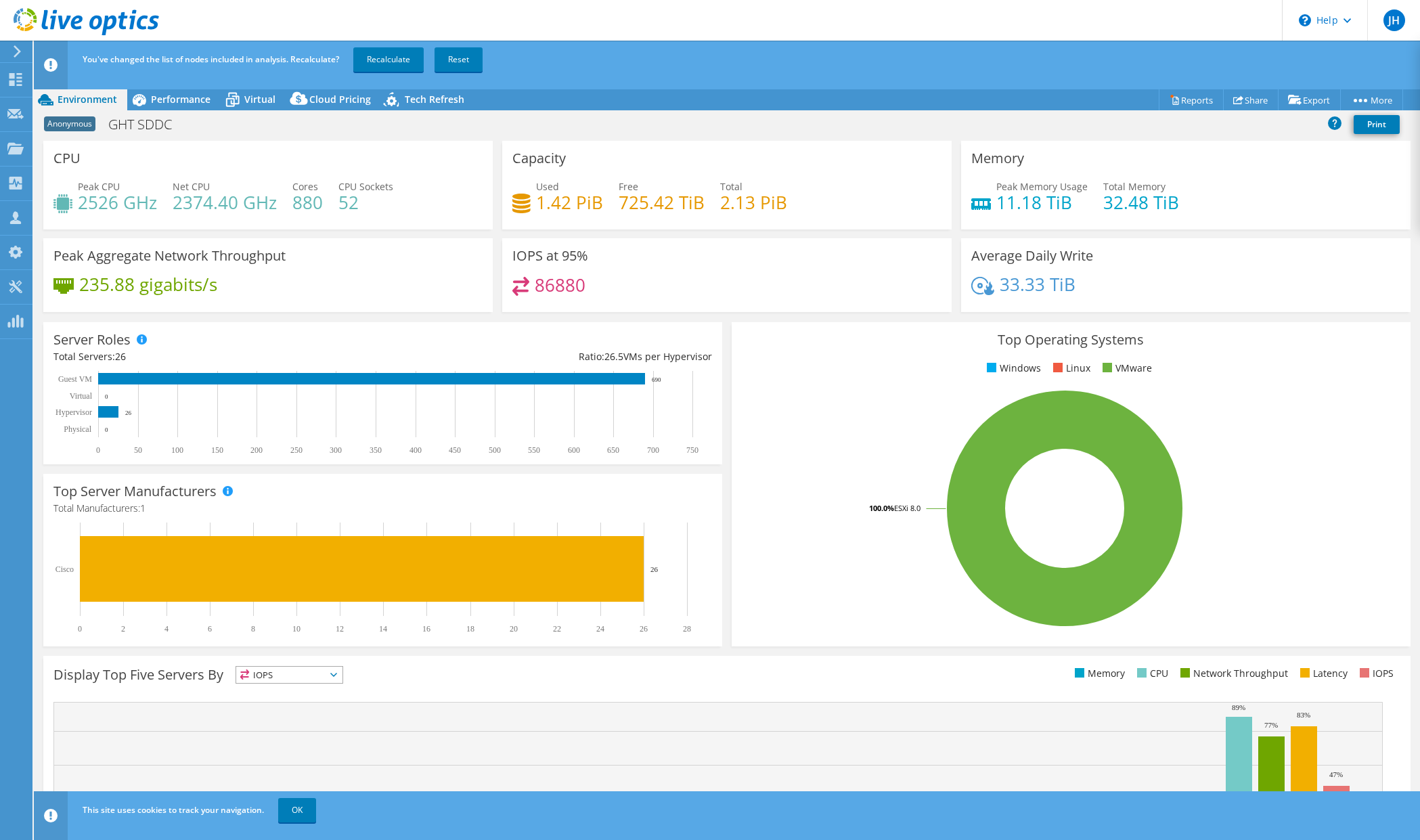
click at [191, 22] on header "JH Channel Partner [PERSON_NAME] [PERSON_NAME][EMAIL_ADDRESS][DOMAIN_NAME] CDW …" at bounding box center [710, 20] width 1420 height 40
click at [201, 21] on header "JH Channel Partner [PERSON_NAME] [PERSON_NAME][EMAIL_ADDRESS][DOMAIN_NAME] CDW …" at bounding box center [710, 20] width 1420 height 40
click at [195, 23] on header "JH Channel Partner [PERSON_NAME] [PERSON_NAME][EMAIL_ADDRESS][DOMAIN_NAME] CDW …" at bounding box center [710, 20] width 1420 height 40
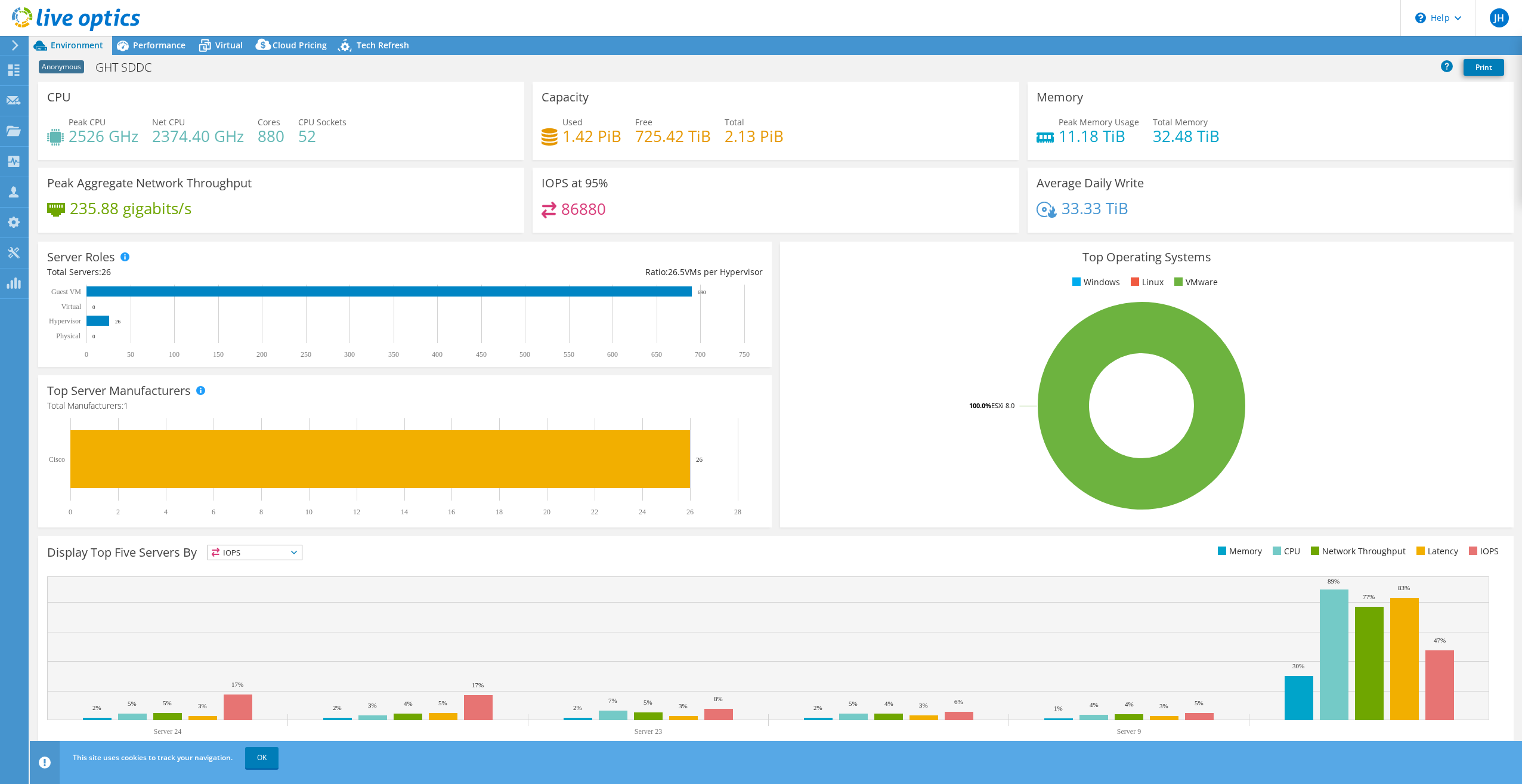
select select "USD"
click at [138, 44] on span "Performance" at bounding box center [159, 45] width 53 height 12
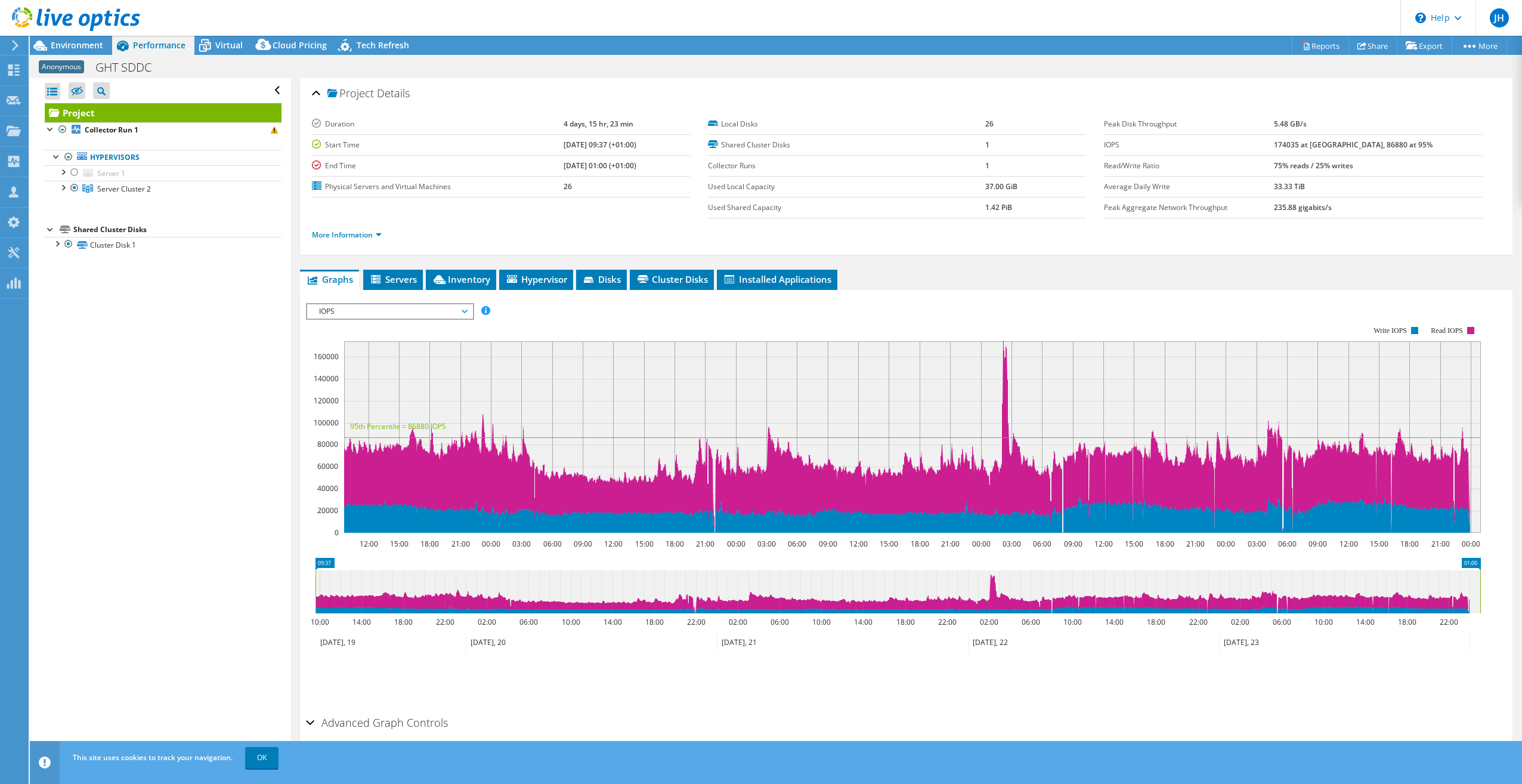
click at [70, 38] on div at bounding box center [70, 20] width 140 height 40
click at [69, 42] on span "Environment" at bounding box center [77, 45] width 53 height 12
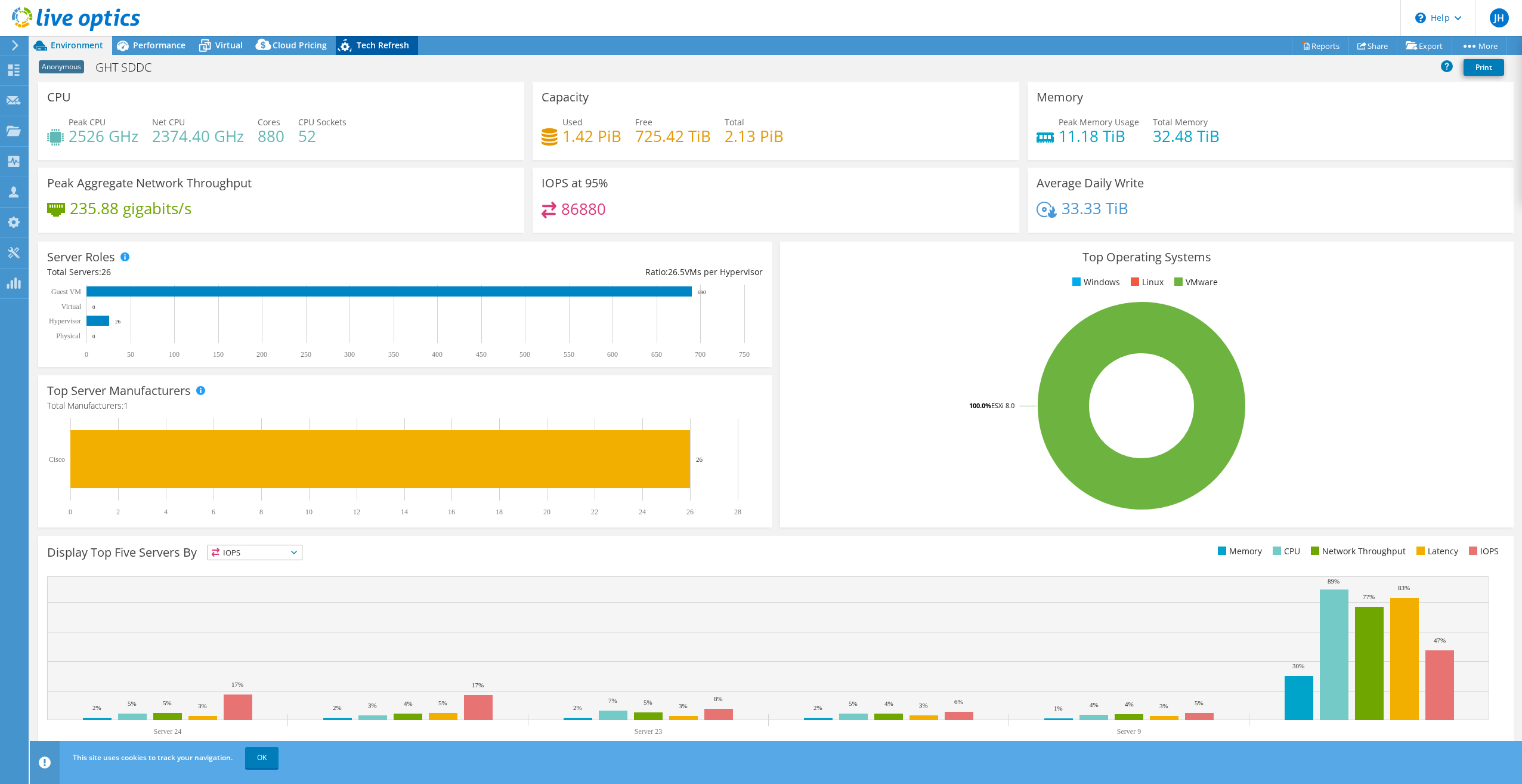
click at [383, 46] on span "Tech Refresh" at bounding box center [383, 45] width 53 height 12
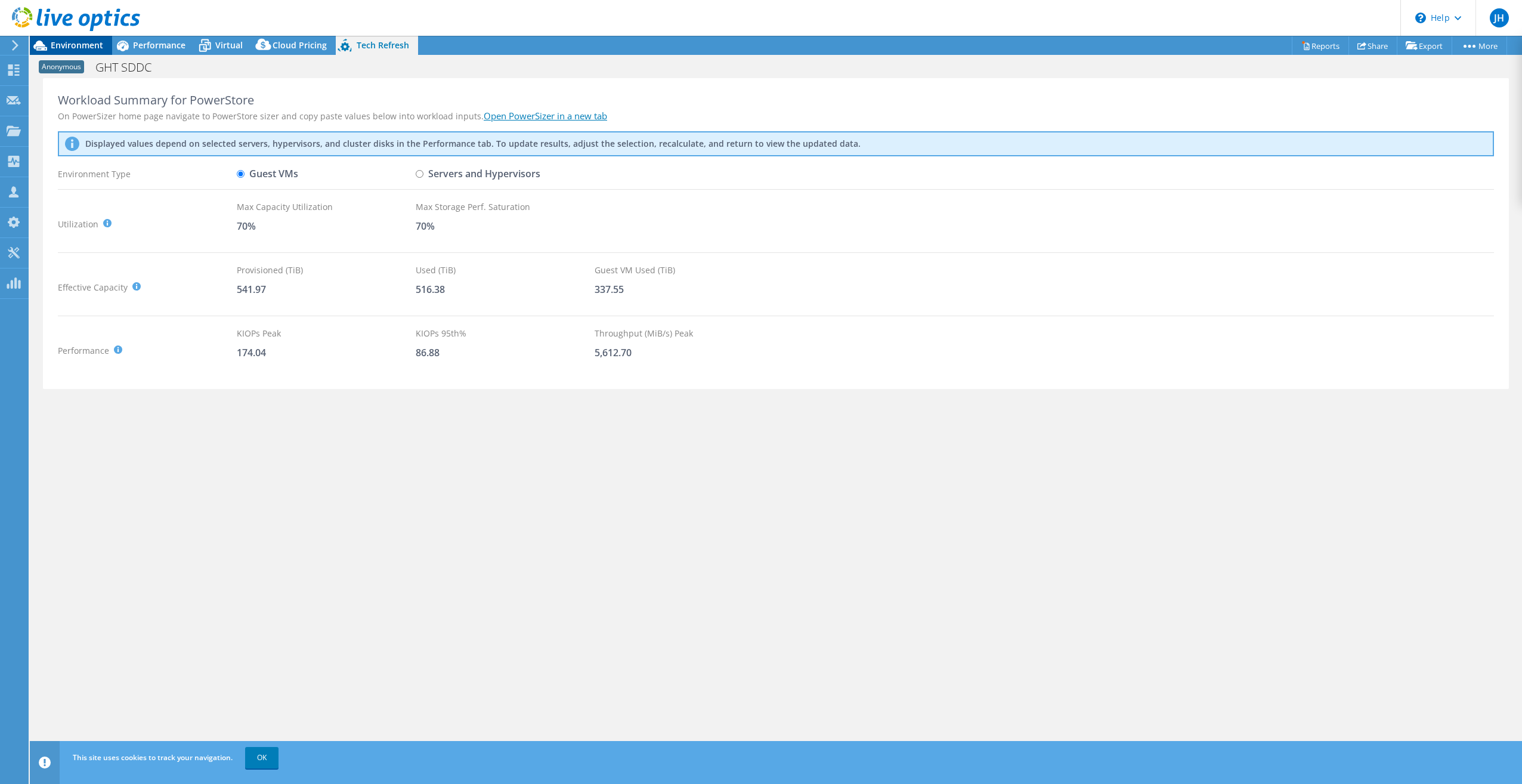
click at [54, 40] on span "Environment" at bounding box center [77, 45] width 53 height 12
